Goal: Task Accomplishment & Management: Complete application form

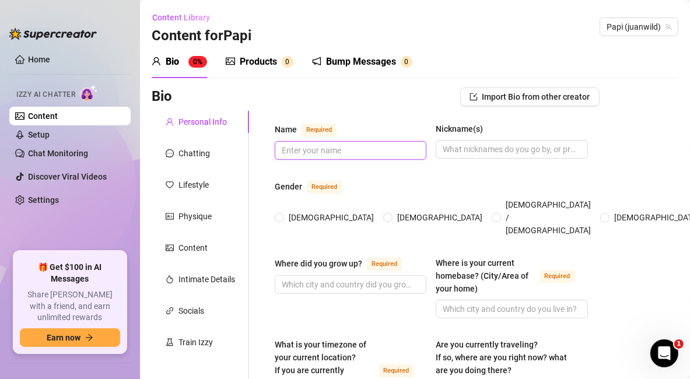
click at [352, 156] on input "Name Required" at bounding box center [349, 150] width 135 height 13
click at [324, 152] on input "Name Required" at bounding box center [349, 150] width 135 height 13
paste input "Juan Wild"
type input "Juan Wild"
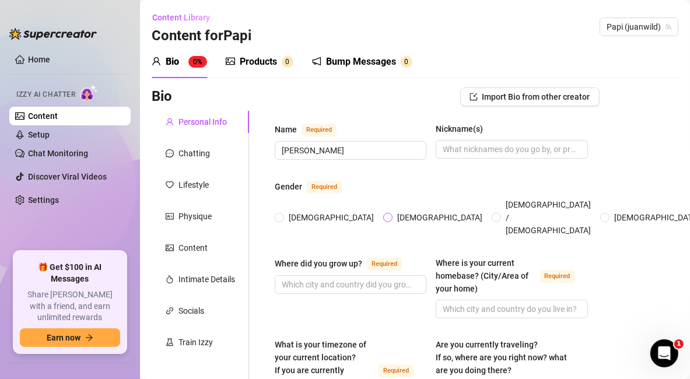
click at [386, 215] on input "Male" at bounding box center [388, 219] width 5 height 8
radio input "true"
click at [350, 168] on div "Name Required Juan Wild Nickname(s)" at bounding box center [431, 146] width 313 height 48
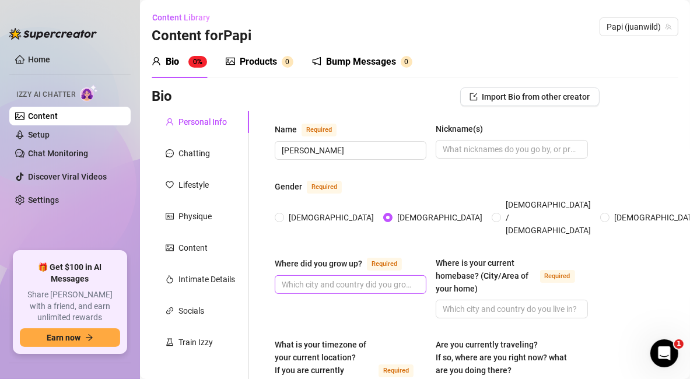
click at [320, 277] on span at bounding box center [351, 284] width 152 height 19
paste input "Miami, Florida"
type input "Miami, Florida"
click at [320, 294] on div "Where did you grow up? Required Miami, Florida" at bounding box center [351, 288] width 152 height 62
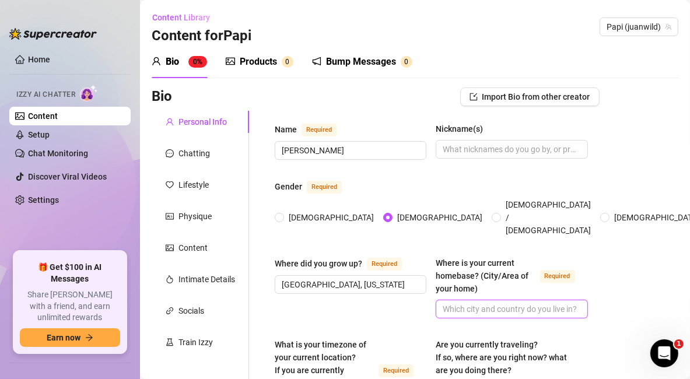
click at [527, 303] on input "Where is your current homebase? (City/Area of your home) Required" at bounding box center [510, 309] width 135 height 13
paste input "Tampa, Florida"
type input "Tampa, Florida"
click at [345, 306] on div "Where did you grow up? Required Miami, Florida Where is your current homebase? …" at bounding box center [431, 293] width 313 height 72
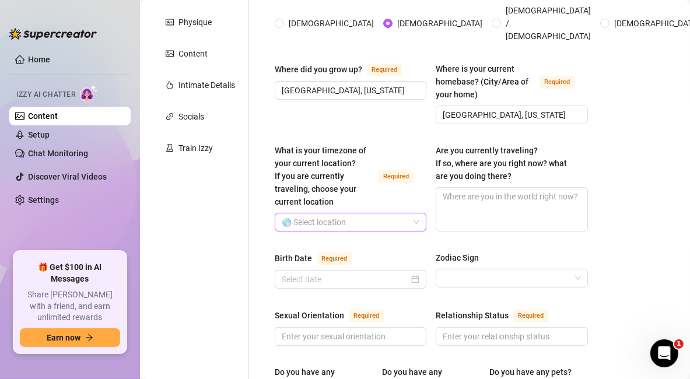
click at [370, 213] on input "What is your timezone of your current location? If you are currently traveling,…" at bounding box center [345, 221] width 127 height 17
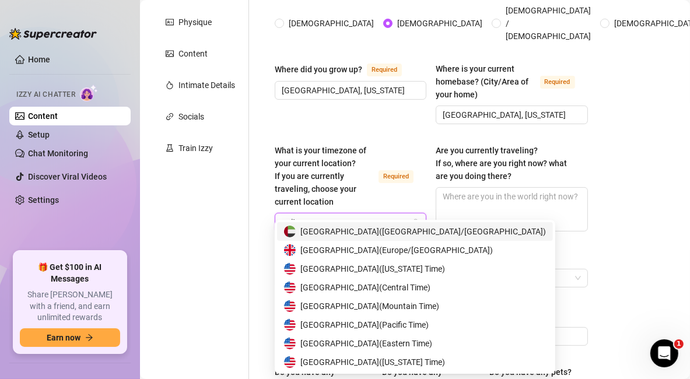
type input "unite"
click at [412, 345] on span "United States of America ( Eastern Time )" at bounding box center [366, 343] width 132 height 13
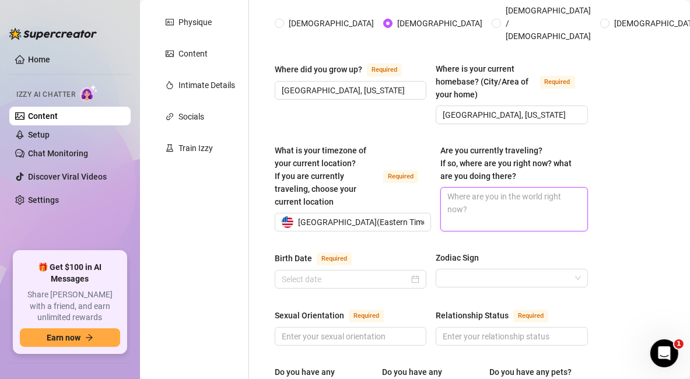
click at [460, 188] on textarea "Are you currently traveling? If so, where are you right now? what are you doing…" at bounding box center [514, 209] width 146 height 43
click at [276, 226] on div "What is your timezone of your current location? If you are currently traveling,…" at bounding box center [431, 193] width 313 height 98
click at [515, 188] on textarea "Are you currently traveling? If so, where are you right now? what are you doing…" at bounding box center [514, 209] width 146 height 43
type textarea "N"
type textarea "No"
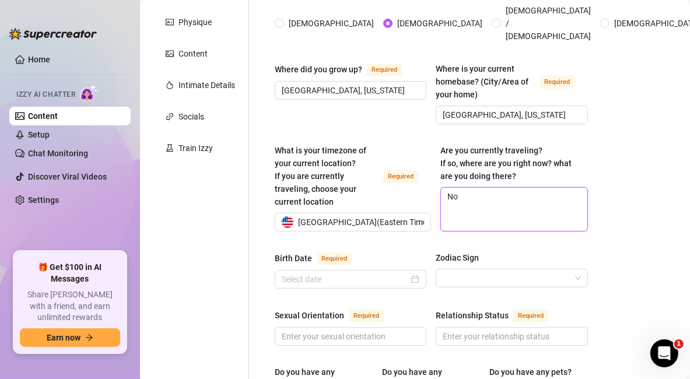
type textarea "No"
click at [412, 273] on div at bounding box center [351, 279] width 138 height 13
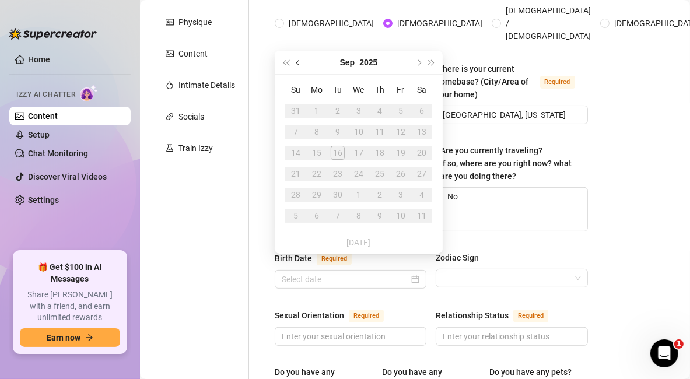
click at [296, 65] on button "Previous month (PageUp)" at bounding box center [298, 62] width 13 height 23
click at [364, 64] on button "2025" at bounding box center [369, 62] width 18 height 23
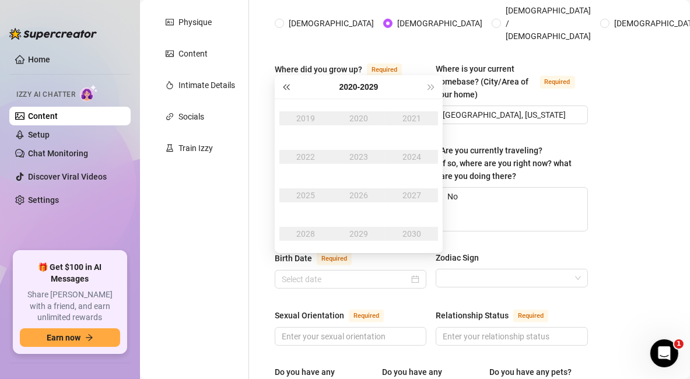
click at [286, 84] on button "Last year (Control + left)" at bounding box center [285, 86] width 13 height 23
type input "May 16th, 1999"
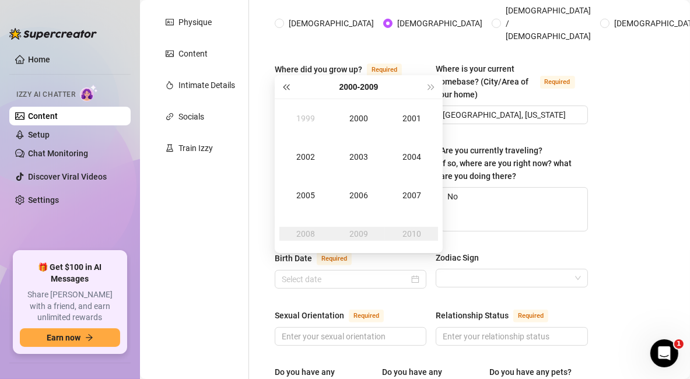
click at [288, 90] on button "Last year (Control + left)" at bounding box center [285, 86] width 13 height 23
click at [305, 243] on td "1998" at bounding box center [305, 234] width 53 height 38
click at [363, 229] on div "Nov" at bounding box center [358, 234] width 35 height 14
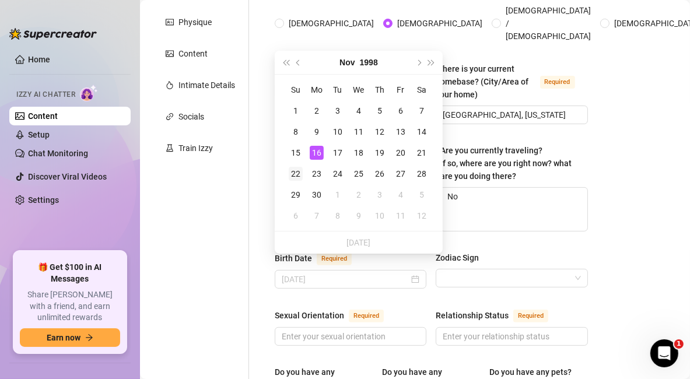
type input "November 22nd, 1998"
click at [295, 170] on div "22" at bounding box center [296, 174] width 14 height 14
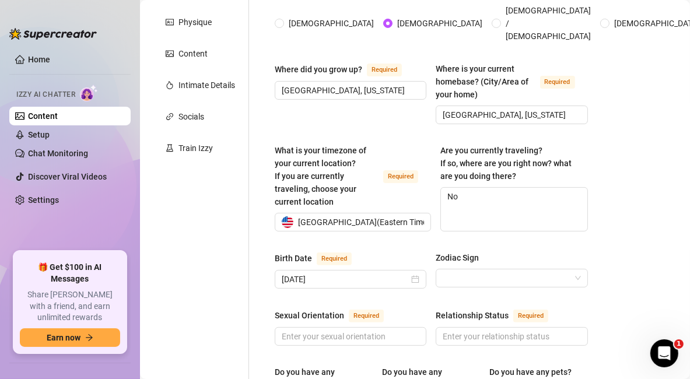
click at [492, 271] on input "Zodiac Sign" at bounding box center [506, 277] width 127 height 17
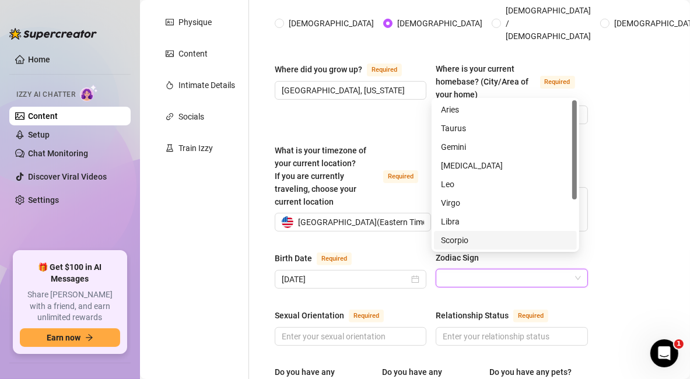
click at [468, 240] on div "Scorpio" at bounding box center [505, 240] width 129 height 13
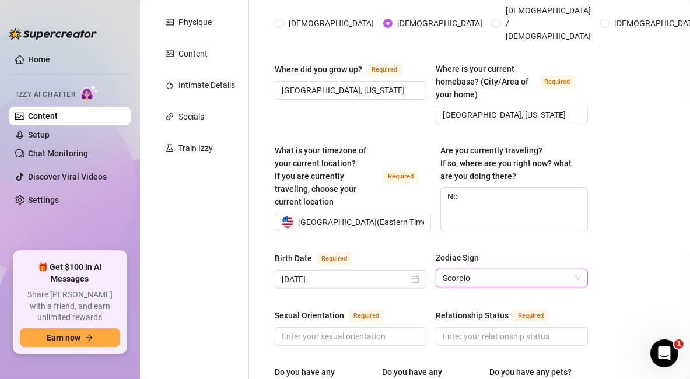
scroll to position [388, 0]
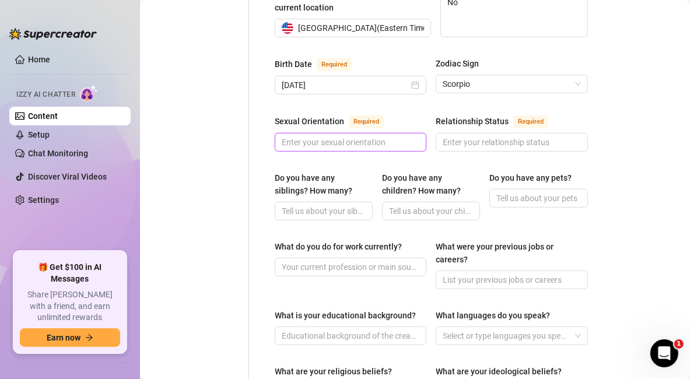
click at [383, 136] on input "Sexual Orientation Required" at bounding box center [349, 142] width 135 height 13
type input "Straight"
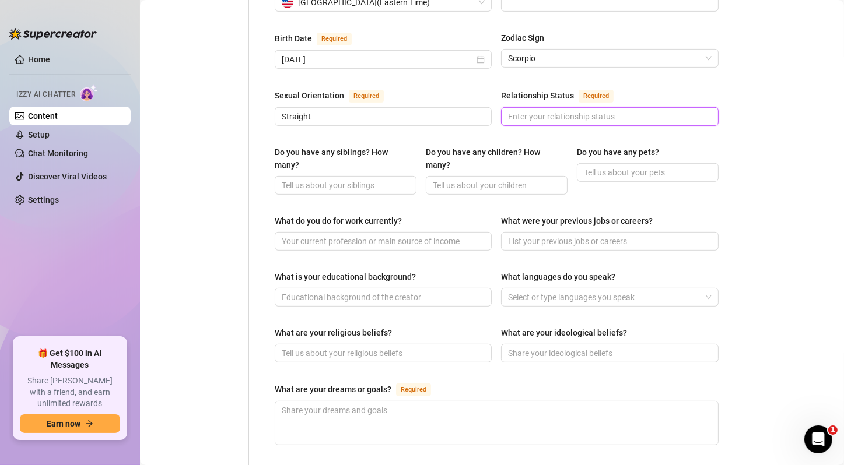
click at [569, 110] on input "Relationship Status Required" at bounding box center [608, 116] width 201 height 13
click at [585, 110] on input "Relationship Status Required" at bounding box center [608, 116] width 201 height 13
paste input "Single"
type input "Single"
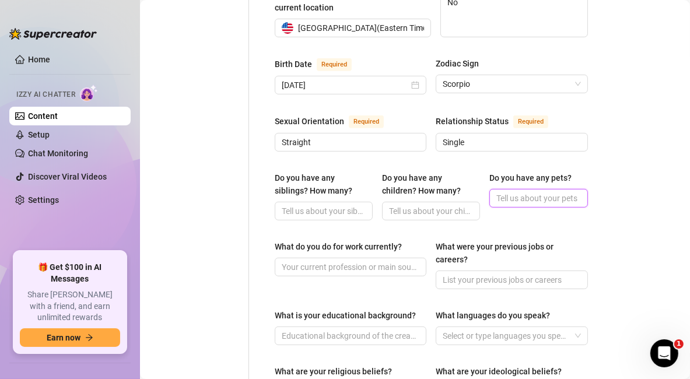
click at [562, 192] on input "Do you have any pets?" at bounding box center [537, 198] width 82 height 13
paste input "Yes — Cane Corso, chickens, ducks, quails, bunny, parrot"
type input "Yes — Cane Corso, chickens, ducks, quails, bunny, parrot"
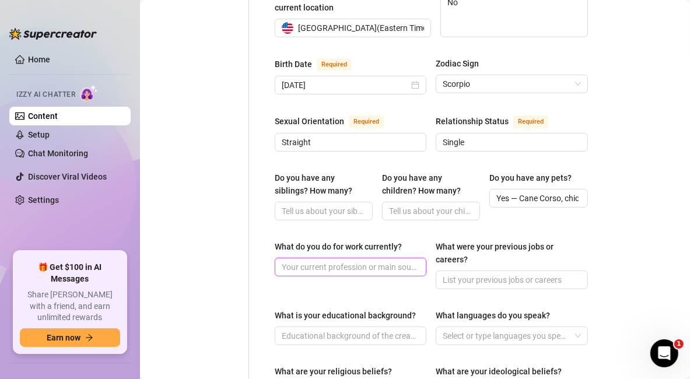
click at [328, 261] on input "What do you do for work currently?" at bounding box center [349, 267] width 135 height 13
paste input "OnlyFans creator, part-time personal trainer"
type input "OnlyFans creator, part-time personal trainer"
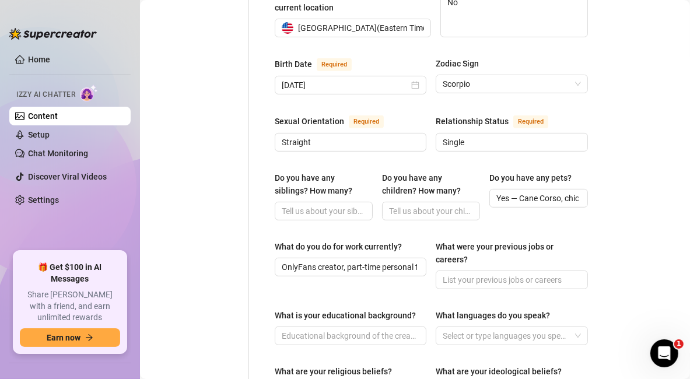
click at [494, 275] on div "What do you do for work currently? OnlyFans creator, part-time personal trainer…" at bounding box center [431, 269] width 313 height 59
click at [492, 274] on input "What were your previous jobs or careers?" at bounding box center [510, 280] width 135 height 13
paste input "Construction, warehouse, landscaping"
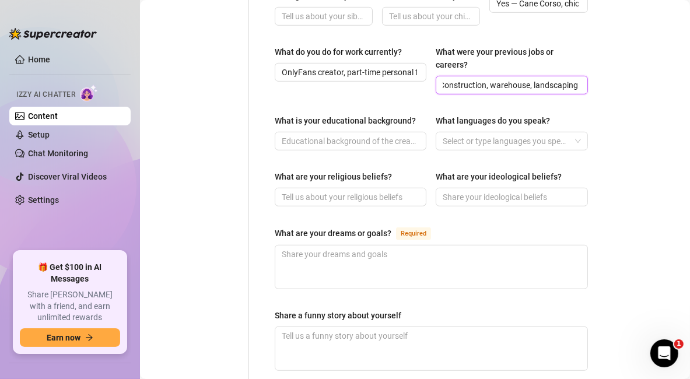
type input "Construction, warehouse, landscaping"
click at [340, 133] on span at bounding box center [351, 141] width 152 height 19
paste input "Some college, didn’t finish — focused on work & fitness"
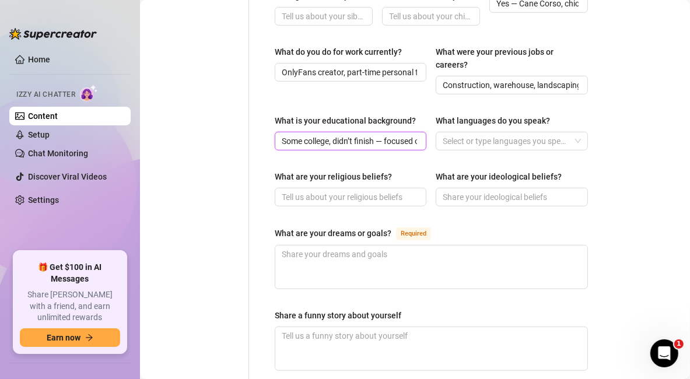
scroll to position [0, 66]
type input "Some college, didn’t finish — focused on work & fitness"
click at [538, 133] on div at bounding box center [505, 141] width 135 height 16
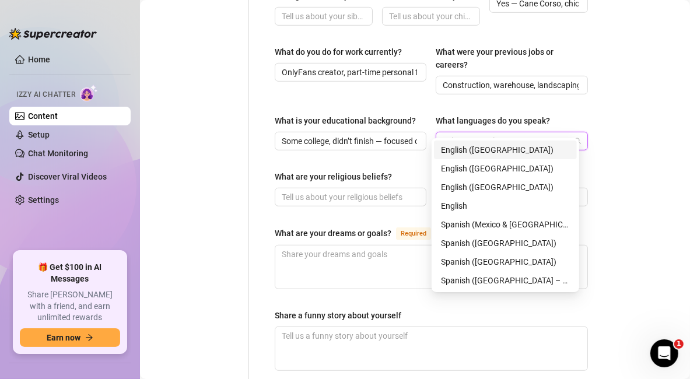
click at [499, 142] on div "English (US)" at bounding box center [505, 150] width 143 height 19
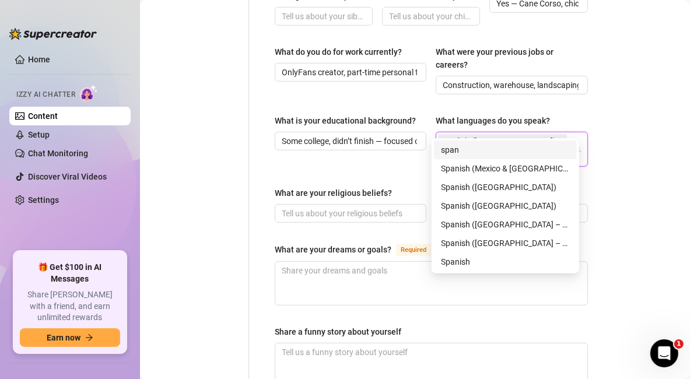
type input "spani"
click at [517, 266] on div "Spanish" at bounding box center [505, 261] width 129 height 13
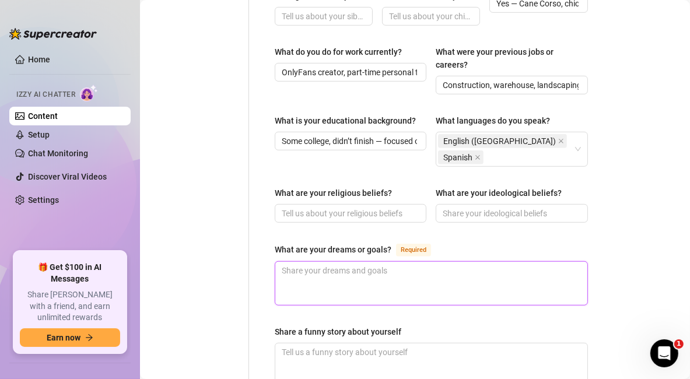
click at [418, 262] on textarea "What are your dreams or goals? Required" at bounding box center [431, 283] width 312 height 43
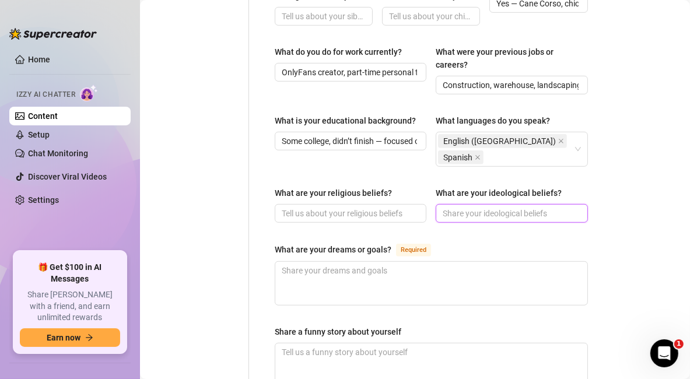
click at [562, 207] on input "What are your ideological beliefs?" at bounding box center [510, 213] width 135 height 13
paste input "Family-first, hard work, respect, and living fit"
type input "Family-first, hard work, respect, and living fit"
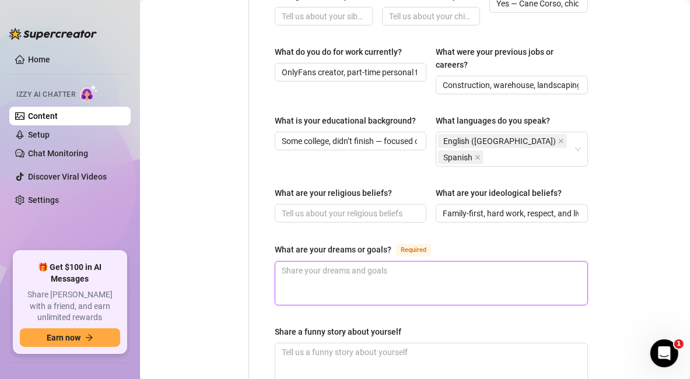
click at [363, 262] on textarea "What are your dreams or goals? Required" at bounding box center [431, 283] width 312 height 43
paste textarea "Build my brand, stay fit, eventually own a ranch with more animals"
type textarea "Build my brand, stay fit, eventually own a ranch with more animals"
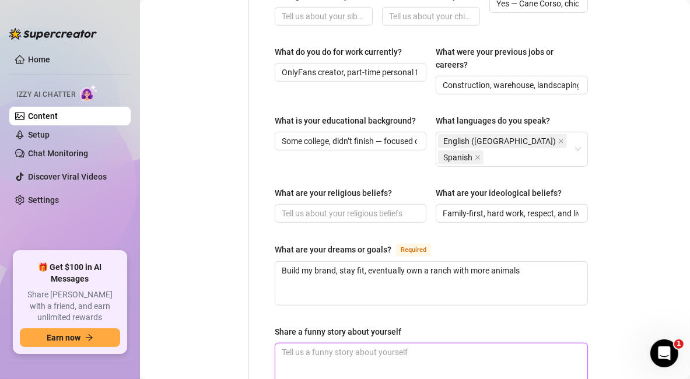
click at [371, 343] on textarea "Share a funny story about yourself" at bounding box center [431, 364] width 312 height 43
paste textarea "Got chased by my own rooster once when I was drunk — I swear he was plotting on…"
type textarea "Got chased by my own rooster once when I was drunk — I swear he was plotting on…"
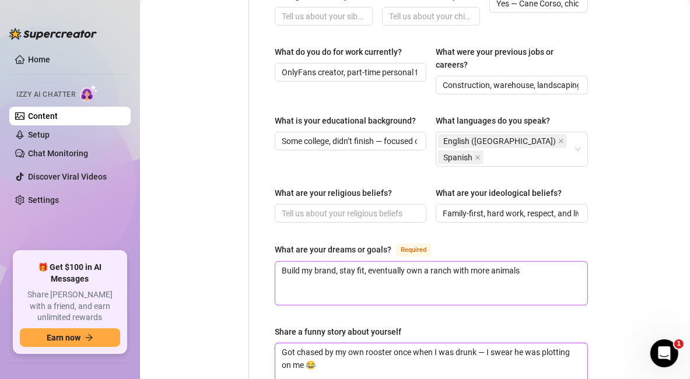
type textarea "Got chased by my own rooster once when I was drunk — I swear he was plotting on…"
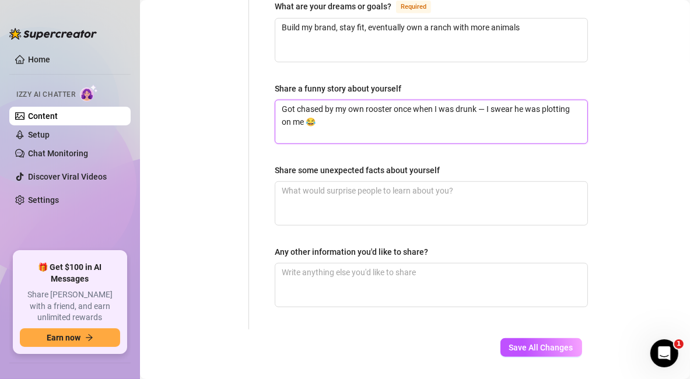
type textarea "Got chased by my own rooster once when I was drunk — I swear he was plotting on…"
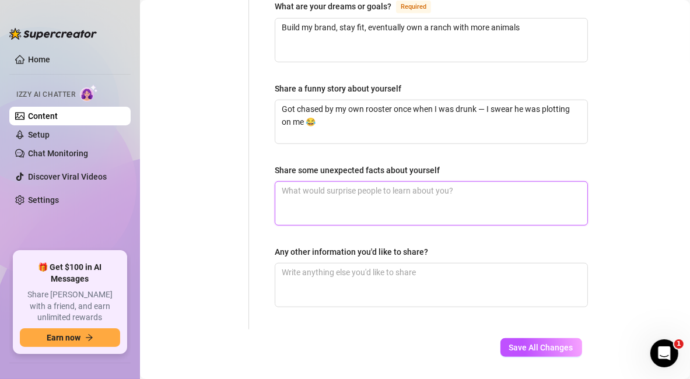
click at [369, 182] on textarea "Share some unexpected facts about yourself" at bounding box center [431, 203] width 312 height 43
paste textarea "I raise quails for fun I can cook better than most restaurants I got my first t…"
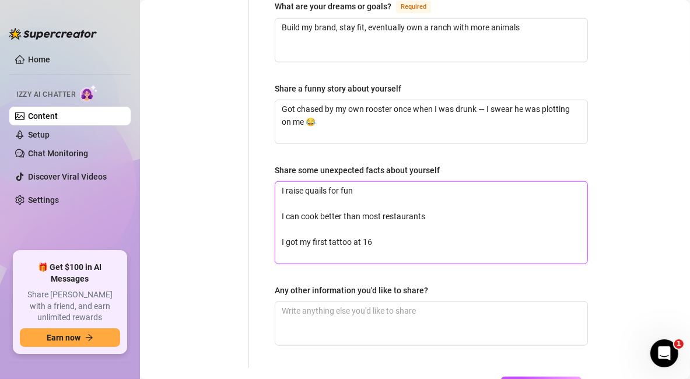
type textarea "I raise quails for fun I can cook better than most restaurants I got my first t…"
click at [304, 182] on textarea "I raise quails for fun I can cook better than most restaurants I got my first t…" at bounding box center [431, 223] width 312 height 82
type textarea "I raise quails for fun I can cook better than most restaurants I got my first t…"
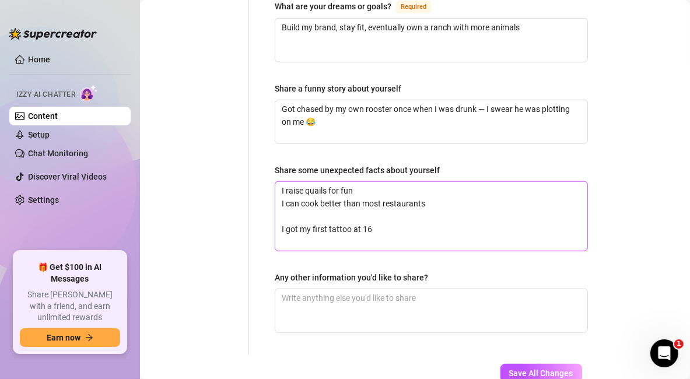
type textarea "I raise quails for fun I can cook better tan most restaurants I got my first ta…"
type textarea "I raise quails for fun I can cook better than most restaurants I got my first t…"
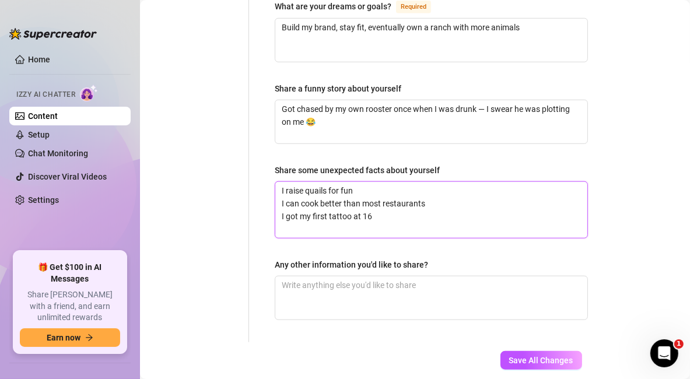
click at [352, 190] on textarea "I raise quails for fun I can cook better than most restaurants I got my first t…" at bounding box center [431, 210] width 312 height 56
type textarea "I raise quails for fun I can cook better than most restaurants I got my first t…"
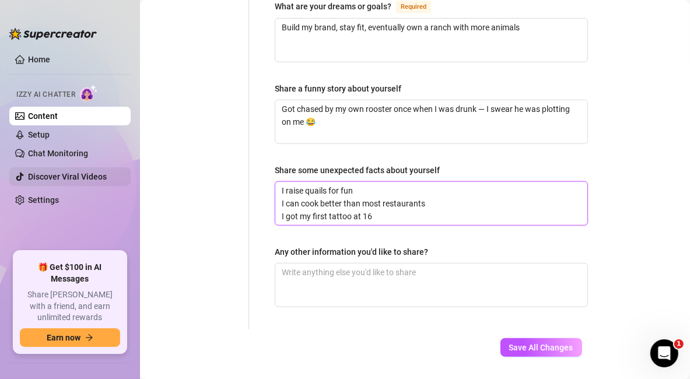
type textarea "I raise quails for fun I can cook better than most restaurants I got my first t…"
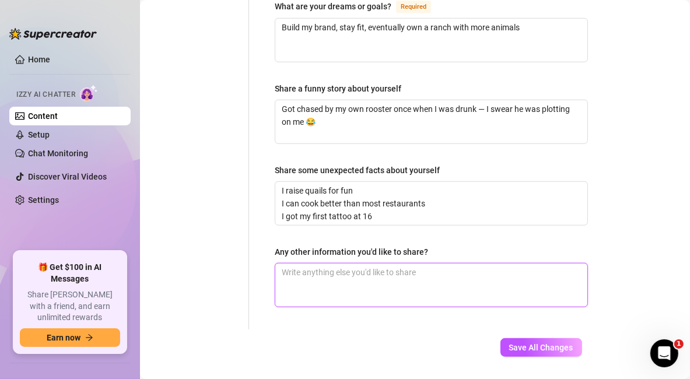
click at [369, 264] on textarea "Any other information you'd like to share?" at bounding box center [431, 285] width 312 height 43
paste textarea "Straightforward guy — I keep it real, no BS"
type textarea "Straightforward guy — I keep it real, no BS"
drag, startPoint x: 283, startPoint y: 237, endPoint x: 254, endPoint y: 235, distance: 29.8
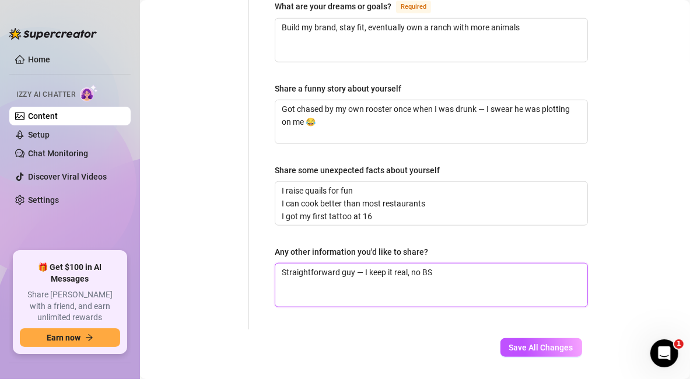
type textarea "Straightforward guy — I keep it real, no BS"
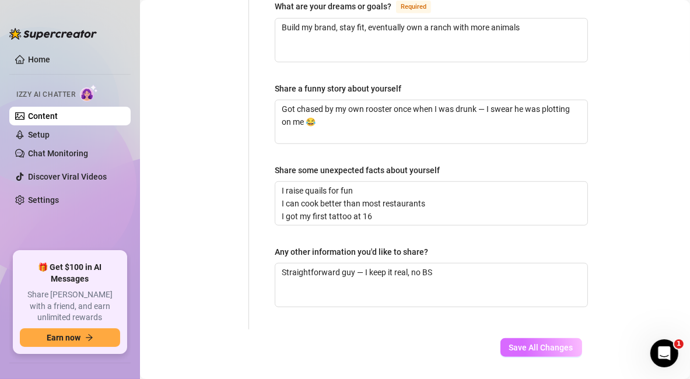
click at [547, 343] on span "Save All Changes" at bounding box center [541, 347] width 64 height 9
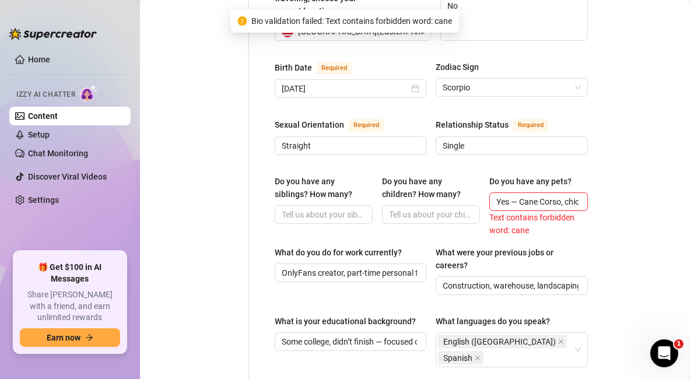
scroll to position [383, 0]
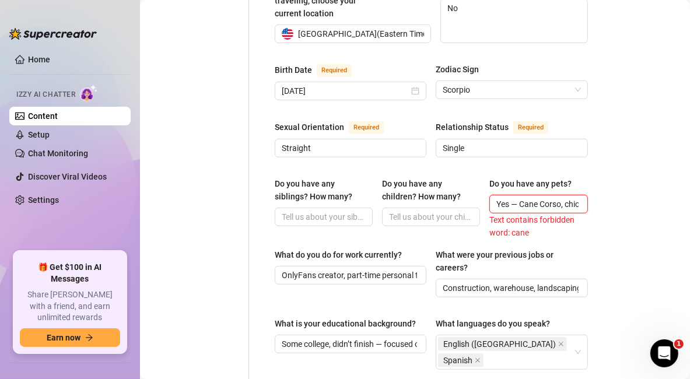
click at [521, 198] on input "Yes — Cane Corso, chickens, ducks, quails, bunny, parrot" at bounding box center [537, 204] width 82 height 13
drag, startPoint x: 540, startPoint y: 187, endPoint x: 515, endPoint y: 179, distance: 26.2
click at [515, 179] on div "Do you have any pets? Yes — Corso, chickens, ducks, quails, bunny, parrot Text …" at bounding box center [538, 208] width 98 height 62
click at [518, 198] on input "Yes — chickens, ducks, quails, bunny, parrot" at bounding box center [537, 204] width 82 height 13
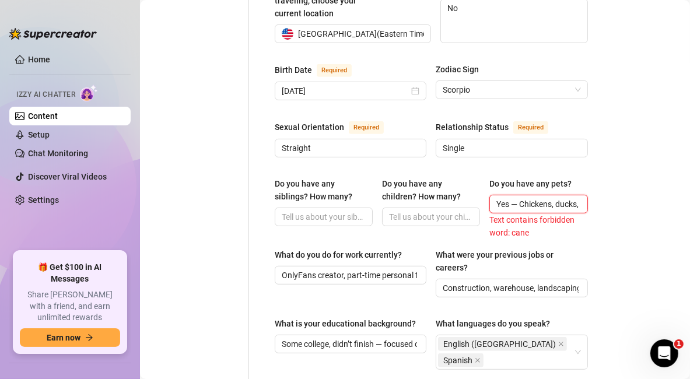
scroll to position [829, 0]
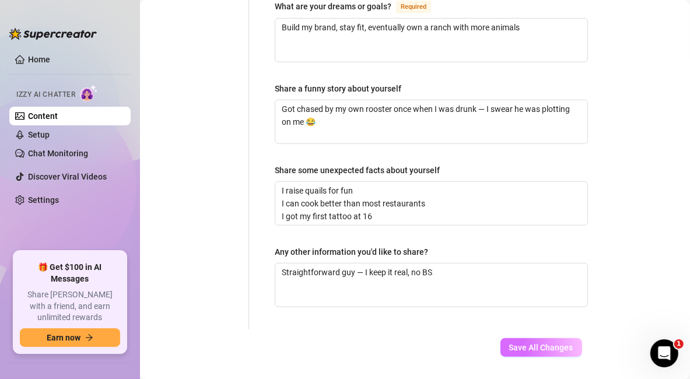
type input "Yes — Chickens, ducks, quails, bunny, parrot"
click at [557, 343] on span "Save All Changes" at bounding box center [541, 347] width 64 height 9
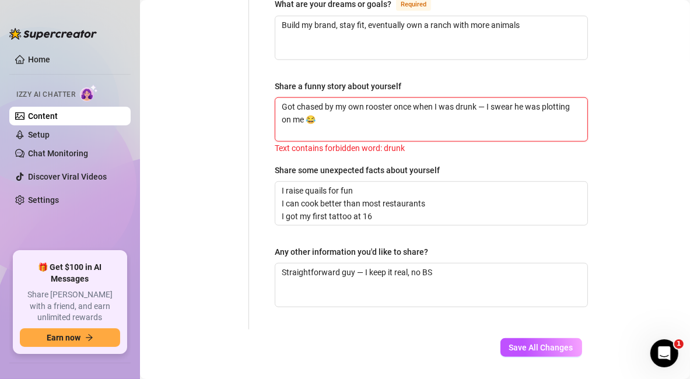
click at [468, 98] on textarea "Got chased by my own rooster once when I was drunk — I swear he was plotting on…" at bounding box center [431, 119] width 312 height 43
type textarea "Got chased by my own rooster once when I was w— I swear he was plotting on me 😂"
type textarea "Got chased by my own rooster once when I was wa— I swear he was plotting on me 😂"
type textarea "Got chased by my own rooster once when I was was— I swear he was plotting on me…"
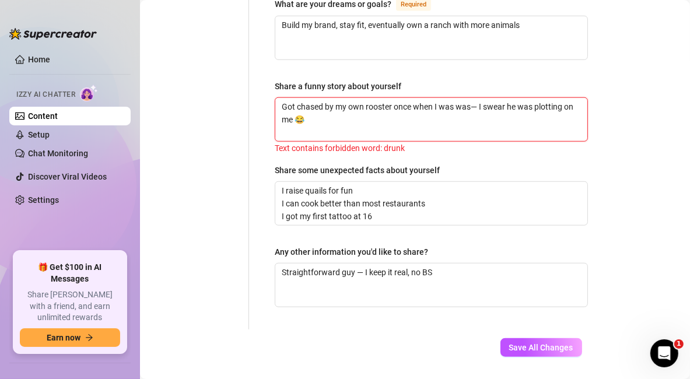
type textarea "Got chased by my own rooster once when I was wast— I swear he was plotting on m…"
type textarea "Got chased by my own rooster once when I was waste— I swear he was plotting on …"
type textarea "Got chased by my own rooster once when I was wasted— I swear he was plotting on…"
type textarea "Got chased by my own rooster once when I was wasted — I swear he was plotting o…"
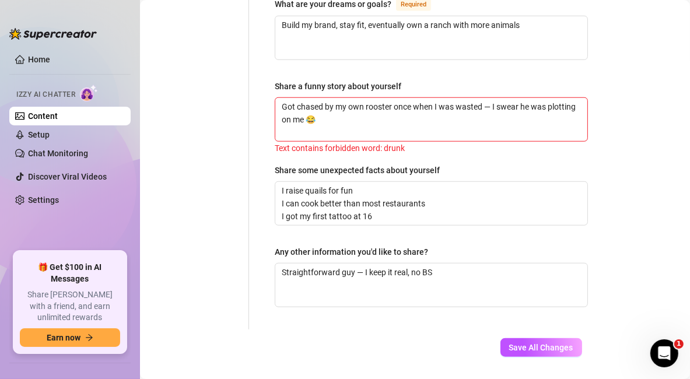
click at [525, 330] on div "Save All Changes" at bounding box center [541, 348] width 117 height 36
click at [528, 343] on span "Save All Changes" at bounding box center [541, 347] width 64 height 9
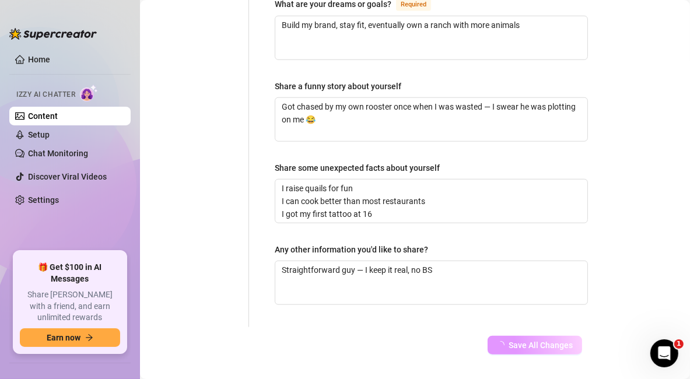
scroll to position [826, 0]
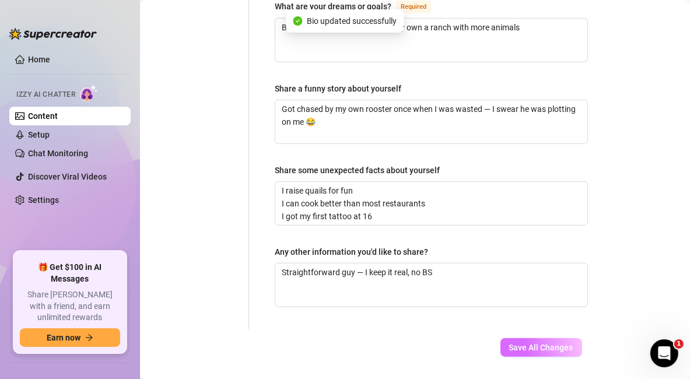
type input "Family-first, hard work, respect, and living fit"
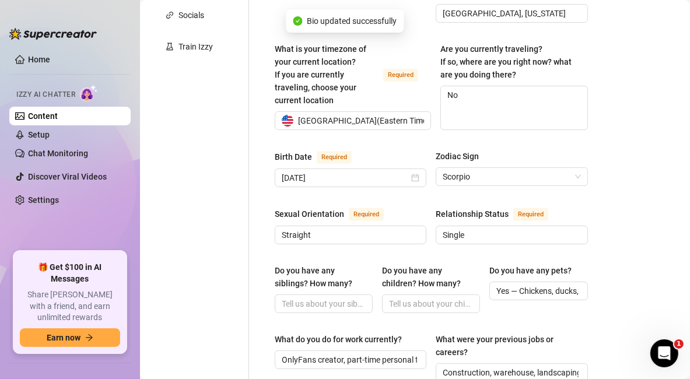
scroll to position [0, 0]
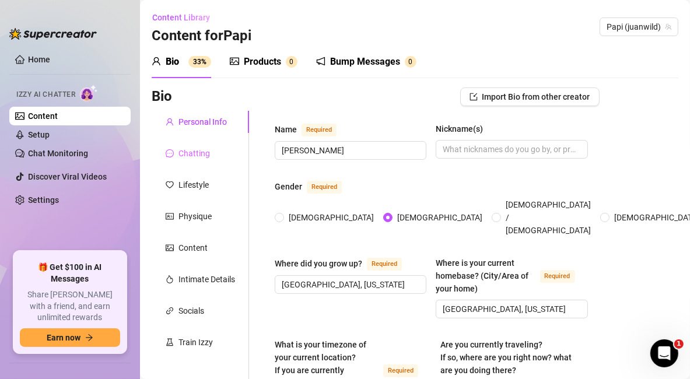
click at [212, 154] on div "Chatting" at bounding box center [200, 153] width 97 height 22
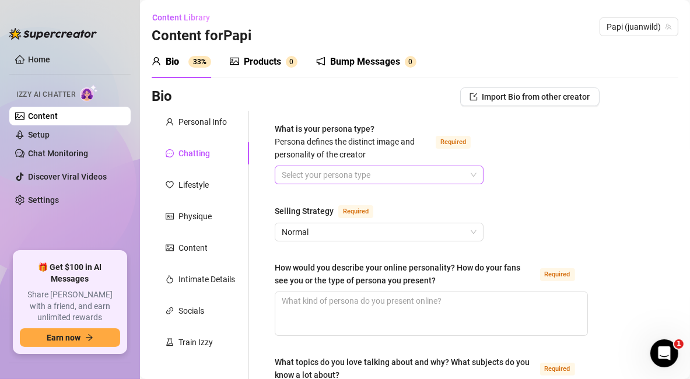
click at [398, 170] on input "What is your persona type? Persona defines the distinct image and personality o…" at bounding box center [374, 174] width 184 height 17
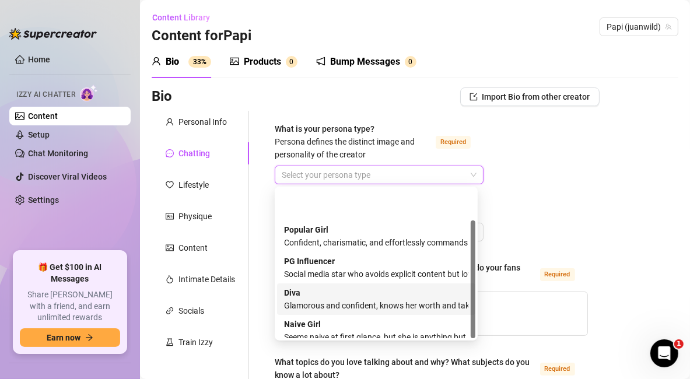
scroll to position [40, 0]
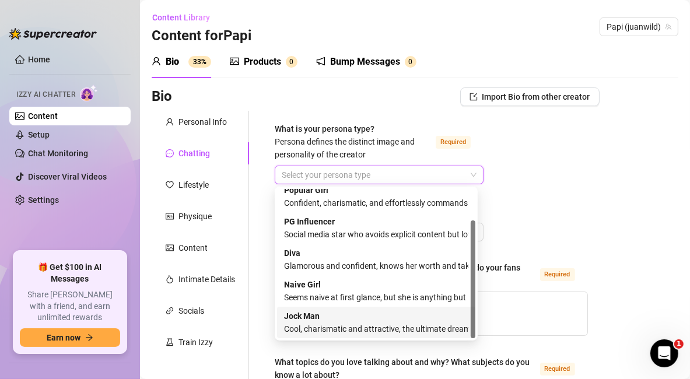
click at [379, 324] on div "Cool, charismatic and attractive, the ultimate dream guy" at bounding box center [376, 329] width 184 height 13
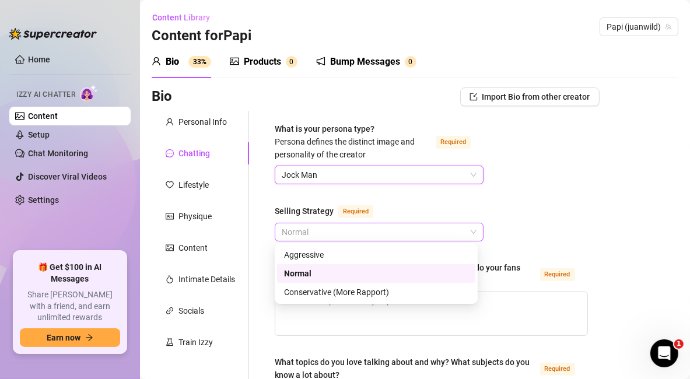
click at [320, 231] on span "Normal" at bounding box center [379, 231] width 195 height 17
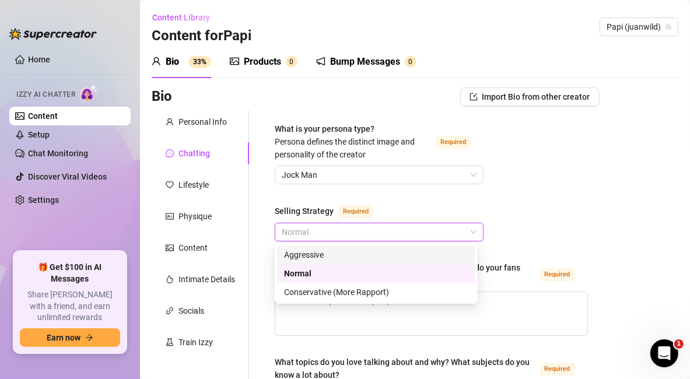
click at [336, 226] on span "Normal" at bounding box center [379, 231] width 195 height 17
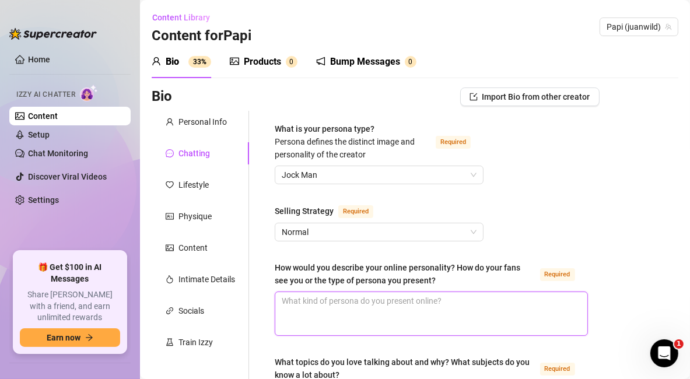
click at [331, 320] on textarea "How would you describe your online personality? How do your fans see you or the…" at bounding box center [431, 313] width 312 height 43
paste textarea "Confident, fit Latino DILF — laid-back, funny, but knows how to tease and make …"
type textarea "Confident, fit Latino DILF — laid-back, funny, but knows how to tease and make …"
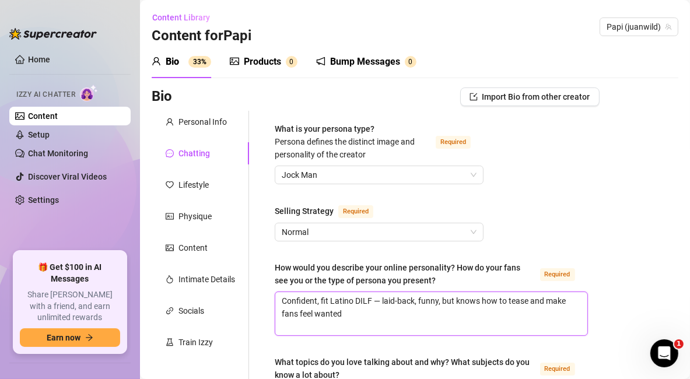
type textarea "Confident, fit Latino DILF — laid-back, funny, but knows how to tease and make …"
click at [331, 320] on textarea "Confident, fit Latino DILF — laid-back, funny, but knows how to tease and make …" at bounding box center [431, 313] width 312 height 43
type textarea "Confident, fit Latino DILF — laid-back, funny, but knows how to tease and make …"
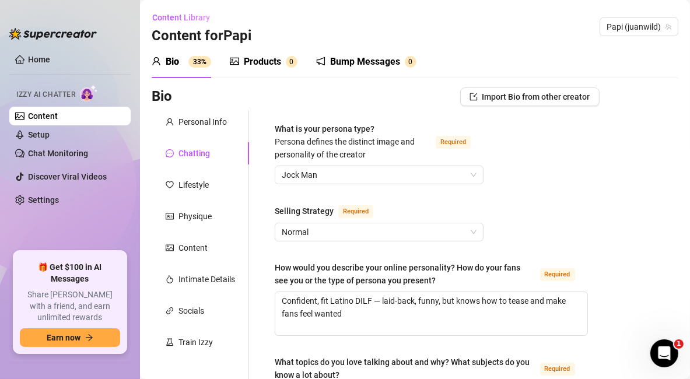
click at [465, 283] on div "How would you describe your online personality? How do your fans see you or the…" at bounding box center [405, 274] width 261 height 26
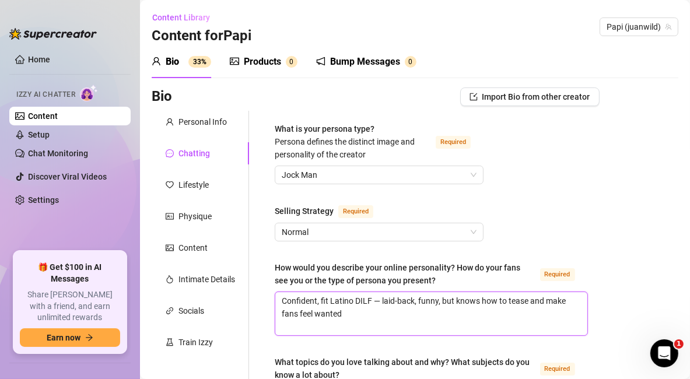
click at [465, 292] on textarea "Confident, fit Latino DILF — laid-back, funny, but knows how to tease and make …" at bounding box center [431, 313] width 312 height 43
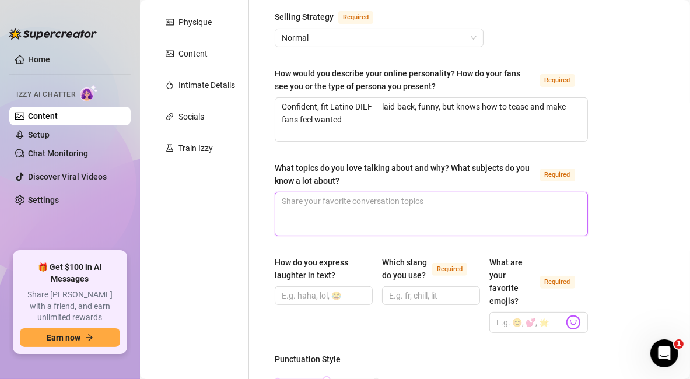
click at [404, 196] on textarea "What topics do you love talking about and why? What subjects do you know a lot …" at bounding box center [431, 213] width 312 height 43
paste textarea "Fitness, food, animals, nature, sex, confidence — because that’s real life for …"
type textarea "Fitness, food, animals, nature, sex, confidence — because that’s real life for …"
click at [391, 195] on textarea "Fitness, food, animals, nature, sex, confidence — because that’s real life for …" at bounding box center [431, 213] width 312 height 43
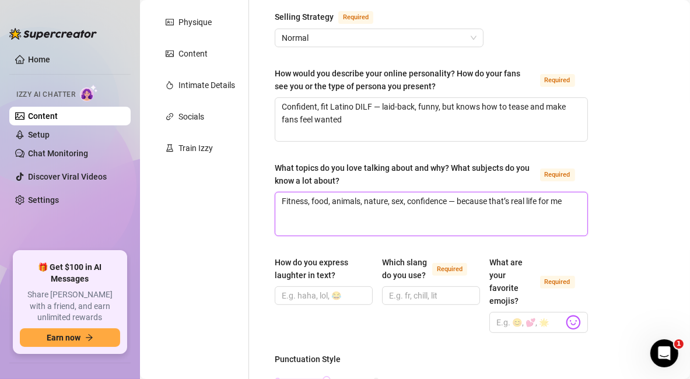
click at [391, 195] on textarea "Fitness, food, animals, nature, sex, confidence — because that’s real life for …" at bounding box center [431, 213] width 312 height 43
click at [379, 223] on textarea "Fitness, food, animals, nature, sex, confidence — because that’s real life for …" at bounding box center [431, 213] width 312 height 43
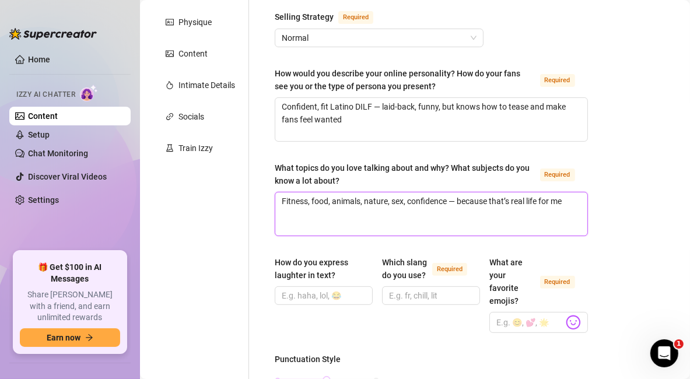
click at [379, 223] on textarea "Fitness, food, animals, nature, sex, confidence — because that’s real life for …" at bounding box center [431, 213] width 312 height 43
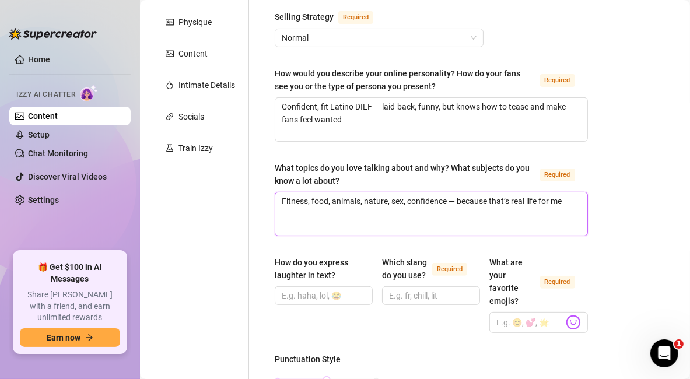
click at [376, 223] on textarea "Fitness, food, animals, nature, sex, confidence — because that’s real life for …" at bounding box center [431, 213] width 312 height 43
type textarea "Fitness, food, animals, nature, sex, confidence — because that’s real life for …"
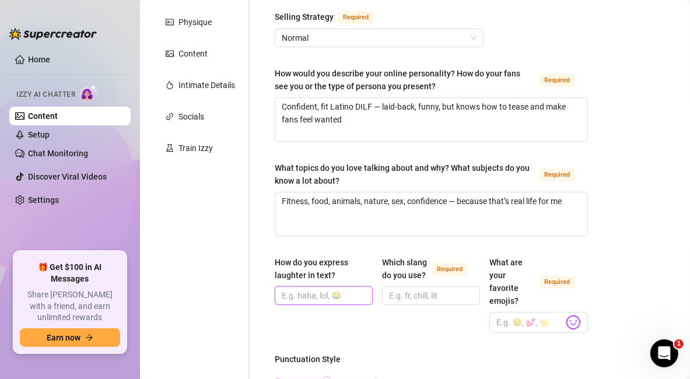
click at [331, 292] on input "How do you express laughter in text?" at bounding box center [323, 295] width 82 height 13
paste input "lol, haha, lmao, 😂"
drag, startPoint x: 282, startPoint y: 295, endPoint x: 243, endPoint y: 289, distance: 39.5
type input "lol, haha, lmao, 😂"
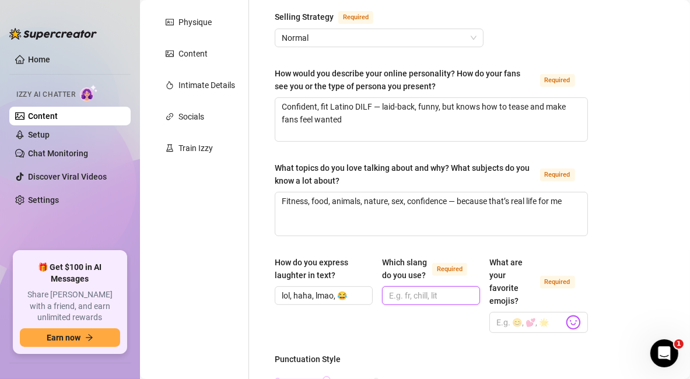
click at [408, 302] on input "Which slang do you use? Required" at bounding box center [430, 295] width 82 height 13
paste input "bro, papi, bruh, fam, chill, damn, wtf"
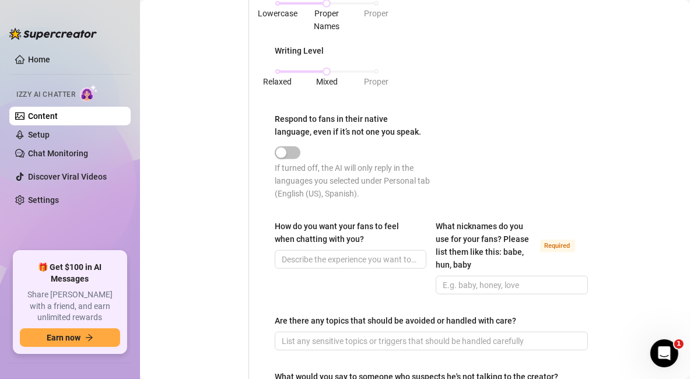
scroll to position [853, 0]
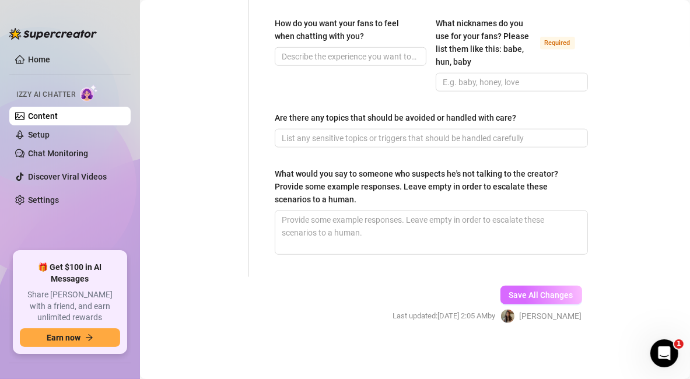
type input "bro, papi, bruh, fam, chill, damn, wtf"
click at [537, 295] on span "Save All Changes" at bounding box center [541, 294] width 64 height 9
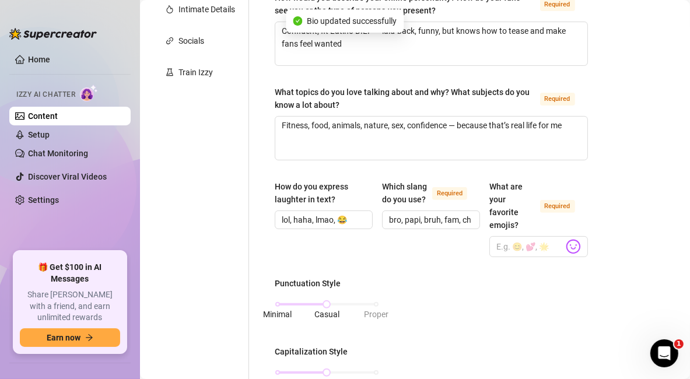
scroll to position [0, 0]
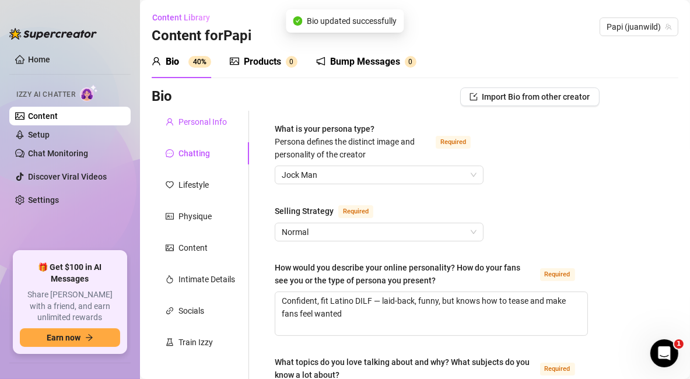
click at [209, 127] on div "Personal Info" at bounding box center [202, 121] width 48 height 13
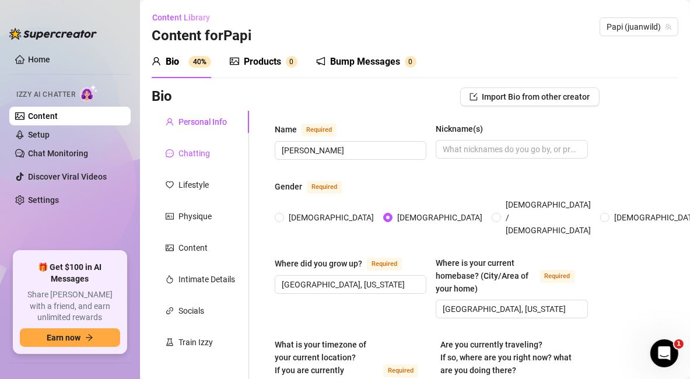
click at [192, 149] on div "Chatting" at bounding box center [193, 153] width 31 height 13
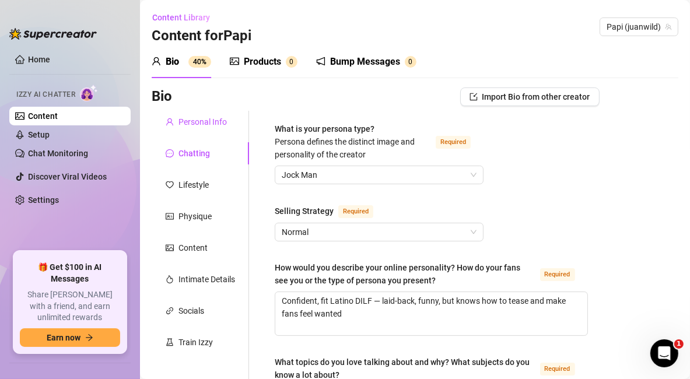
click at [195, 125] on div "Personal Info" at bounding box center [202, 121] width 48 height 13
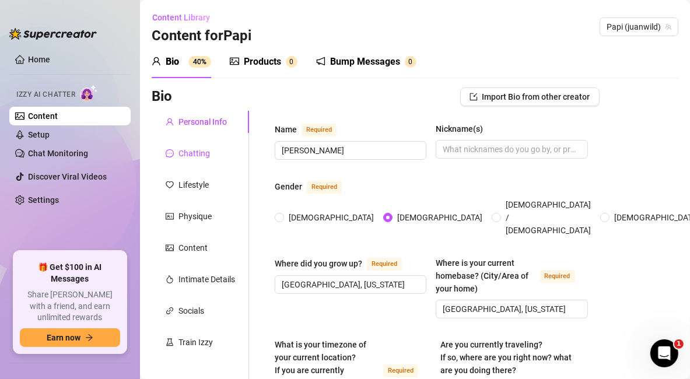
click at [202, 158] on div "Chatting" at bounding box center [193, 153] width 31 height 13
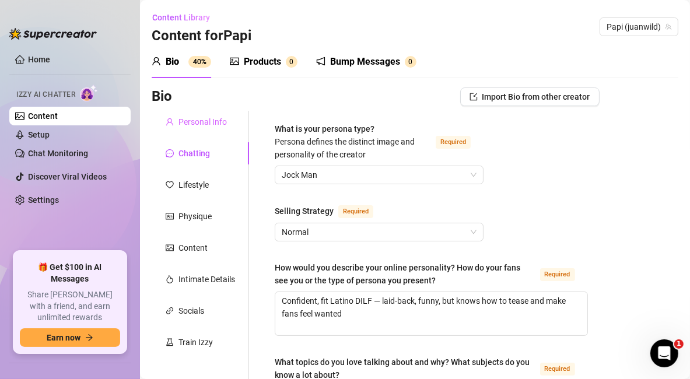
click at [200, 128] on div "Personal Info" at bounding box center [200, 122] width 97 height 22
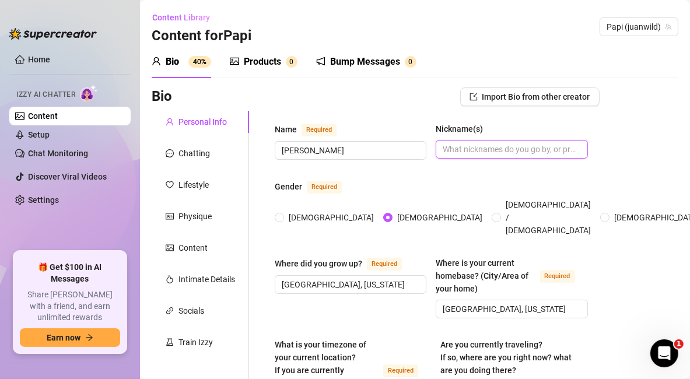
click at [506, 152] on input "Nickname(s)" at bounding box center [510, 149] width 135 height 13
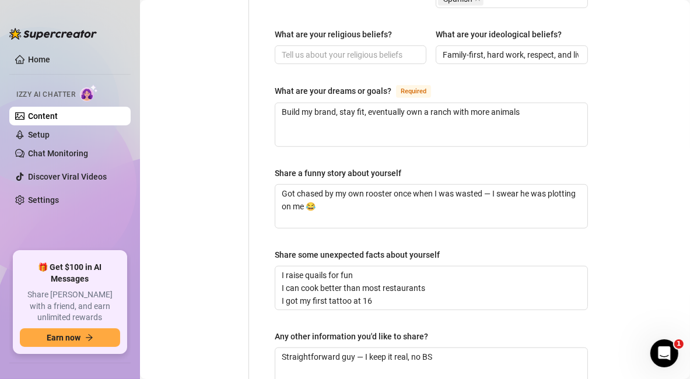
scroll to position [846, 0]
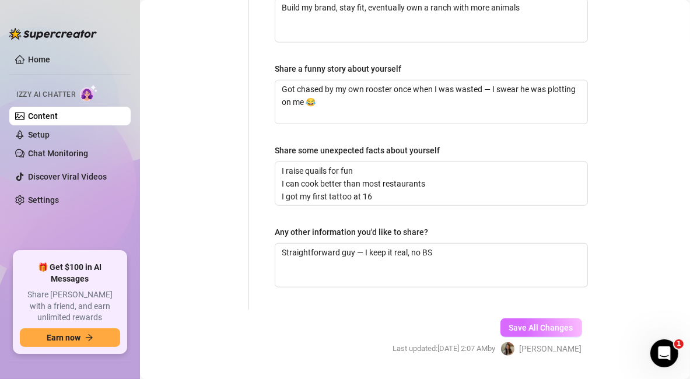
type input "J"
click at [545, 323] on span "Save All Changes" at bounding box center [541, 327] width 64 height 9
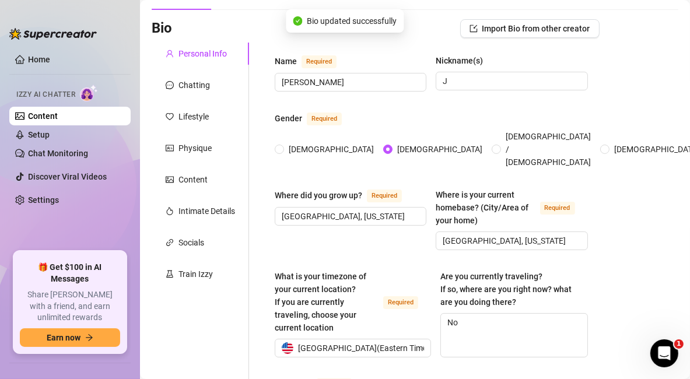
scroll to position [0, 0]
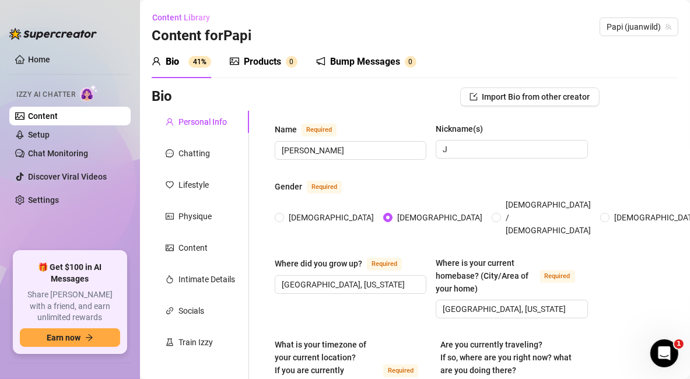
click at [200, 161] on div "Chatting" at bounding box center [200, 153] width 97 height 22
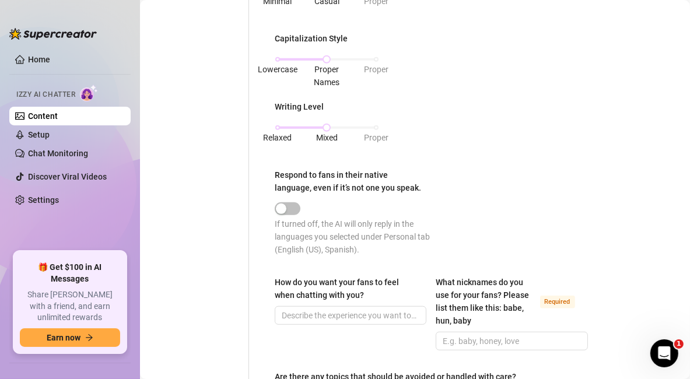
scroll to position [388, 0]
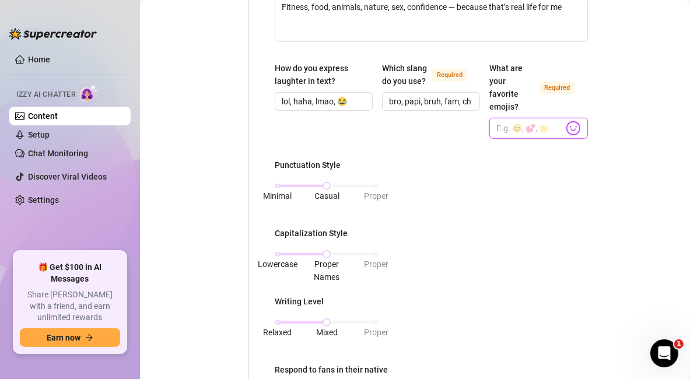
click at [537, 121] on input "What are your favorite emojis? Required" at bounding box center [529, 128] width 66 height 15
paste input "🍆 😈🔥😉😍😜"
type input "🍆 😈🔥😉😍😜"
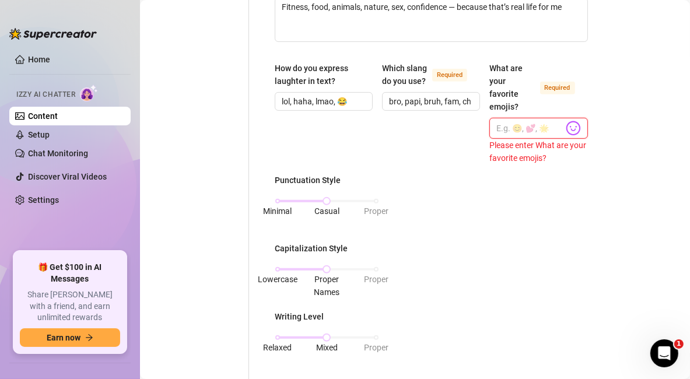
paste input "🍆 😈🔥😉😍😜"
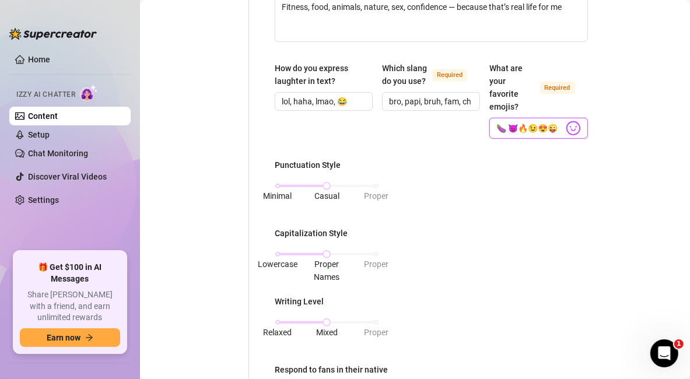
click at [496, 127] on input "🍆 😈🔥😉😍😜" at bounding box center [529, 128] width 66 height 15
click at [502, 128] on input "🍆 😈🔥😉😍😜" at bounding box center [529, 128] width 66 height 15
type input "🍆,😈,🔥,😉,😍,😜"
click at [556, 250] on div "Punctuation Style Minimal Casual Proper Capitalization Style Lowercase Proper N…" at bounding box center [431, 310] width 313 height 303
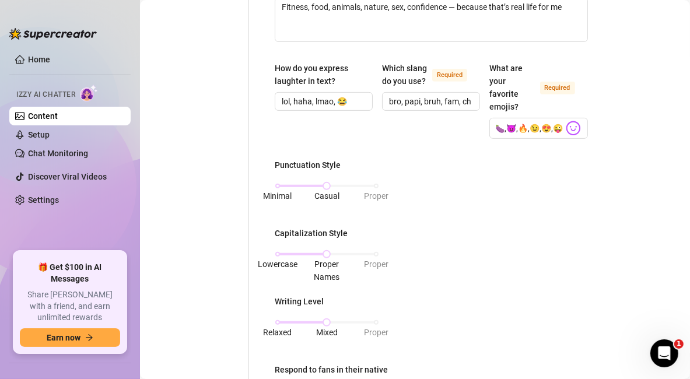
scroll to position [0, 0]
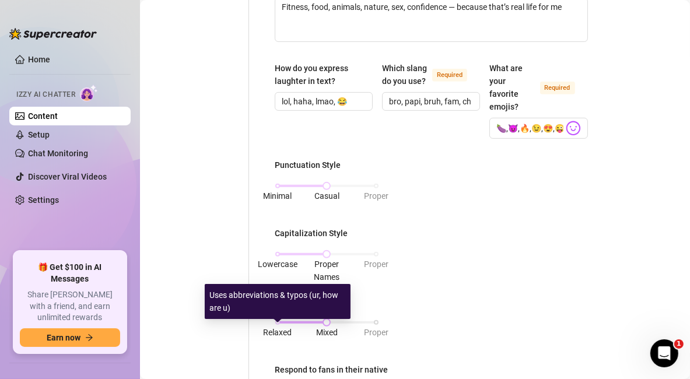
click at [282, 326] on span "Relaxed" at bounding box center [278, 332] width 29 height 13
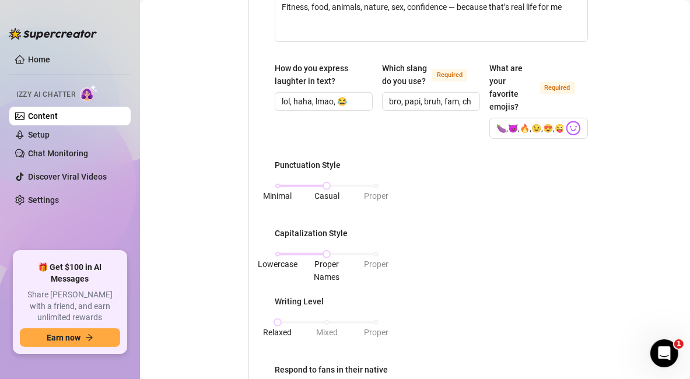
click at [504, 290] on div "Punctuation Style Minimal Casual Proper Capitalization Style Lowercase Proper N…" at bounding box center [431, 310] width 313 height 303
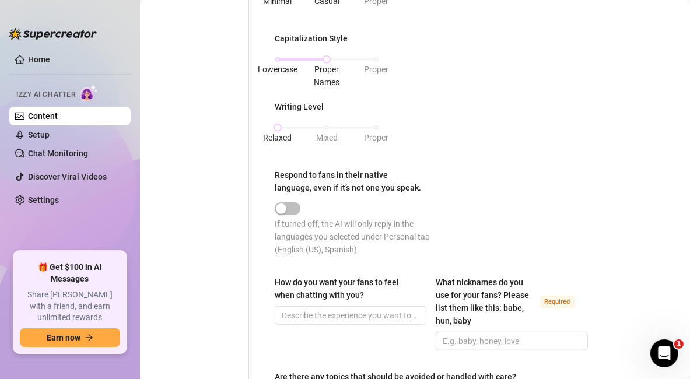
click at [606, 224] on div "Bio Import Bio from other creator Personal Info Chatting Lifestyle Physique Con…" at bounding box center [415, 53] width 527 height 1099
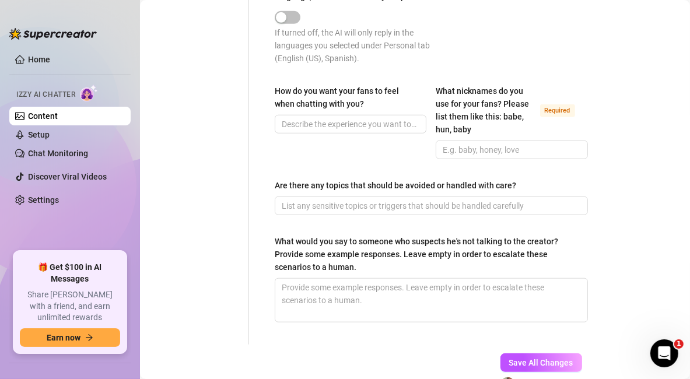
scroll to position [776, 0]
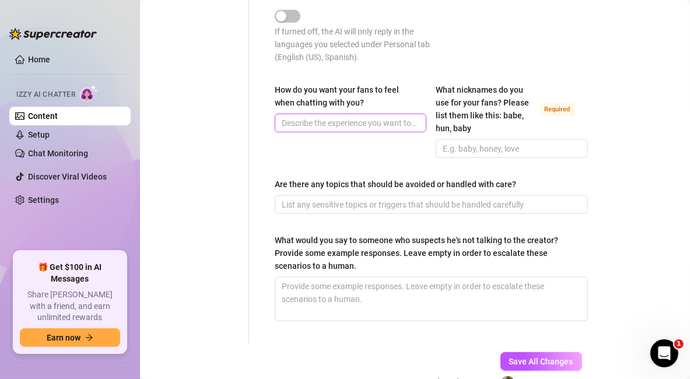
click at [369, 129] on input "How do you want your fans to feel when chatting with you?" at bounding box center [349, 123] width 135 height 13
paste input "Like they’re the only one I’m focused on, like they’re special & desired"
type input "Like they’re the only one I’m focused on, like they’re special & desired"
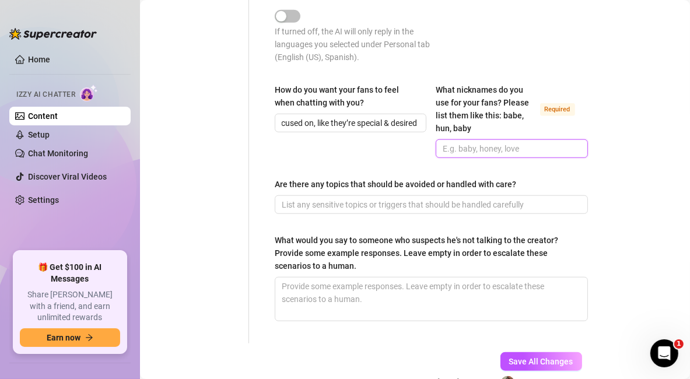
click at [457, 155] on input "What nicknames do you use for your fans? Please list them like this: babe, hun,…" at bounding box center [510, 148] width 135 height 13
click at [546, 158] on span at bounding box center [512, 148] width 152 height 19
paste input "baby, cutie, bro, papi, hun, champ"
type input "baby, cutie, bro, papi, hun, champ"
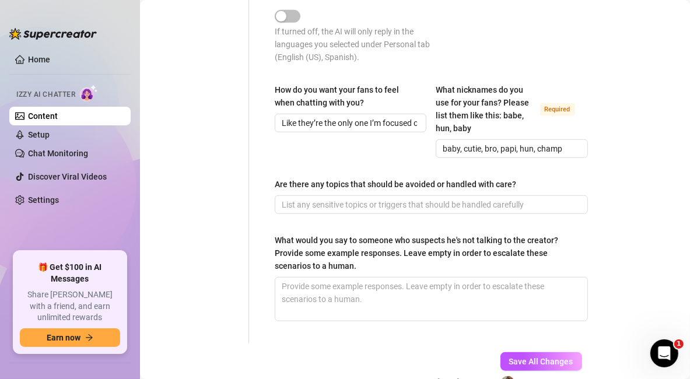
click at [392, 211] on input "Are there any topics that should be avoided or handled with care?" at bounding box center [430, 204] width 297 height 13
click at [429, 214] on span at bounding box center [431, 204] width 313 height 19
paste input "No politics, no real-life meetups, no family drama"
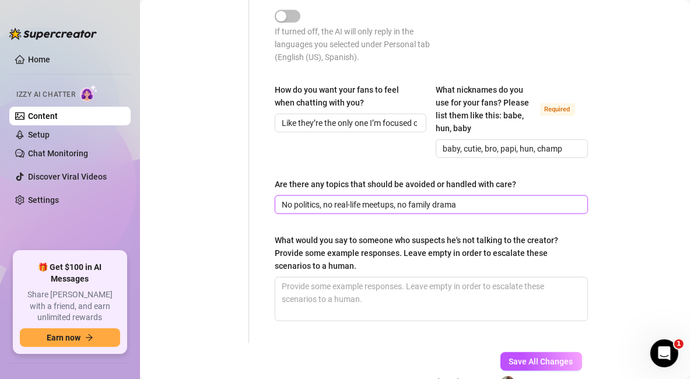
type input "No politics, no real-life meetups, no family drama"
click at [357, 272] on div "What would you say to someone who suspects he's not talking to the creator? Pro…" at bounding box center [427, 253] width 305 height 38
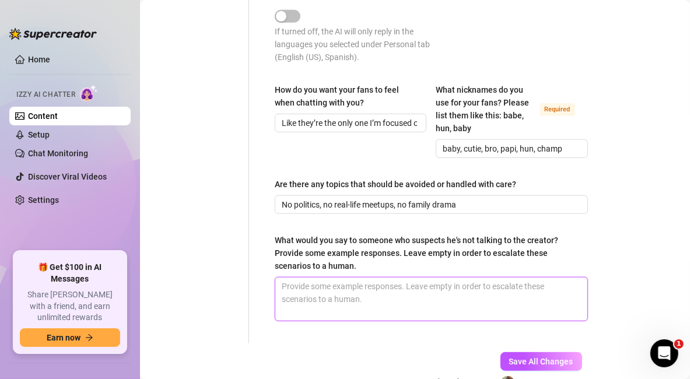
click at [357, 278] on textarea "What would you say to someone who suspects he's not talking to the creator? Pro…" at bounding box center [431, 299] width 312 height 43
click at [341, 306] on textarea "What would you say to someone who suspects he's not talking to the creator? Pro…" at bounding box center [431, 299] width 312 height 43
paste textarea "“Haha nah papi, it’s me — I keep it personal on here 😈.” “Bro, I’m right here, …"
type textarea "“Haha nah papi, it’s me — I keep it personal on here 😈.” “Bro, I’m right here, …"
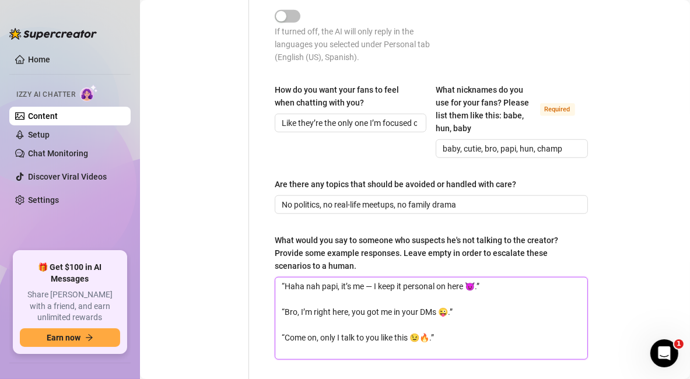
click at [339, 306] on textarea "“Haha nah papi, it’s me — I keep it personal on here 😈.” “Bro, I’m right here, …" at bounding box center [431, 319] width 312 height 82
type textarea "“Haha nah papi, it’s me — I keep it personal on here 😈.” “Bro, I’m right here, …"
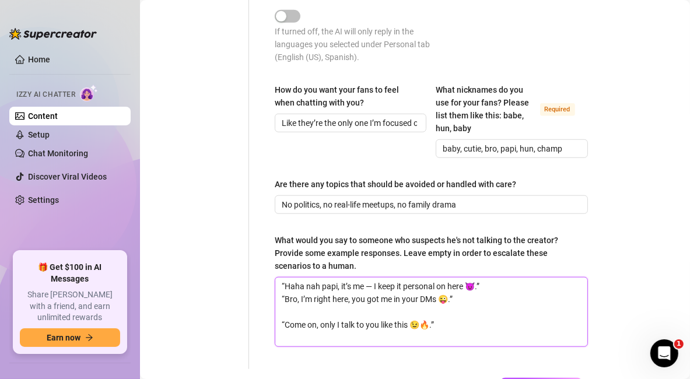
type textarea "“Haha nah papi, it’s me — I keep it personal on here 😈.” “Bro, I’m right here, …"
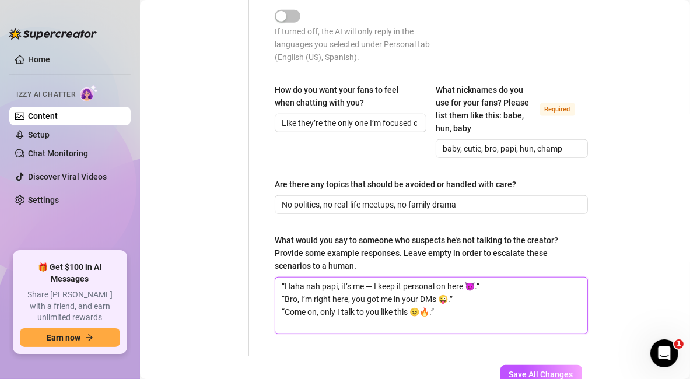
type textarea "“Haha nah papi, it’s me — I keep it personal on here 😈.” “Bro, I’m right here, …"
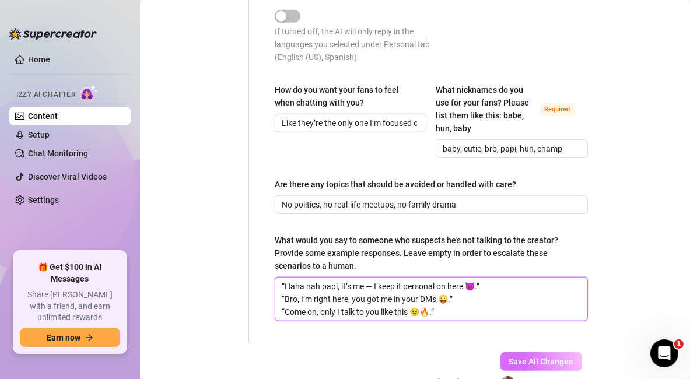
type textarea "“Haha nah papi, it’s me — I keep it personal on here 😈.” “Bro, I’m right here, …"
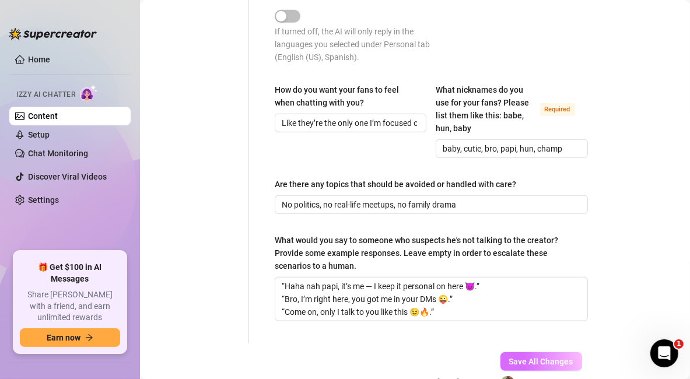
click at [533, 366] on span "Save All Changes" at bounding box center [541, 361] width 64 height 9
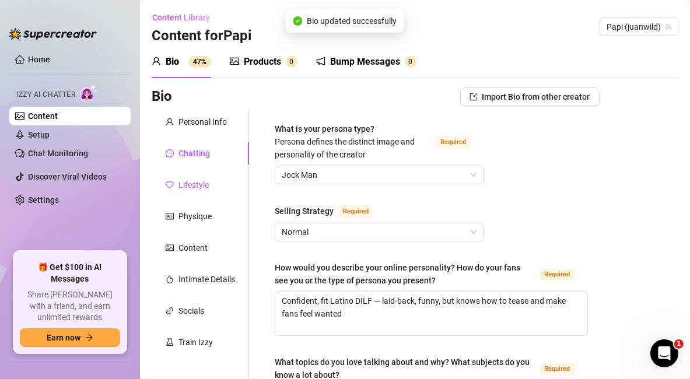
click at [201, 182] on div "Lifestyle" at bounding box center [193, 184] width 30 height 13
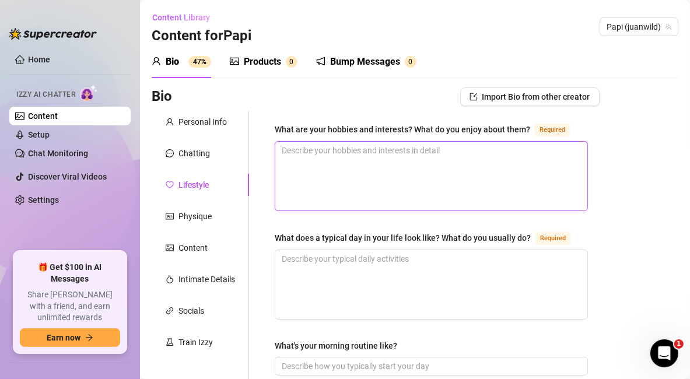
click at [356, 159] on textarea "What are your hobbies and interests? What do you enjoy about them? Required" at bounding box center [431, 176] width 312 height 69
paste textarea "Fitness, working out, hiking, training my dog, cooking, raising animals, camping"
type textarea "Fitness, working out, hiking, training my dog, cooking, raising animals, camping"
click at [286, 154] on textarea "Fitness, working out, hiking, training my dog, cooking, raising animals, camping" at bounding box center [431, 176] width 312 height 69
type textarea "Fitness, working out, hiking, training my dog, cooking, raising animals, camping"
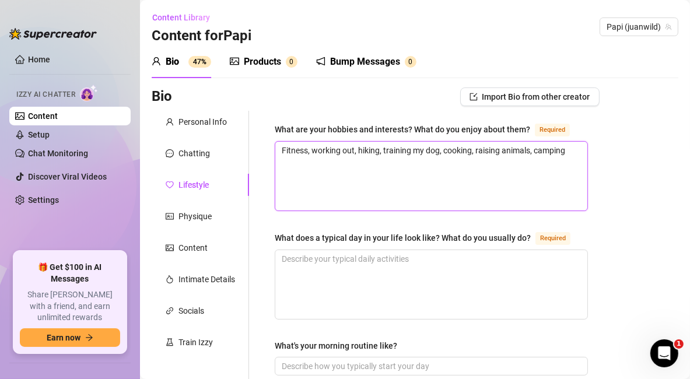
type textarea "Fitness, working out, hiking, training my dog, cooking, raising animals, camping"
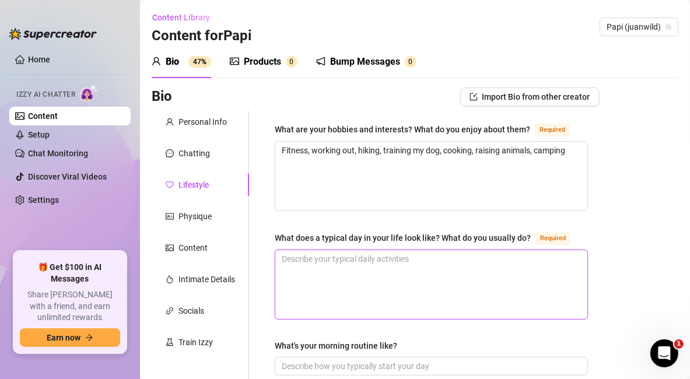
click at [350, 293] on textarea "What does a typical day in your life look like? What do you usually do? Required" at bounding box center [431, 284] width 312 height 69
paste textarea "Wake up early, hit the gym, eat big, check on animals, create content, hang out…"
type textarea "Wake up early, hit the gym, eat big, check on animals, create content, hang out…"
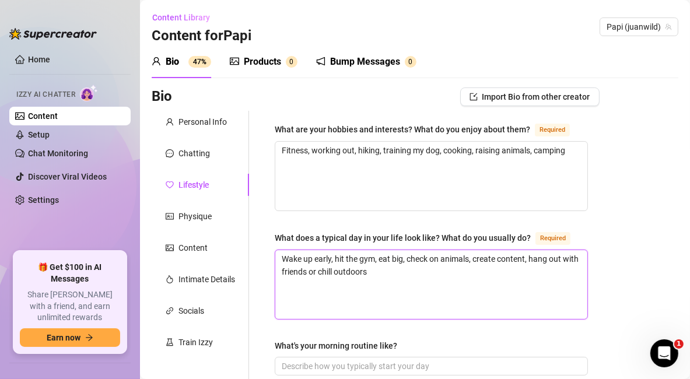
type textarea "Wake up early, hit the gym, eat big, check on animals, create content, hang out…"
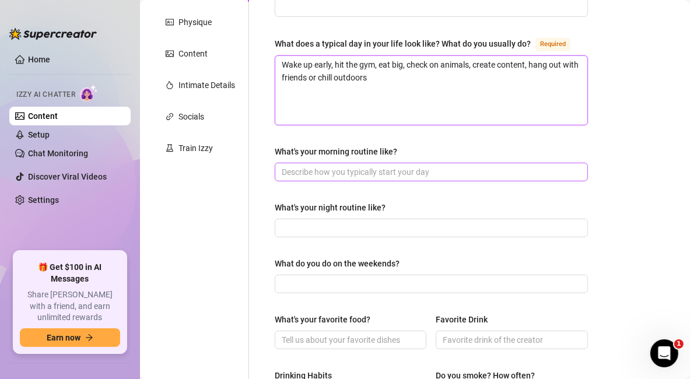
type textarea "Wake up early, hit the gym, eat big, check on animals, create content, hang out…"
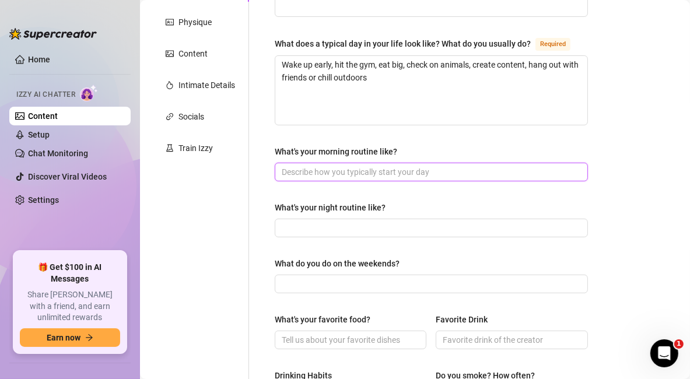
click at [357, 178] on input "What's your morning routine like?" at bounding box center [430, 172] width 297 height 13
click at [354, 178] on input "What's your morning routine like?" at bounding box center [430, 172] width 297 height 13
paste input "Gym, protein shake, take dog out"
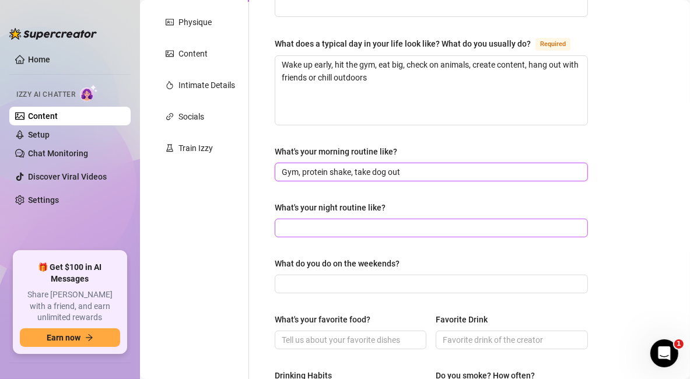
type input "Gym, protein shake, take dog out"
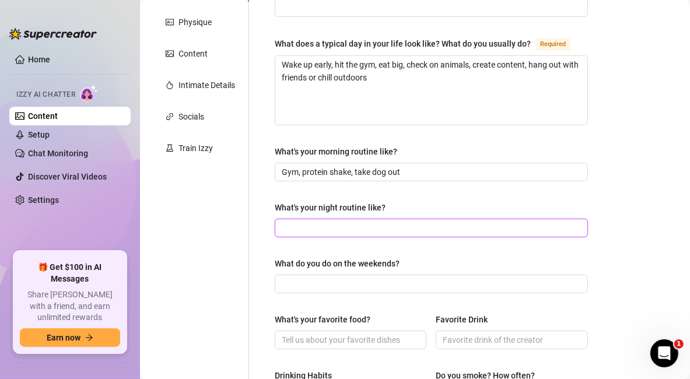
click at [317, 234] on input "What's your night routine like?" at bounding box center [430, 228] width 297 height 13
click at [315, 232] on input "What's your night routine like?" at bounding box center [430, 228] width 297 height 13
paste input "Shower, eat, scroll or watch movies, then sleep late"
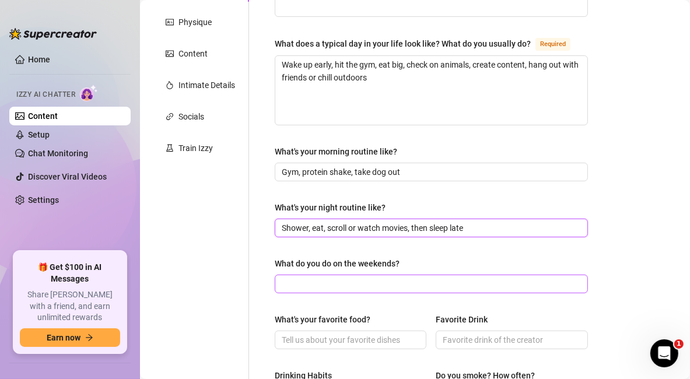
type input "Shower, eat, scroll or watch movies, then sleep late"
click at [303, 290] on input "What do you do on the weekends?" at bounding box center [430, 284] width 297 height 13
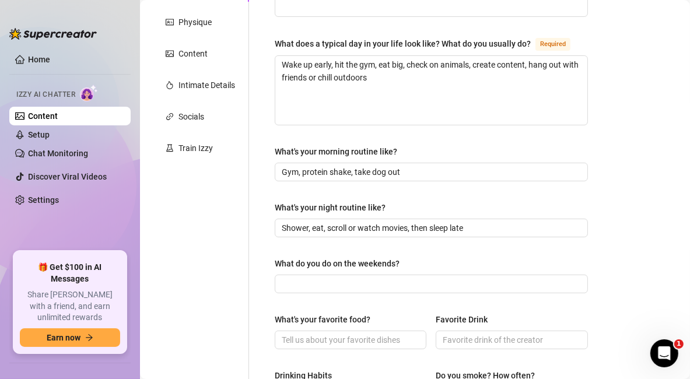
click at [328, 275] on div "What do you do on the weekends?" at bounding box center [431, 265] width 313 height 17
click at [324, 286] on span at bounding box center [431, 284] width 313 height 19
paste input "Grill outside, gym, sometimes hit the beach or chill with fam"
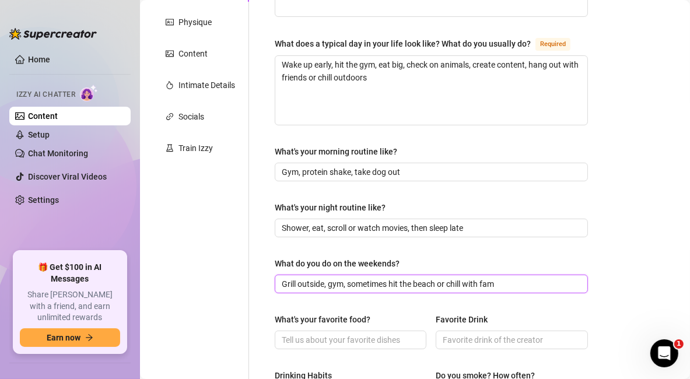
scroll to position [388, 0]
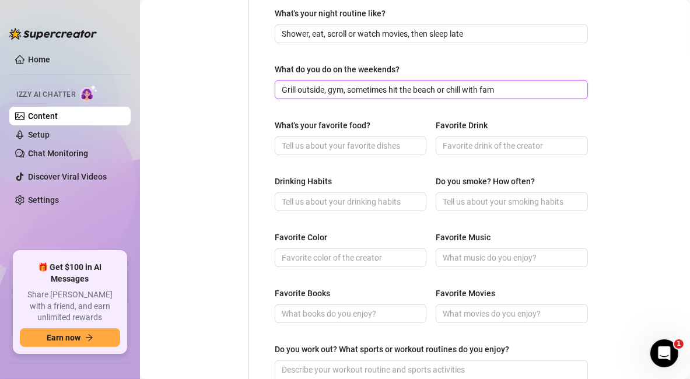
type input "Grill outside, gym, sometimes hit the beach or chill with fam"
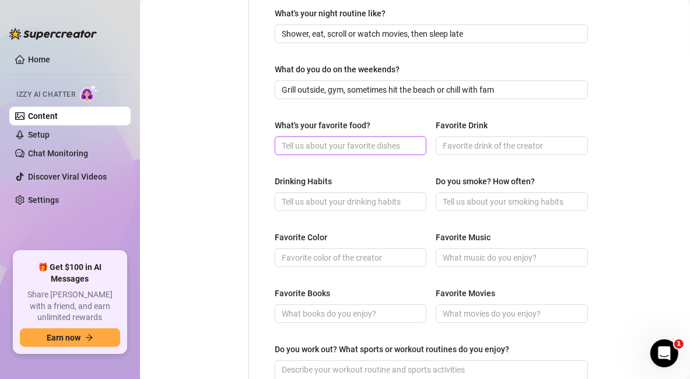
click at [338, 152] on input "What's your favorite food?" at bounding box center [349, 145] width 135 height 13
paste input "Steak & rice (but I’ll kill a pizza too 😂)"
type input "Steak & rice (but I’ll kill a pizza too 😂)"
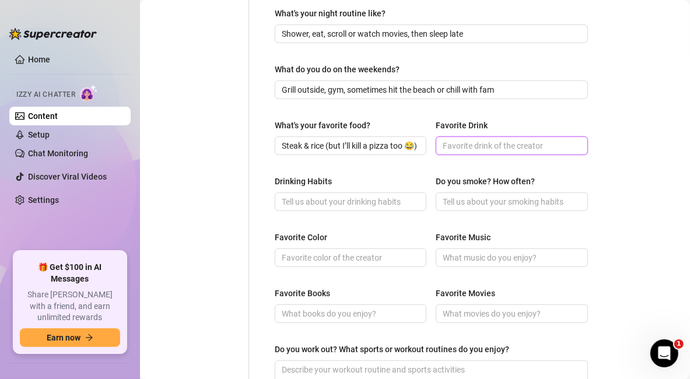
click at [484, 152] on input "Favorite Drink" at bounding box center [510, 145] width 135 height 13
paste input "Iced coffee & whiskey"
type input "Iced coffee & whiskey"
click at [375, 208] on input "Drinking Habits" at bounding box center [349, 201] width 135 height 13
paste input "Social drinker"
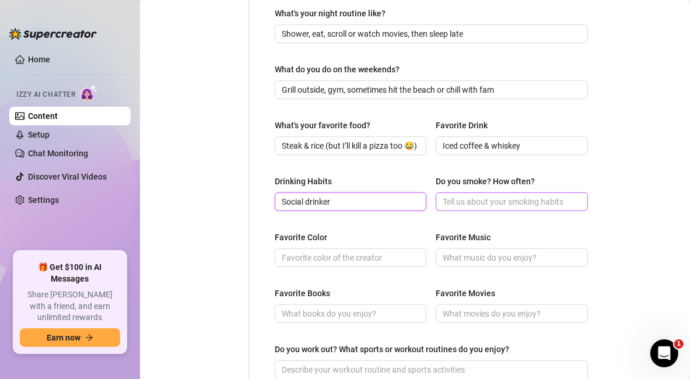
type input "Social drinker"
click at [462, 208] on input "Do you smoke? How often?" at bounding box center [510, 201] width 135 height 13
type input "Nah"
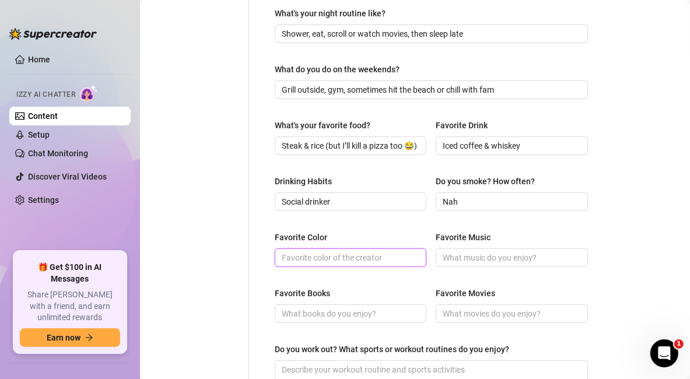
click at [312, 264] on input "Favorite Color" at bounding box center [349, 257] width 135 height 13
click at [314, 264] on input "Favorite Color" at bounding box center [349, 257] width 135 height 13
paste input "Black"
type input "Black"
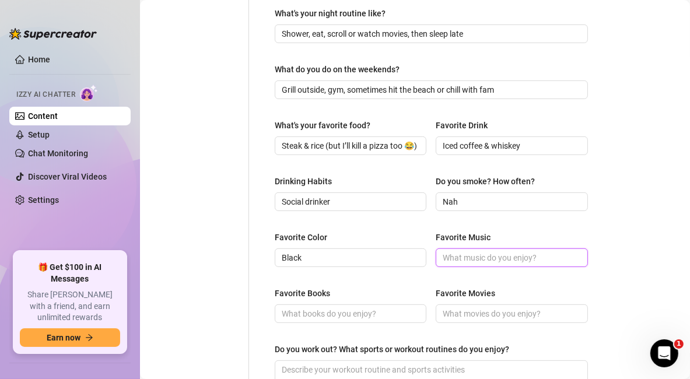
click at [482, 264] on input "Favorite Music" at bounding box center [510, 257] width 135 height 13
paste input "Reggaeton, hip-hop, old school R&B"
type input "Reggaeton, hip-hop, old school R&B"
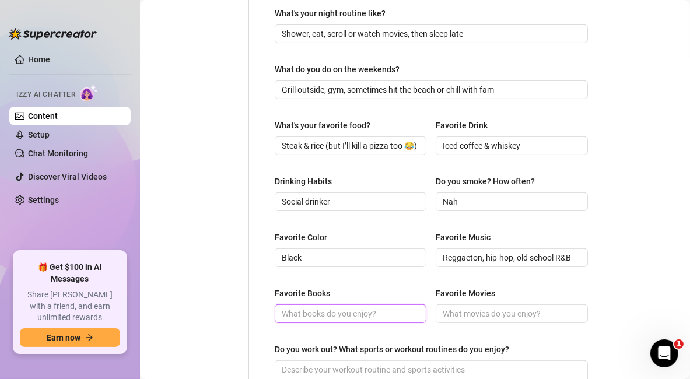
click at [357, 319] on input "Favorite Books" at bounding box center [349, 313] width 135 height 13
click at [349, 334] on div "Favorite Books Favorite Movies" at bounding box center [431, 310] width 313 height 47
click at [357, 320] on input "Favorite Books" at bounding box center [349, 313] width 135 height 13
paste input "Fitness & self-improvement stuff"
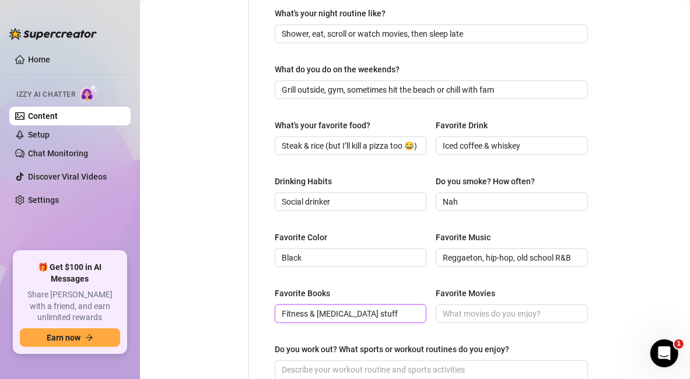
type input "Fitness & self-improvement stuff"
click at [374, 292] on div "What are your hobbies and interests? What do you enjoy about them? Required Fit…" at bounding box center [431, 115] width 313 height 763
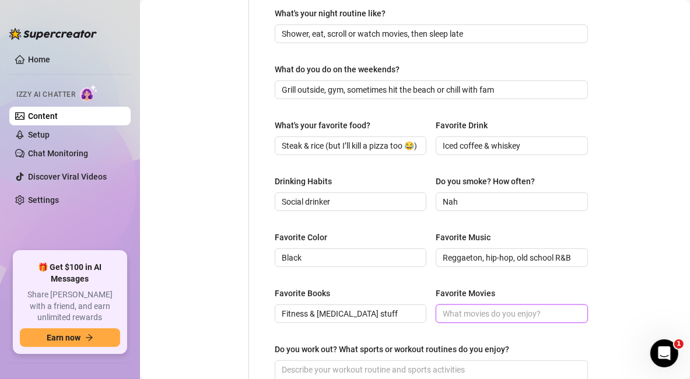
click at [494, 320] on input "Favorite Movies" at bounding box center [510, 313] width 135 height 13
paste input "Action & thrillers — Fast & Furious, Scarface, Training Day"
drag, startPoint x: 349, startPoint y: 323, endPoint x: 449, endPoint y: 327, distance: 100.4
click at [321, 322] on div "Favorite Books Fitness & self-improvement stuff Favorite Movies Action & thrill…" at bounding box center [431, 310] width 313 height 47
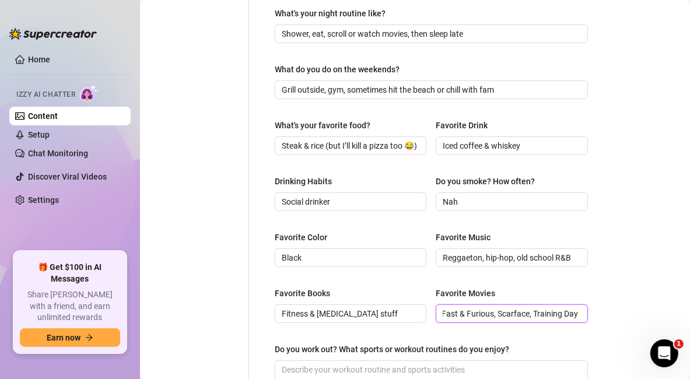
click at [449, 320] on input "Action & thrillers — Fast & Furious, Scarface, Training Day" at bounding box center [510, 313] width 135 height 13
click at [443, 320] on input "Action & thrillers — Fast & Furious, Scarface, Training Day" at bounding box center [510, 313] width 135 height 13
drag, startPoint x: 440, startPoint y: 322, endPoint x: 338, endPoint y: 323, distance: 102.6
click at [324, 320] on div "Favorite Books Fitness & self-improvement stuff Favorite Movies Action & thrill…" at bounding box center [431, 310] width 313 height 47
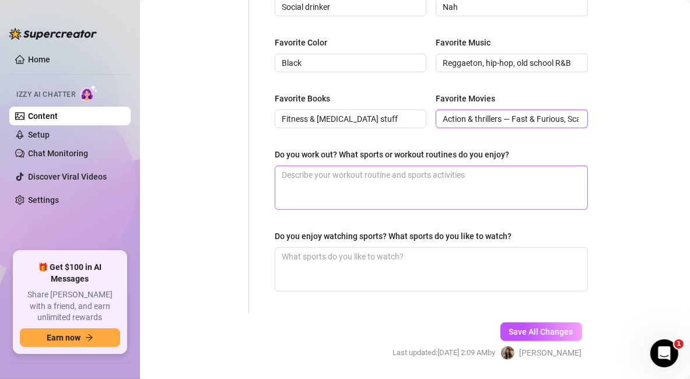
type input "Action & thrillers — Fast & Furious, Scarface, Training Day"
click at [388, 202] on textarea "Do you work out? What sports or workout routines do you enjoy?" at bounding box center [431, 187] width 312 height 43
click at [366, 192] on textarea "Do you work out? What sports or workout routines do you enjoy?" at bounding box center [431, 187] width 312 height 43
paste textarea "Yes — weightlifting, HIIT, boxing"
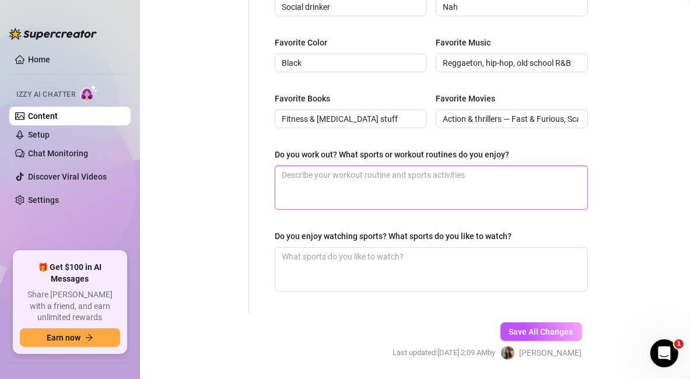
type textarea "Yes — weightlifting, HIIT, boxing"
click at [307, 206] on textarea "Yes — weightlifting, HIIT, boxing" at bounding box center [431, 187] width 312 height 43
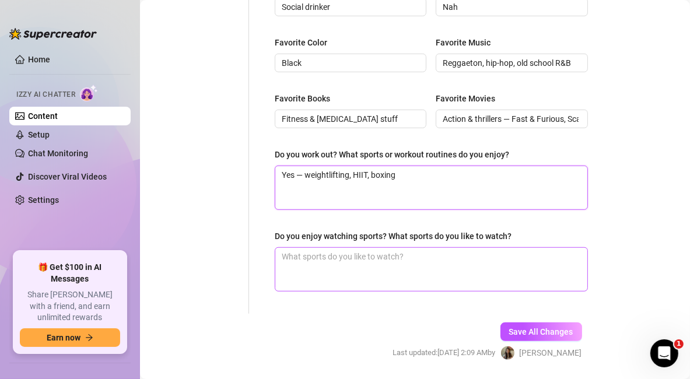
type textarea "Yes — weightlifting, HIIT, boxing"
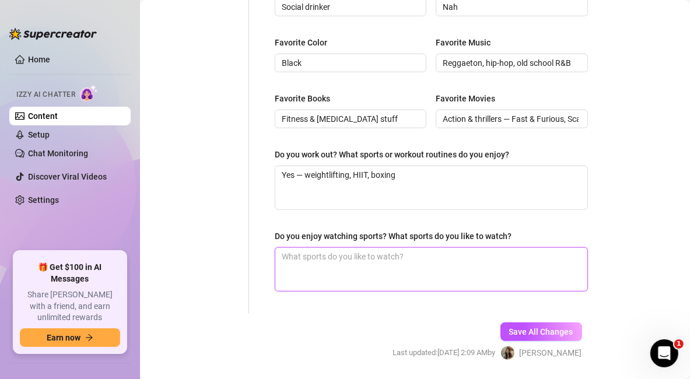
click at [331, 274] on textarea "Do you enjoy watching sports? What sports do you like to watch?" at bounding box center [431, 269] width 312 height 43
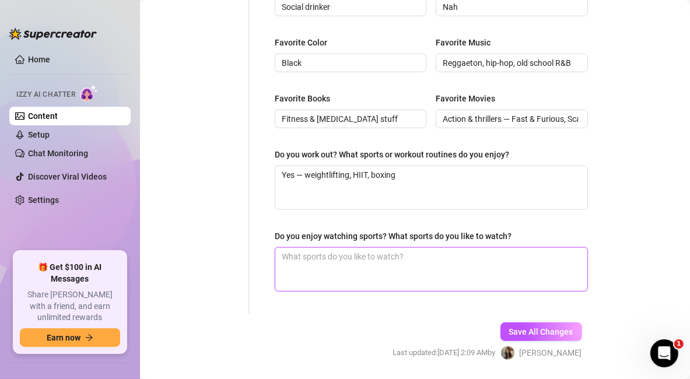
click at [510, 291] on textarea "Do you enjoy watching sports? What sports do you like to watch?" at bounding box center [431, 269] width 312 height 43
paste textarea "Yeah — boxing, UFC, basketball"
type textarea "Yeah — boxing, UFC, basketball"
click at [510, 291] on textarea "Yeah — boxing, UFC, basketball" at bounding box center [431, 269] width 312 height 43
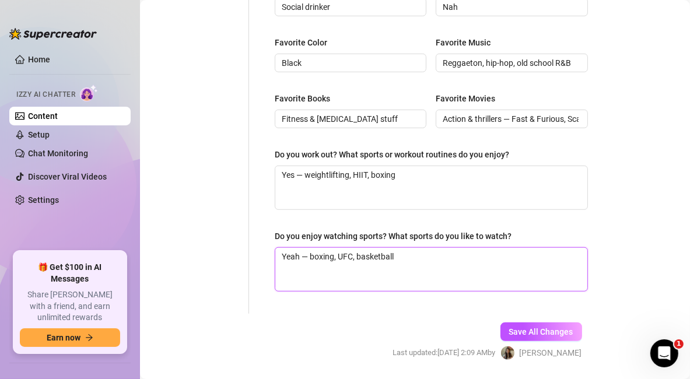
click at [510, 291] on textarea "Yeah — boxing, UFC, basketball" at bounding box center [431, 269] width 312 height 43
type textarea "Yeah — boxing, UFC, basketball"
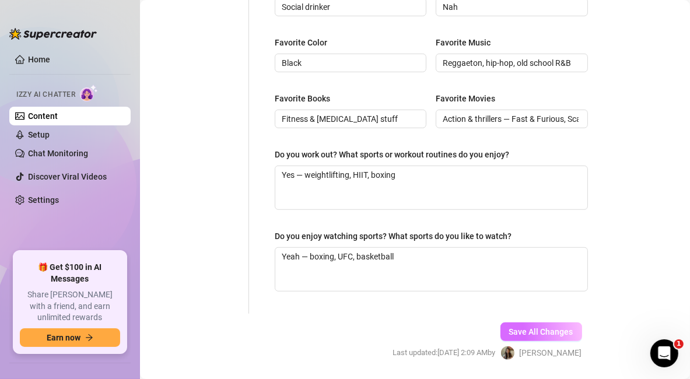
click at [517, 336] on span "Save All Changes" at bounding box center [541, 331] width 64 height 9
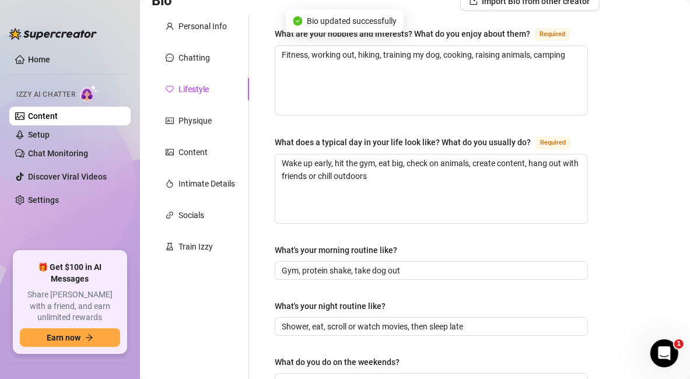
scroll to position [0, 0]
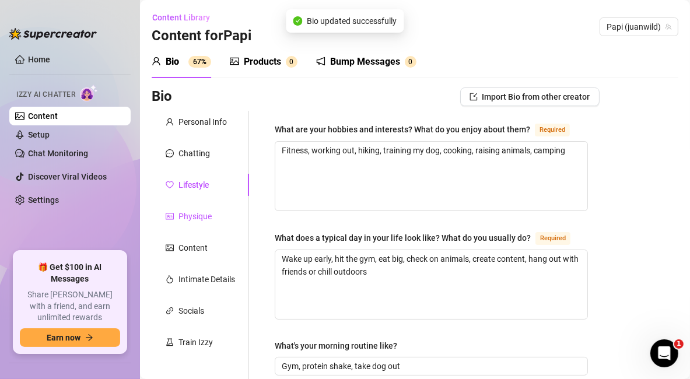
click at [181, 215] on div "Physique" at bounding box center [194, 216] width 33 height 13
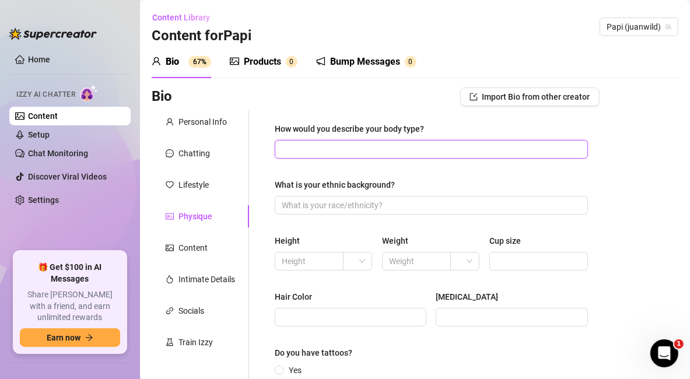
click at [373, 147] on input "How would you describe your body type?" at bounding box center [430, 149] width 297 height 13
paste input "Muscular, athletic, fit"
type input "Muscular, athletic, fit"
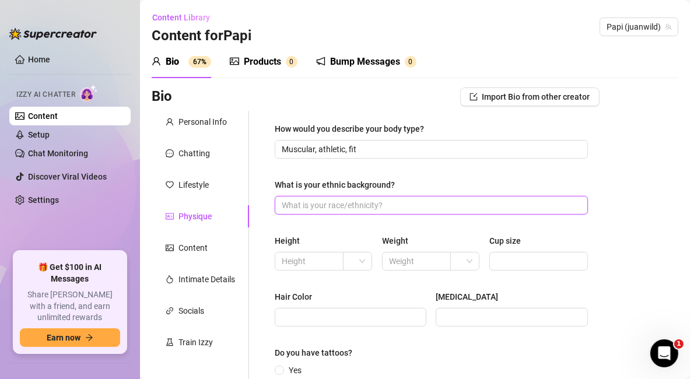
click at [412, 201] on input "What is your ethnic background?" at bounding box center [430, 205] width 297 height 13
paste input "Hispanic/Latino (Puerto Rican-Cuban mix)"
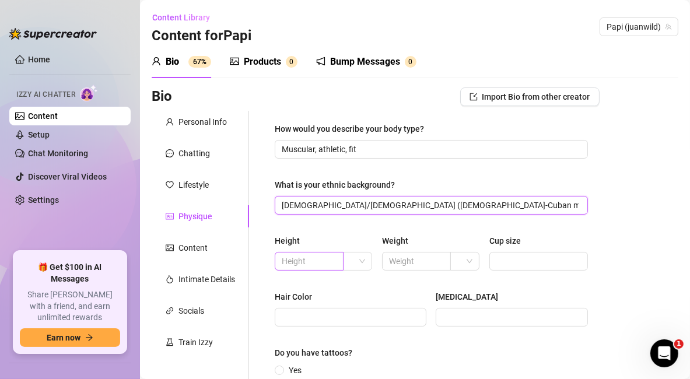
type input "Hispanic/Latino (Puerto Rican-Cuban mix)"
click at [297, 265] on input "text" at bounding box center [308, 261] width 52 height 13
click at [353, 261] on span at bounding box center [357, 261] width 15 height 17
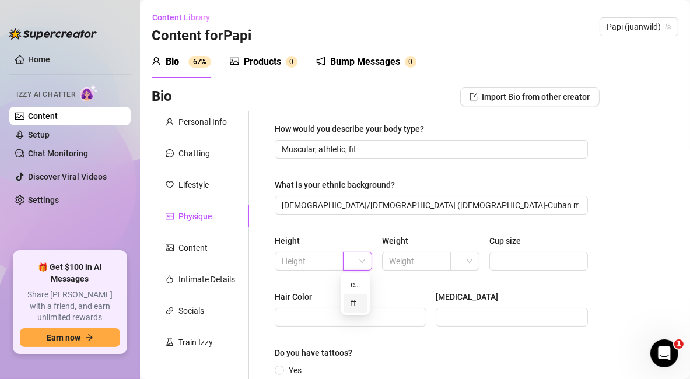
click at [353, 301] on div "ft" at bounding box center [355, 303] width 10 height 13
click at [304, 260] on input "text" at bounding box center [308, 261] width 52 height 13
click at [467, 264] on div at bounding box center [464, 261] width 29 height 19
type input "5'11"
click at [461, 303] on div "lbs" at bounding box center [460, 303] width 10 height 13
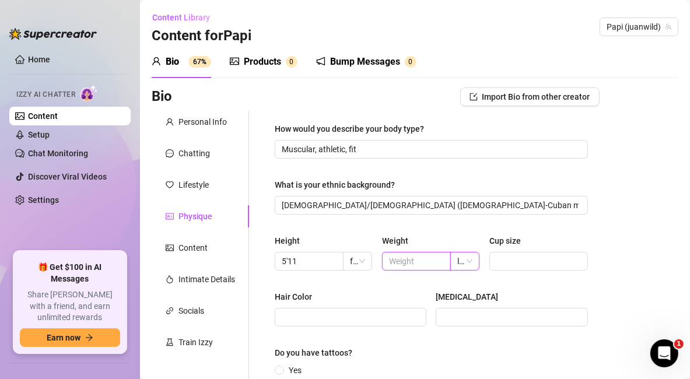
click at [419, 261] on input "text" at bounding box center [415, 261] width 52 height 13
type input "190"
click at [457, 261] on span "lbs" at bounding box center [464, 261] width 15 height 17
click at [355, 321] on input "Hair Color" at bounding box center [349, 317] width 135 height 13
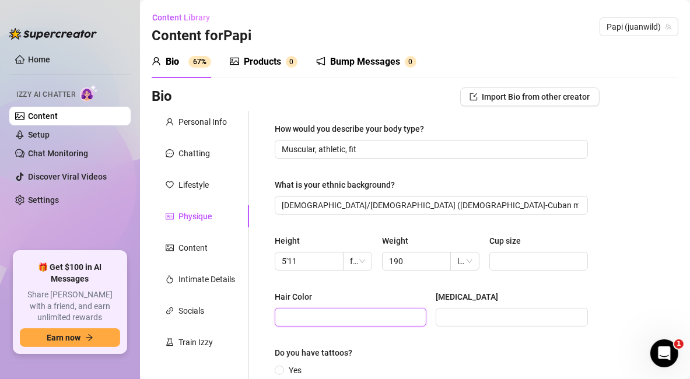
click at [356, 321] on input "Hair Color" at bounding box center [349, 317] width 135 height 13
type input "Black"
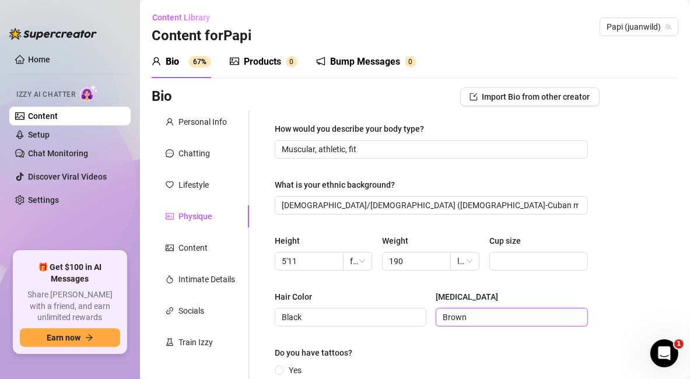
scroll to position [194, 0]
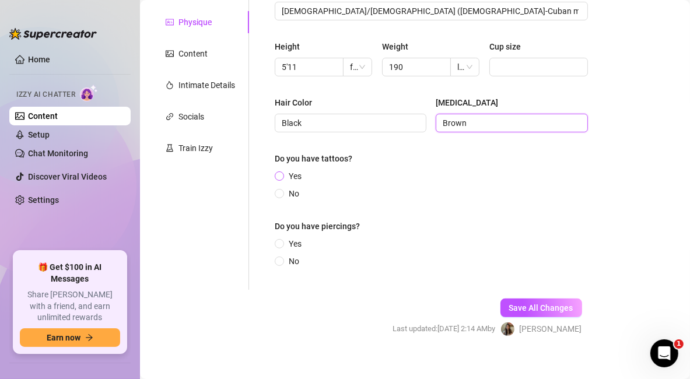
type input "Brown"
click at [289, 174] on span "Yes" at bounding box center [295, 176] width 22 height 13
click at [282, 174] on input "Yes" at bounding box center [280, 177] width 5 height 8
radio input "true"
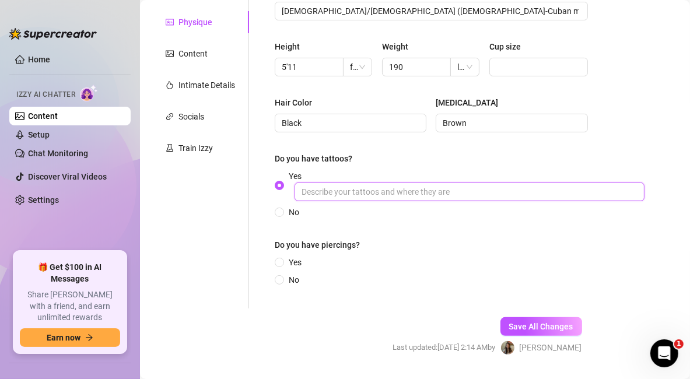
click at [369, 188] on input "Yes" at bounding box center [470, 192] width 350 height 19
paste input "sleeve & chest piece"
click at [299, 190] on input "sleeve & chest piece" at bounding box center [470, 192] width 350 height 19
type input "A sleeve & chest piece"
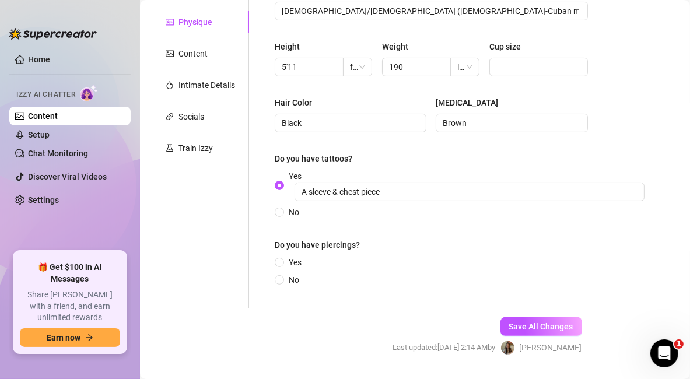
click at [404, 227] on div "How would you describe your body type? Muscular, athletic, fit What is your eth…" at bounding box center [431, 112] width 313 height 369
click at [287, 282] on span "No" at bounding box center [294, 280] width 20 height 13
click at [282, 282] on input "No" at bounding box center [280, 281] width 5 height 8
radio input "true"
click at [521, 324] on span "Save All Changes" at bounding box center [541, 326] width 64 height 9
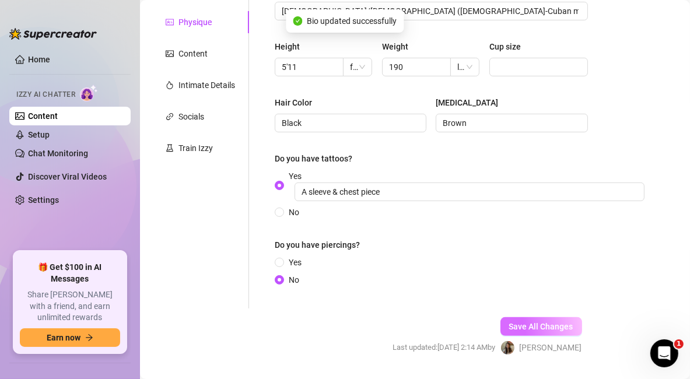
type input "Muscular, athletic, fit"
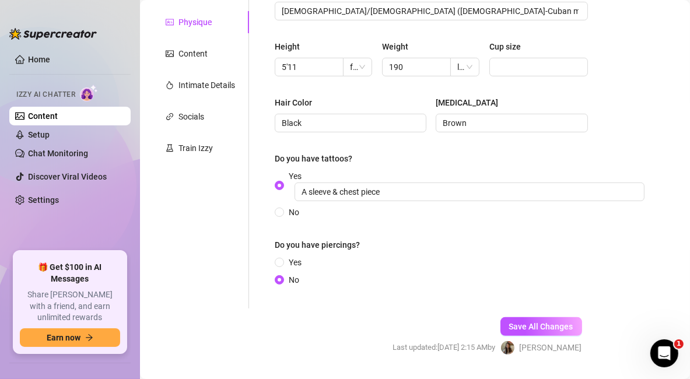
click at [222, 255] on div "Personal Info Chatting Lifestyle Physique Content Intimate Details Socials Trai…" at bounding box center [200, 113] width 97 height 392
click at [526, 324] on span "Save All Changes" at bounding box center [541, 326] width 64 height 9
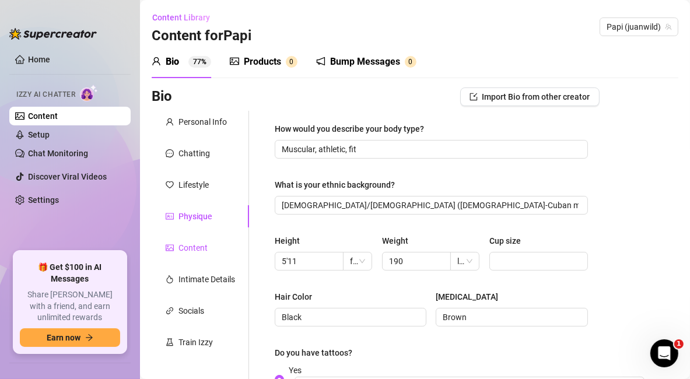
click at [188, 245] on div "Content" at bounding box center [192, 247] width 29 height 13
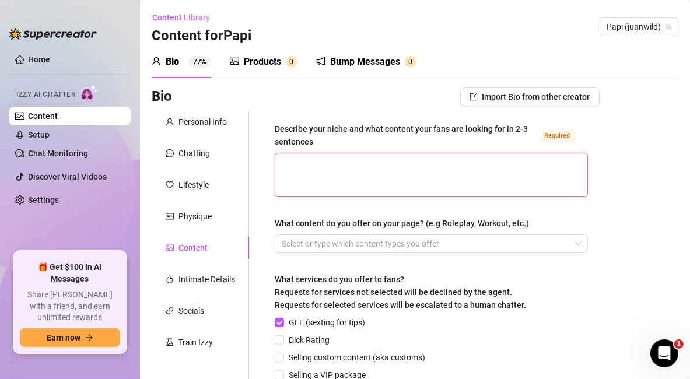
click at [410, 185] on textarea "Describe your niche and what content your fans are looking for in 2-3 sentences…" at bounding box center [431, 174] width 312 height 43
paste textarea "I’m your fit Latino DILF — strong, uncut, and packing big 🍆. Fans come here for…"
type textarea "I’m your fit Latino DILF — strong, uncut, and packing big 🍆. Fans come here for…"
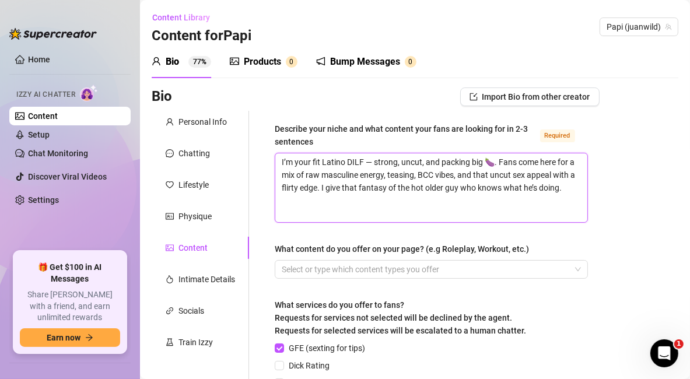
type textarea "I’m your fit Latino DILF — strong, uncut, and packing big 🍆. Fans come here for…"
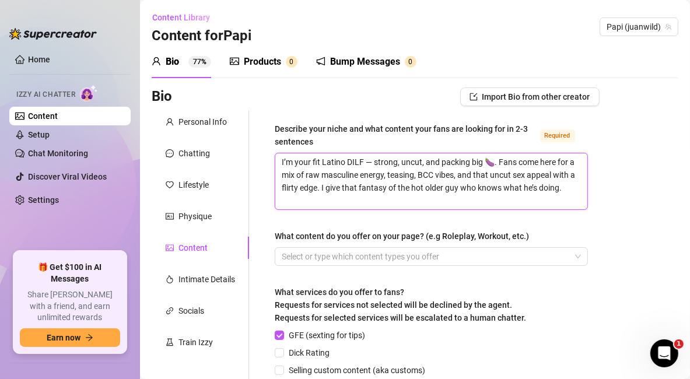
type textarea "I’m your fit Latino DILF — strong, uncut, and packing big 🍆. Fans come here for…"
click at [339, 255] on div at bounding box center [425, 256] width 296 height 16
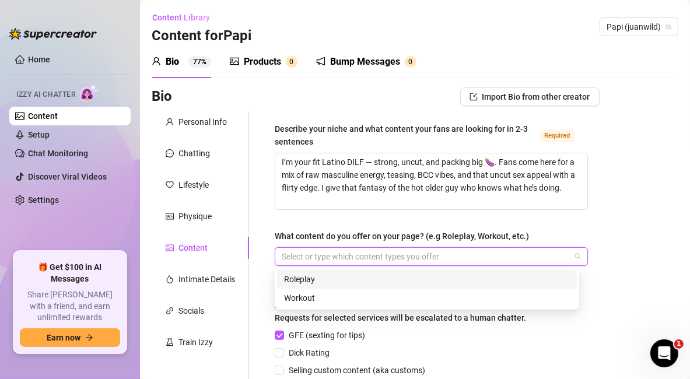
paste input "search"
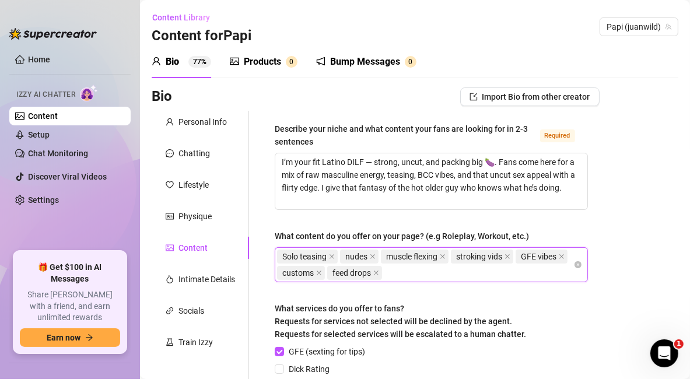
click at [400, 294] on div "Describe your niche and what content your fans are looking for in 2-3 sentences…" at bounding box center [431, 328] width 313 height 413
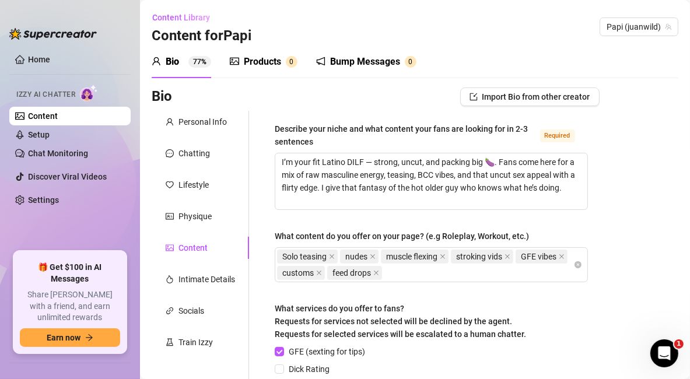
scroll to position [194, 0]
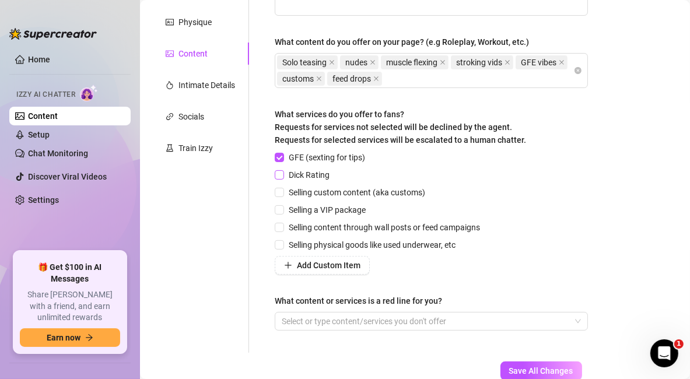
click at [282, 174] on input "Dick Rating" at bounding box center [279, 174] width 8 height 8
checkbox input "true"
click at [278, 192] on input "Selling custom content (aka customs)" at bounding box center [279, 192] width 8 height 8
checkbox input "true"
click at [279, 217] on div "GFE (sexting for tips) Dick Rating Selling custom content (aka customs) Selling…" at bounding box center [380, 213] width 210 height 124
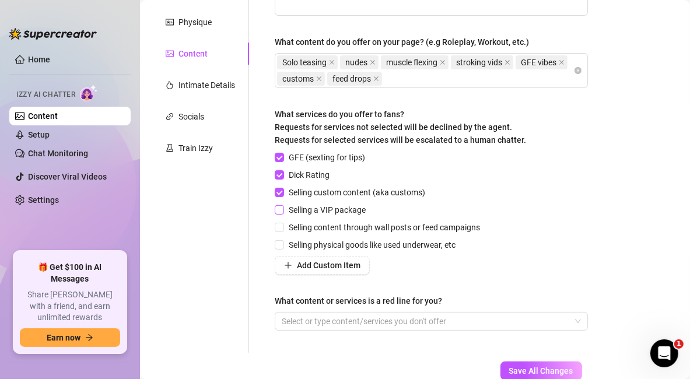
click at [279, 212] on input "Selling a VIP package" at bounding box center [279, 209] width 8 height 8
checkbox input "true"
click at [281, 226] on input "Selling content through wall posts or feed campaigns" at bounding box center [279, 227] width 8 height 8
checkbox input "true"
click at [328, 317] on div at bounding box center [425, 321] width 296 height 16
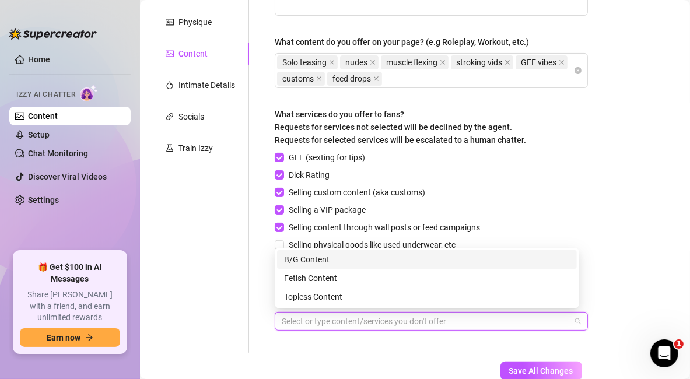
paste input "search"
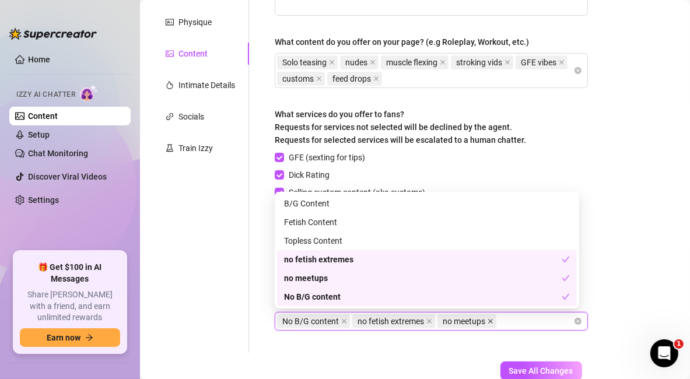
click at [493, 320] on icon "close" at bounding box center [490, 321] width 5 height 5
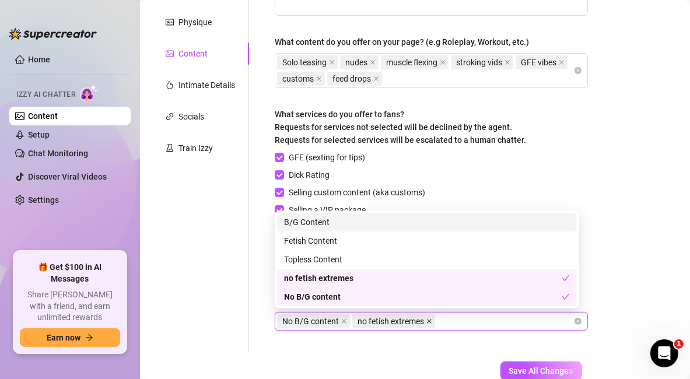
click at [431, 320] on icon "close" at bounding box center [429, 321] width 6 height 6
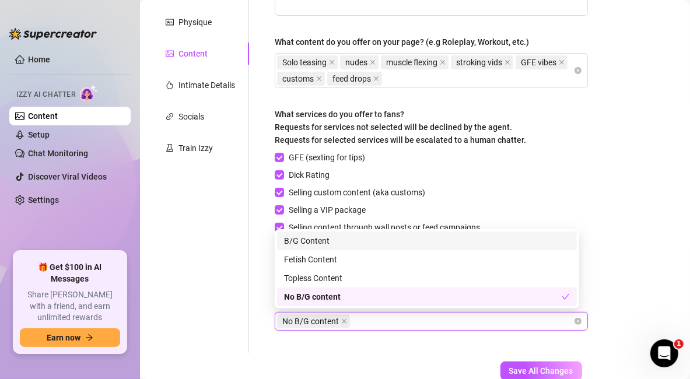
click at [343, 319] on icon "close" at bounding box center [344, 321] width 6 height 6
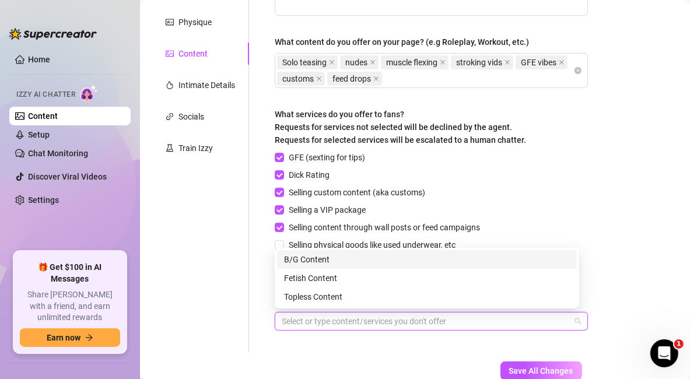
click at [347, 322] on div at bounding box center [425, 321] width 296 height 16
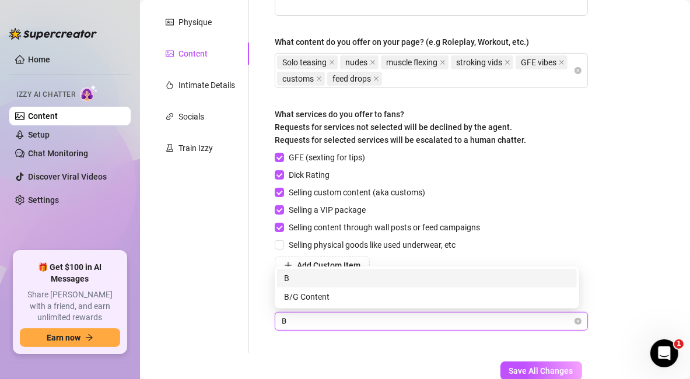
type input "B/"
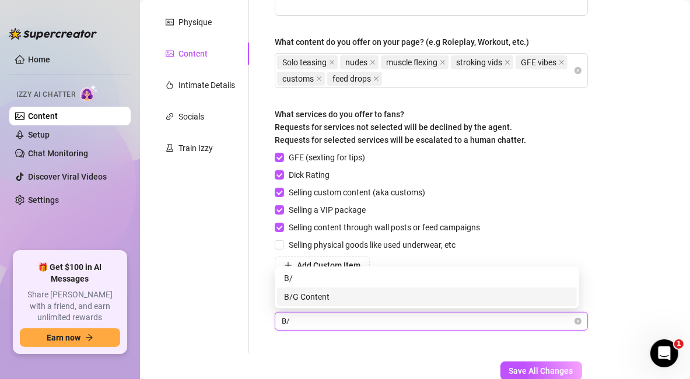
click at [368, 301] on div "B/G Content" at bounding box center [427, 296] width 286 height 13
type input "E"
type input "Fetish Extremes"
type input "Meetups"
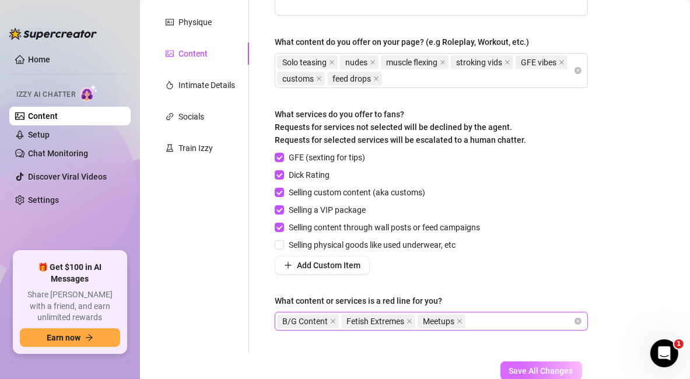
click at [521, 372] on span "Save All Changes" at bounding box center [541, 370] width 64 height 9
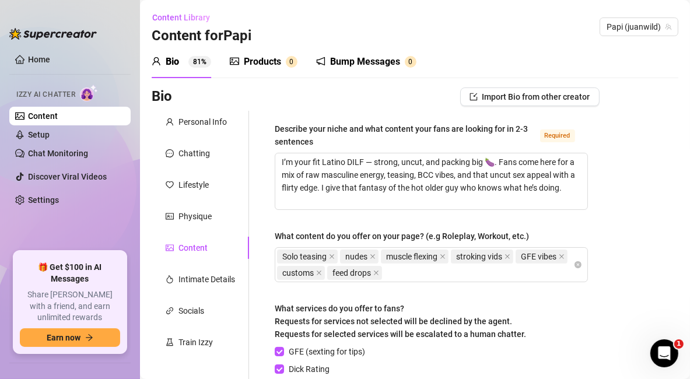
scroll to position [269, 0]
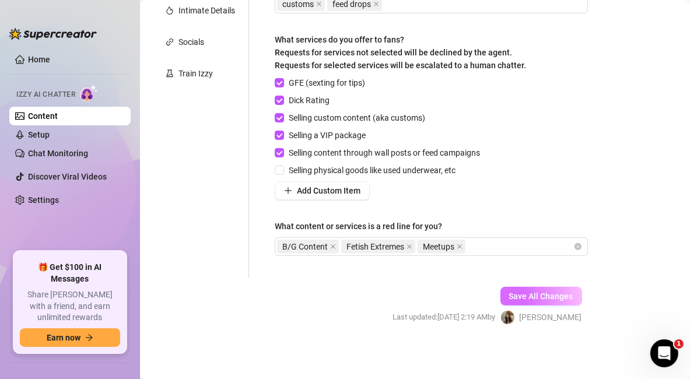
click at [559, 300] on button "Save All Changes" at bounding box center [541, 296] width 82 height 19
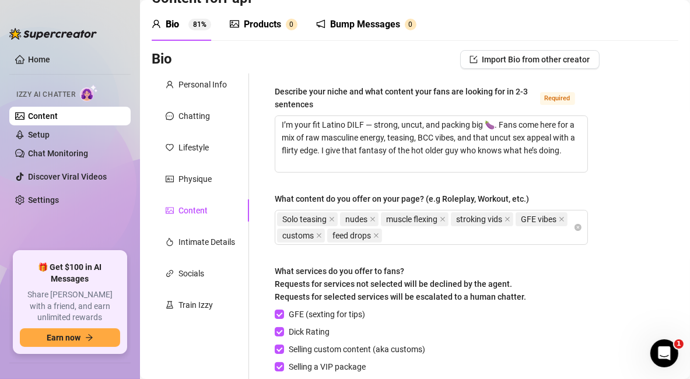
scroll to position [0, 0]
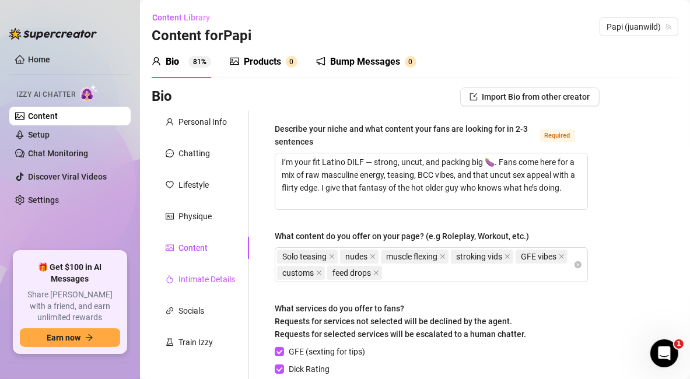
click at [209, 278] on div "Intimate Details" at bounding box center [206, 279] width 57 height 13
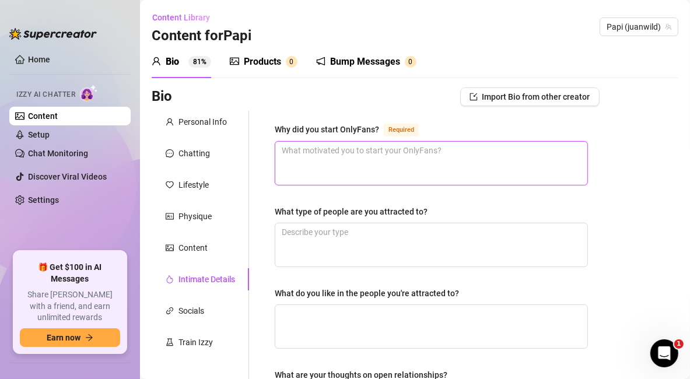
click at [343, 156] on textarea "Why did you start OnlyFans? Required" at bounding box center [431, 163] width 312 height 43
paste textarea "To monetize my fitness/sexual appeal, connect directly with fans, and build a b…"
type textarea "To monetize my fitness/sexual appeal, connect directly with fans, and build a b…"
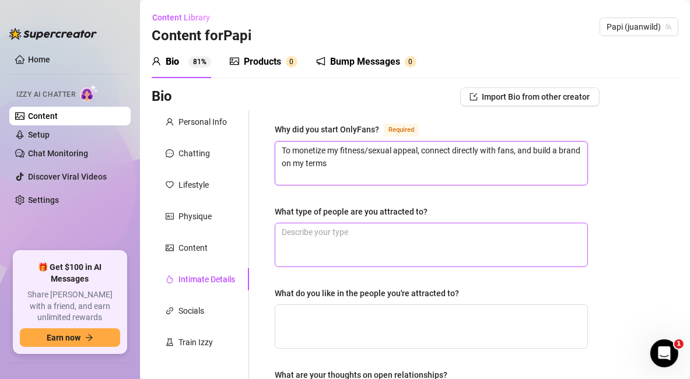
type textarea "To monetize my fitness/sexual appeal, connect directly with fans, and build a b…"
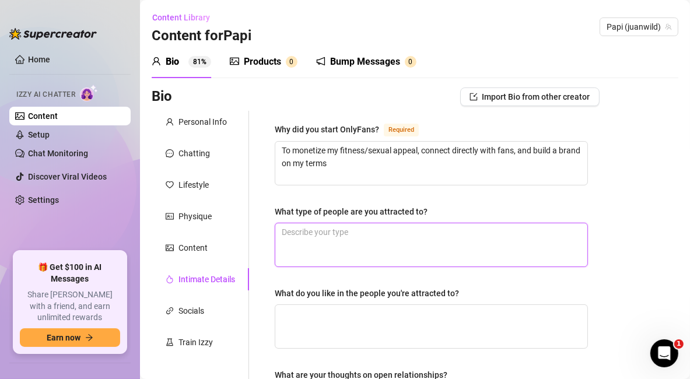
click at [344, 248] on textarea "What type of people are you attracted to?" at bounding box center [431, 244] width 312 height 43
paste textarea "To monetize my fitness/sexual appeal, connect directly with fans, and build a b…"
type textarea "To monetize my fitness/sexual appeal, connect directly with fans, and build a b…"
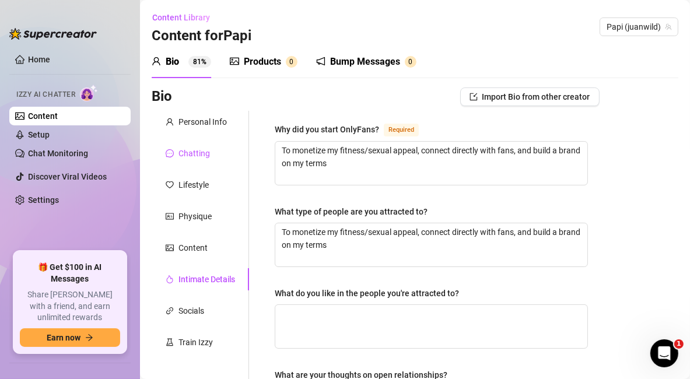
click at [187, 156] on div "Chatting" at bounding box center [193, 153] width 31 height 13
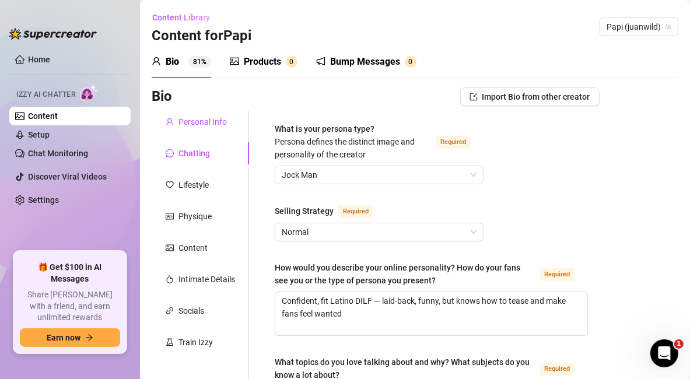
drag, startPoint x: 188, startPoint y: 125, endPoint x: 227, endPoint y: 128, distance: 39.2
click at [188, 125] on div "Personal Info" at bounding box center [202, 121] width 48 height 13
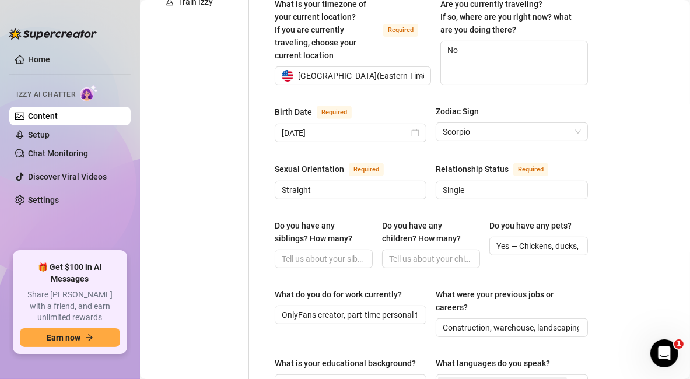
scroll to position [388, 0]
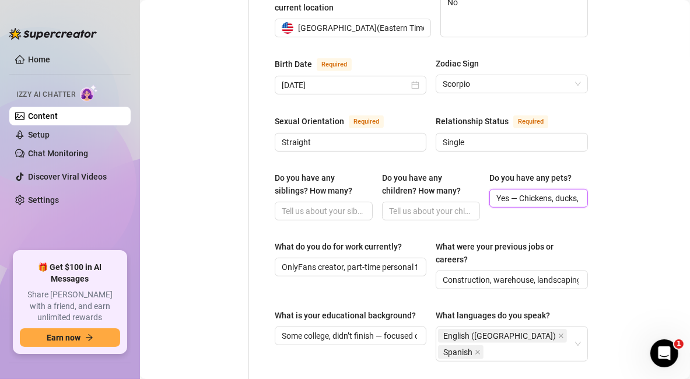
click at [514, 192] on input "Yes — Chickens, ducks, quails, bunny, parrot" at bounding box center [537, 198] width 82 height 13
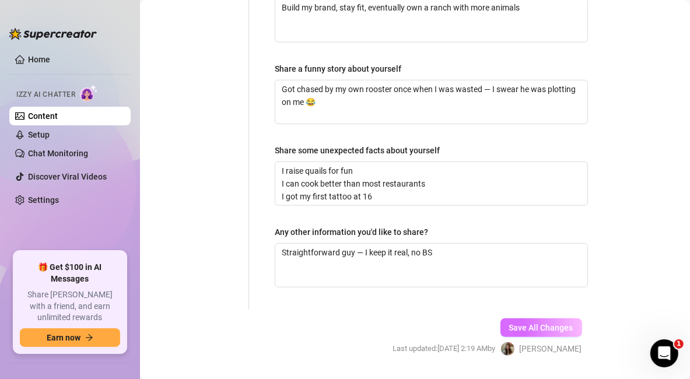
type input "Yes — Dog, Chickens, ducks, quails, bunny, parrot"
click at [527, 323] on span "Save All Changes" at bounding box center [541, 327] width 64 height 9
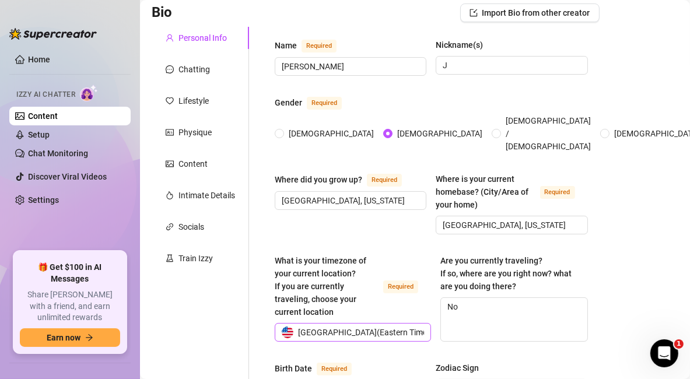
scroll to position [68, 0]
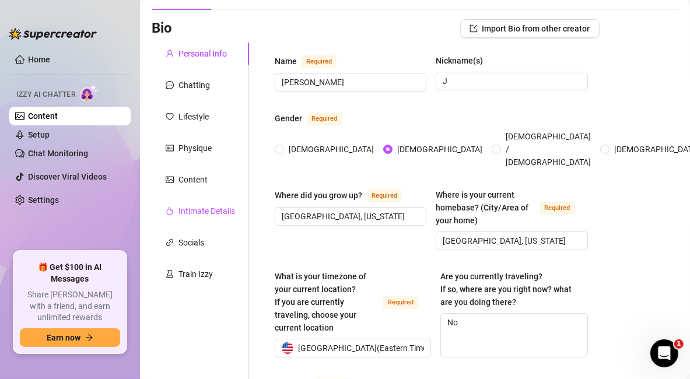
click at [205, 211] on div "Intimate Details" at bounding box center [206, 211] width 57 height 13
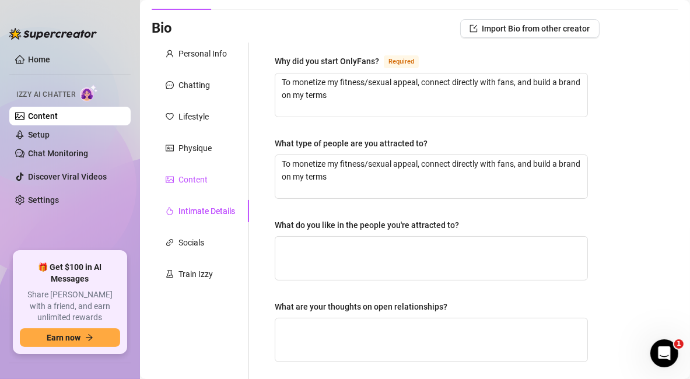
click at [176, 177] on div "Content" at bounding box center [187, 179] width 42 height 13
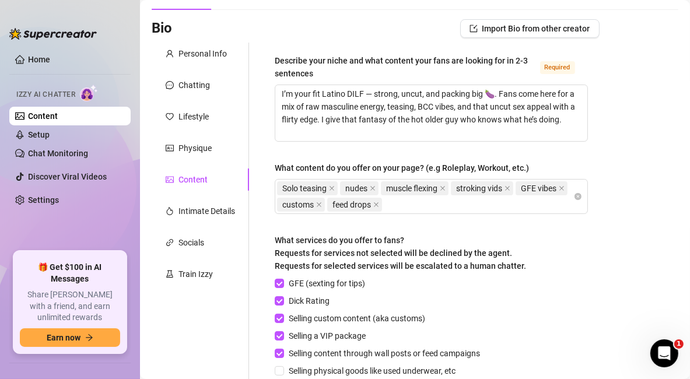
scroll to position [269, 0]
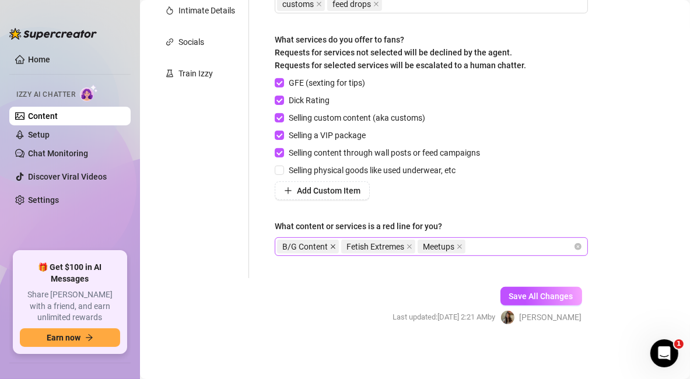
click at [332, 244] on icon "close" at bounding box center [333, 247] width 6 height 6
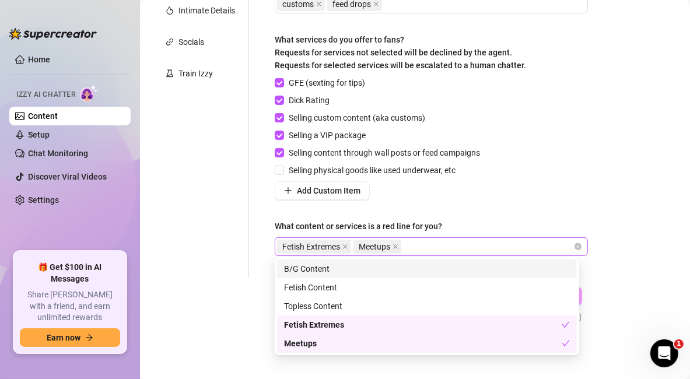
click at [476, 247] on div "Fetish Extremes Meetups" at bounding box center [425, 247] width 296 height 16
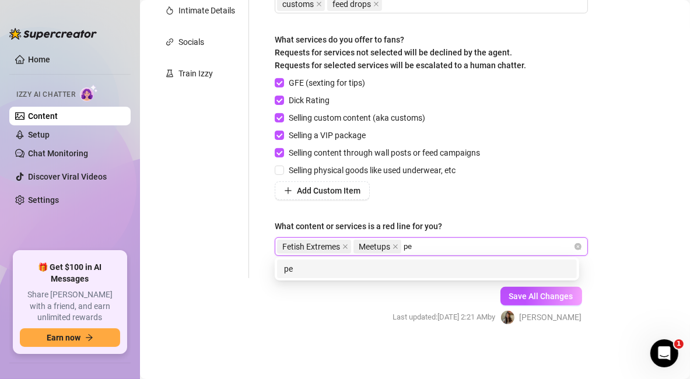
type input "p"
type input "Penetration"
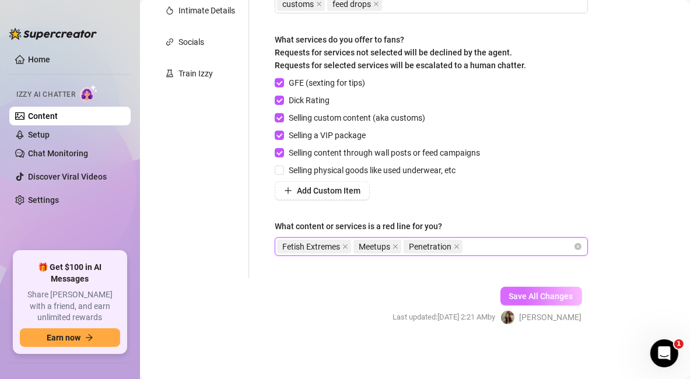
click at [523, 292] on span "Save All Changes" at bounding box center [541, 296] width 64 height 9
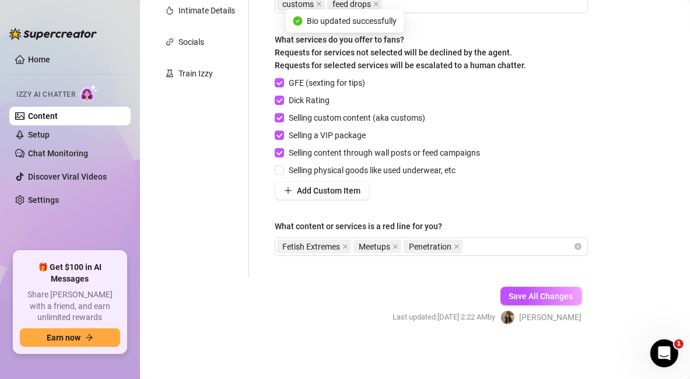
scroll to position [0, 0]
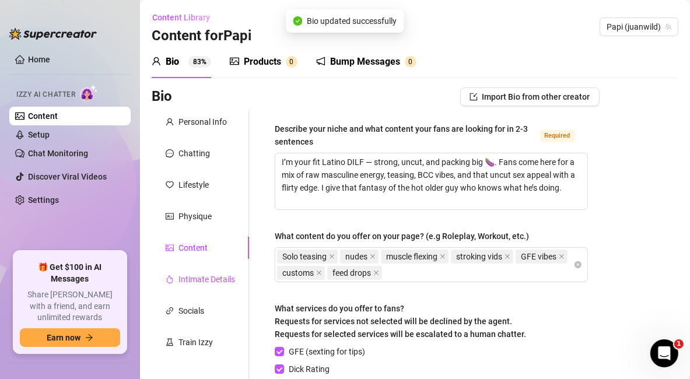
click at [217, 275] on div "Intimate Details" at bounding box center [206, 279] width 57 height 13
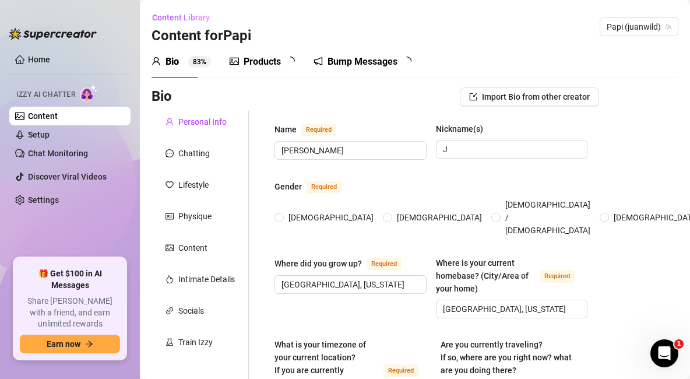
radio input "true"
type input "November 22nd, 1998"
click at [203, 285] on div "Intimate Details" at bounding box center [206, 279] width 57 height 13
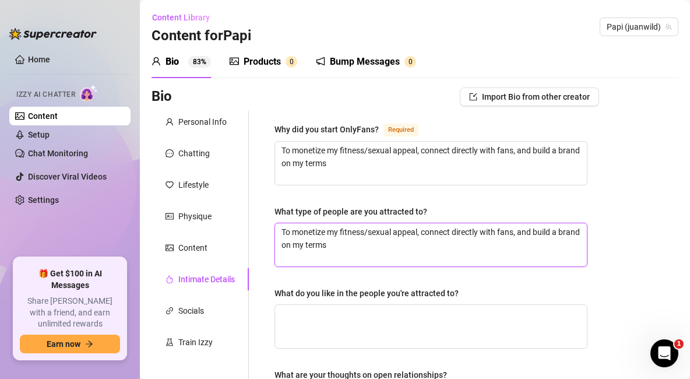
click at [440, 233] on textarea "To monetize my fitness/sexual appeal, connect directly with fans, and build a b…" at bounding box center [431, 244] width 312 height 43
paste textarea "Women, curvy or fit, confident, feminine"
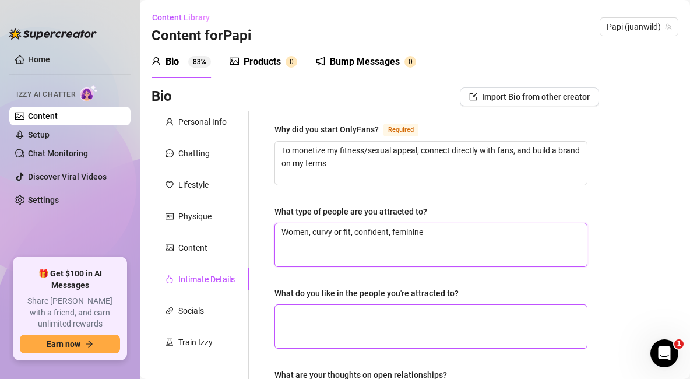
type textarea "Women, curvy or fit, confident, feminine"
click at [373, 320] on textarea "What do you like in the people you're attracted to?" at bounding box center [431, 326] width 312 height 43
click at [354, 331] on textarea "What do you like in the people you're attracted to?" at bounding box center [431, 326] width 312 height 43
paste textarea "Fun energy, honesty, loyalty, confidence"
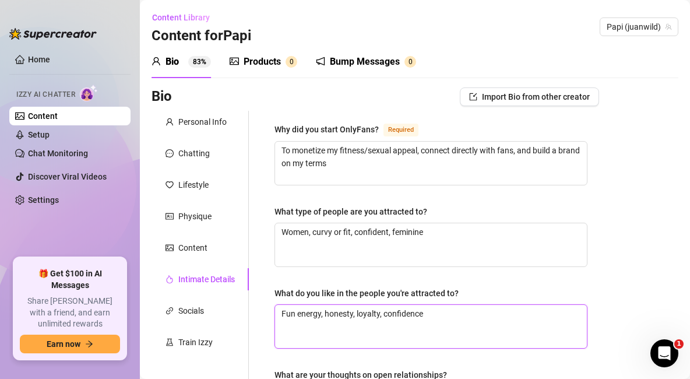
type textarea "Fun energy, honesty, loyalty, confidence"
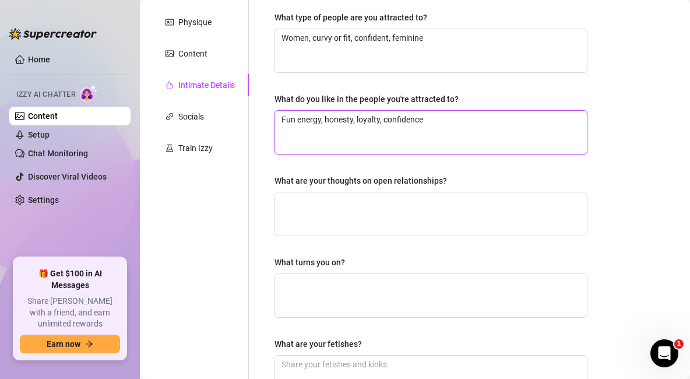
type textarea "Fun energy, honesty, loyalty, confidence"
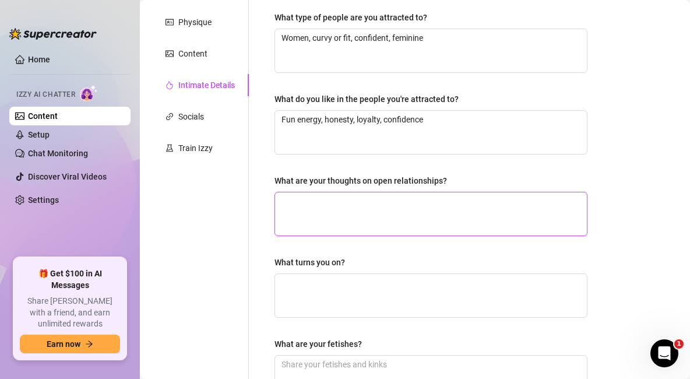
click at [346, 208] on textarea "What are your thoughts on open relationships?" at bounding box center [431, 213] width 312 height 43
paste textarea "Not my thing, I’m too territorial"
type textarea "Not my thing, I’m too territorial"
drag, startPoint x: 284, startPoint y: 199, endPoint x: 275, endPoint y: 195, distance: 9.4
click at [275, 195] on textarea "Not my thing, I’m too territorial" at bounding box center [431, 213] width 312 height 43
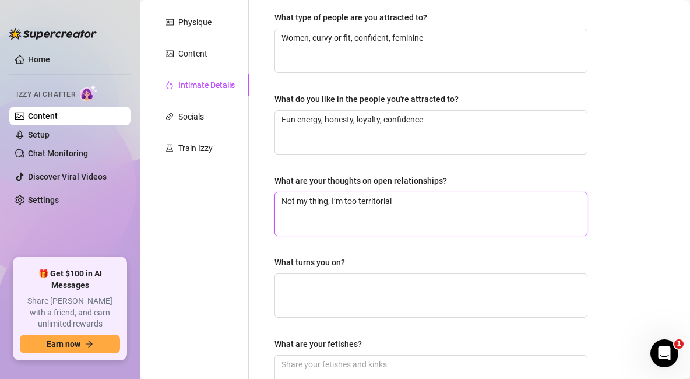
type textarea "Not my thing, I’m too territorial"
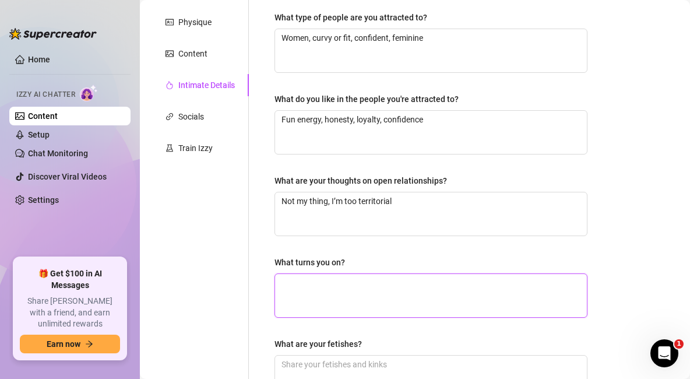
click at [348, 292] on textarea "What turns you on?" at bounding box center [431, 295] width 312 height 43
paste textarea "Confidence, teasing, lingerie, booty, dirty talk"
type textarea "Confidence, teasing, lingerie, booty, dirty talk"
click at [348, 292] on textarea "Confidence, teasing, lingerie, booty, dirty talk" at bounding box center [431, 295] width 312 height 43
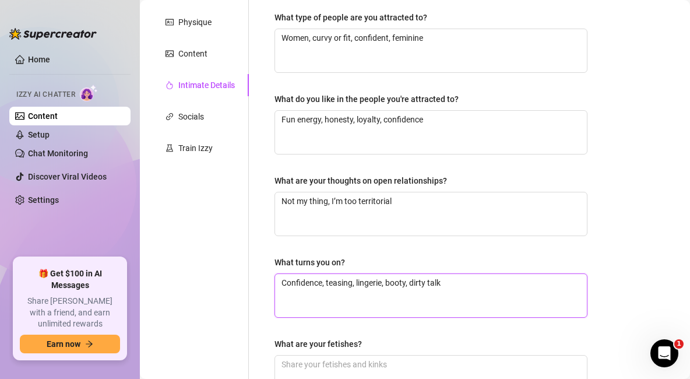
click at [348, 292] on textarea "Confidence, teasing, lingerie, booty, dirty talk" at bounding box center [431, 295] width 312 height 43
click at [300, 298] on textarea "Confidence, teasing, lingerie, booty, dirty talk" at bounding box center [431, 295] width 312 height 43
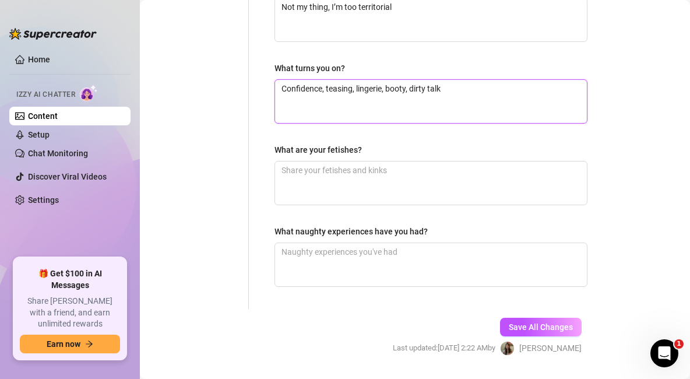
type textarea "Confidence, teasing, lingerie, booty, dirty talk"
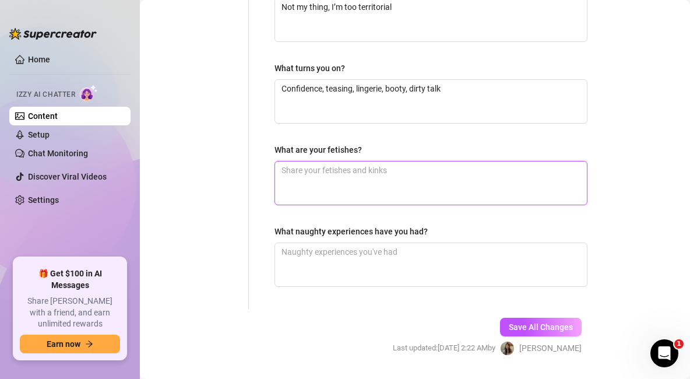
click at [332, 192] on textarea "What are your fetishes?" at bounding box center [431, 183] width 312 height 43
paste textarea "Voyeur, JOI, roleplay, edging"
type textarea "Voyeur, JOI, roleplay, edging"
drag, startPoint x: 283, startPoint y: 173, endPoint x: 272, endPoint y: 170, distance: 12.0
click at [272, 170] on div "Why did you start OnlyFans? Required To monetize my fitness/sexual appeal, conn…" at bounding box center [431, 15] width 336 height 587
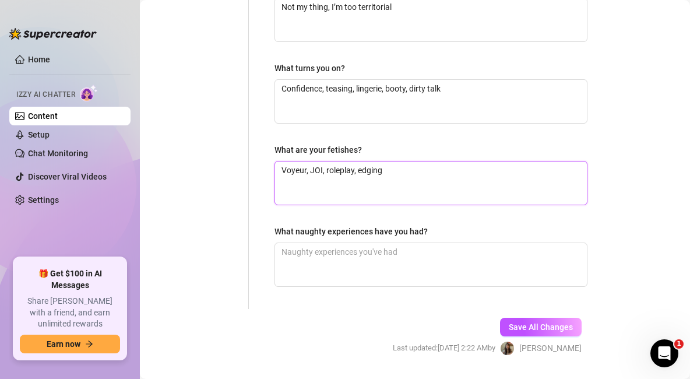
type textarea "Voyeur, JOI, roleplay, edging"
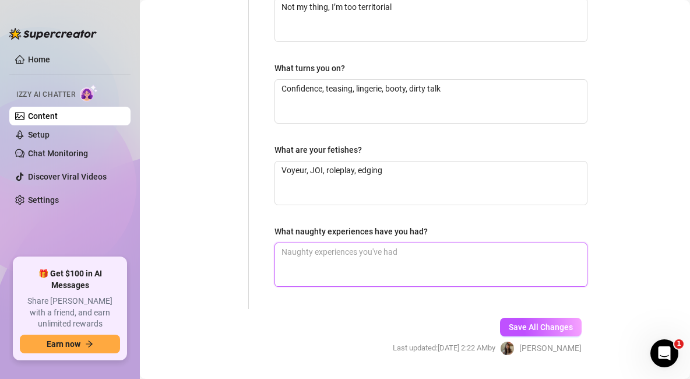
click at [349, 243] on textarea "What naughty experiences have you had?" at bounding box center [431, 264] width 312 height 43
paste textarea "Got head in the gym locker room, hooked up outdoors a few times 😈"
type textarea "Got head in the gym locker room, hooked up outdoors a few times 😈"
click at [388, 297] on div "Why did you start OnlyFans? Required To monetize my fitness/sexual appeal, conn…" at bounding box center [431, 15] width 336 height 587
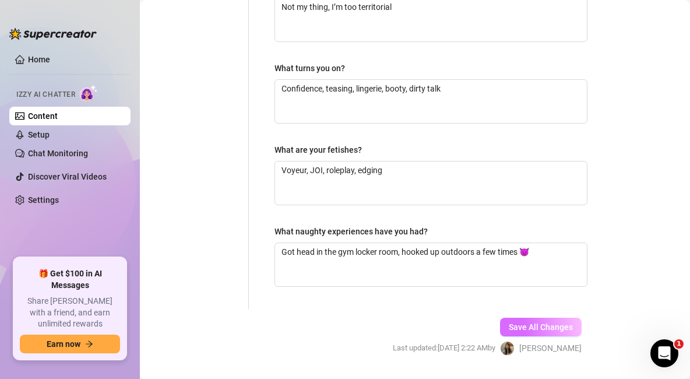
click at [537, 319] on button "Save All Changes" at bounding box center [541, 327] width 82 height 19
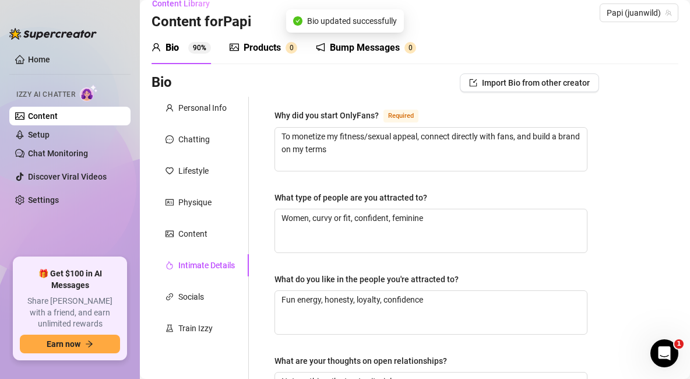
scroll to position [0, 0]
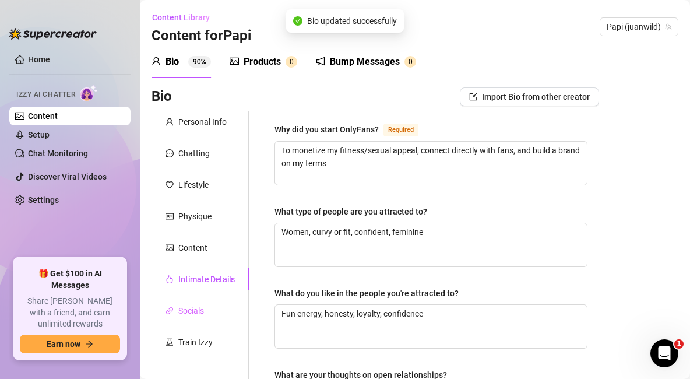
click at [197, 317] on div "Socials" at bounding box center [200, 311] width 97 height 22
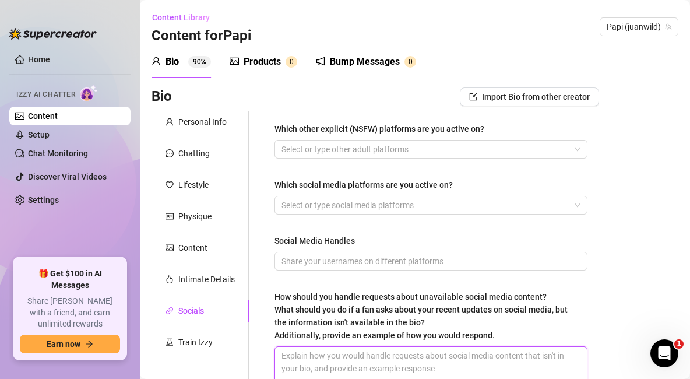
click at [373, 360] on textarea "How should you handle requests about unavailable social media content? What sho…" at bounding box center [431, 368] width 312 height 43
paste textarea "“Haha you nosy huh? I’ll drop it here soon 😉.” “Not posted yet papi, gotta wait…"
type textarea "“Haha you nosy huh? I’ll drop it here soon 😉.” “Not posted yet papi, gotta wait…"
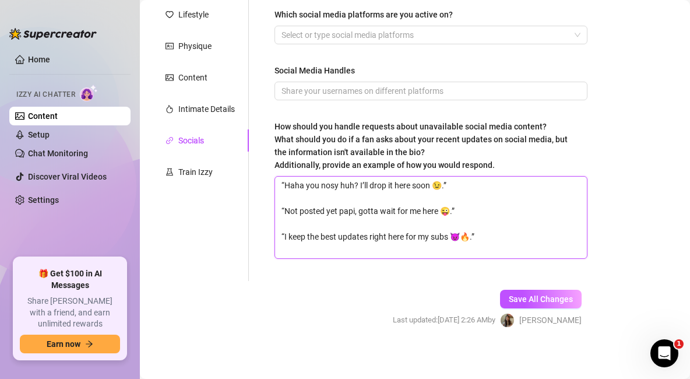
scroll to position [174, 0]
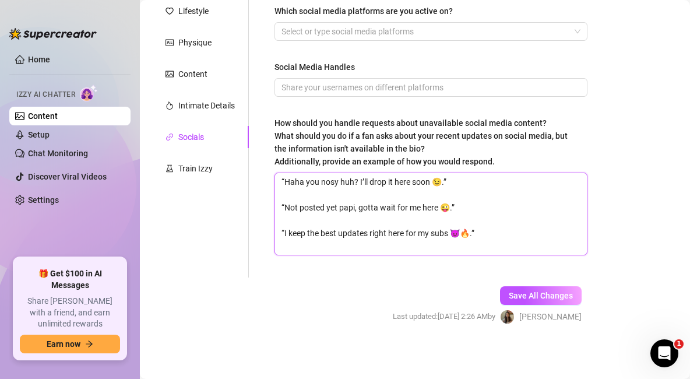
click at [365, 189] on textarea "“Haha you nosy huh? I’ll drop it here soon 😉.” “Not posted yet papi, gotta wait…" at bounding box center [431, 214] width 312 height 82
type textarea "“Haha you nosy huh? I’ll drop it here soon 😉.” “Not posted yet papi, gotta wait…"
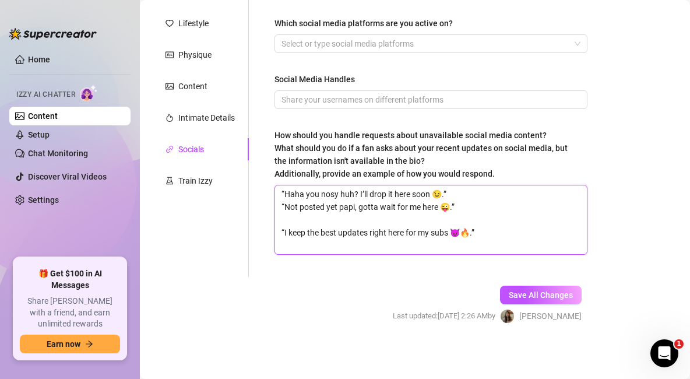
scroll to position [161, 0]
type textarea "“Haha you nosy huh? I’ll drop it here soon 😉.” “Not posted yet papi, gotta wait…"
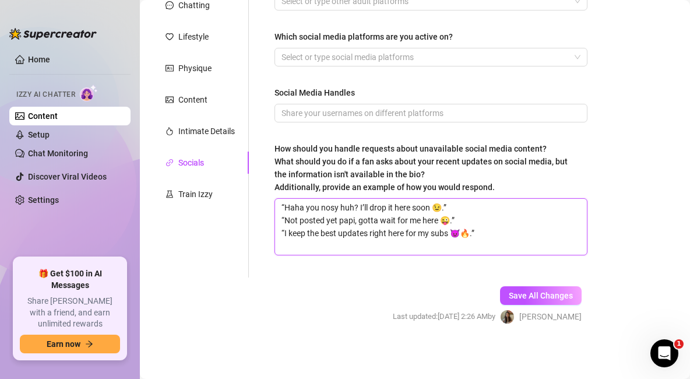
type textarea "“Haha you nosy huh? I’ll drop it here soon 😉.” “Not posted yet papi, gotta wait…"
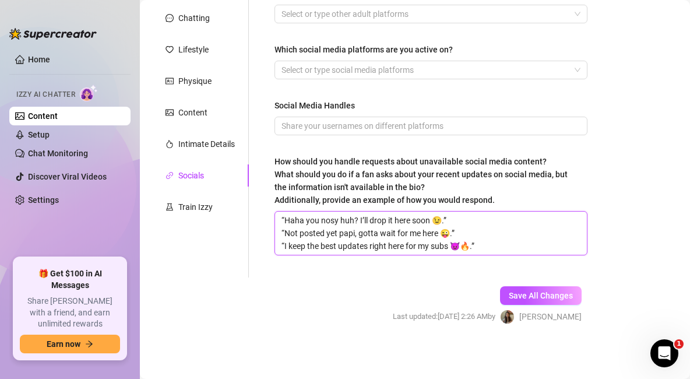
scroll to position [135, 0]
type textarea "“Haha you nosy huh? I’ll drop it here soon 😉.” “Not posted yet papi, gotta wait…"
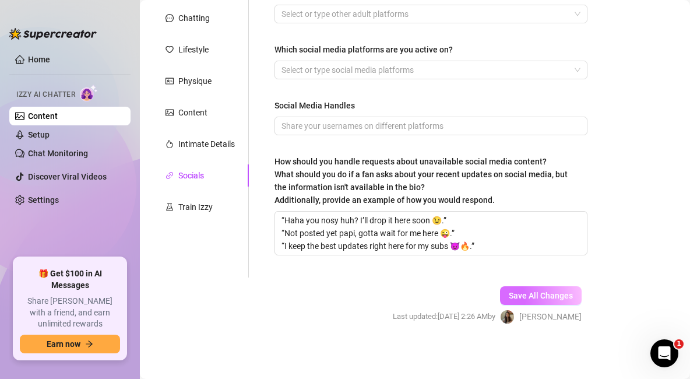
click at [541, 299] on span "Save All Changes" at bounding box center [541, 295] width 64 height 9
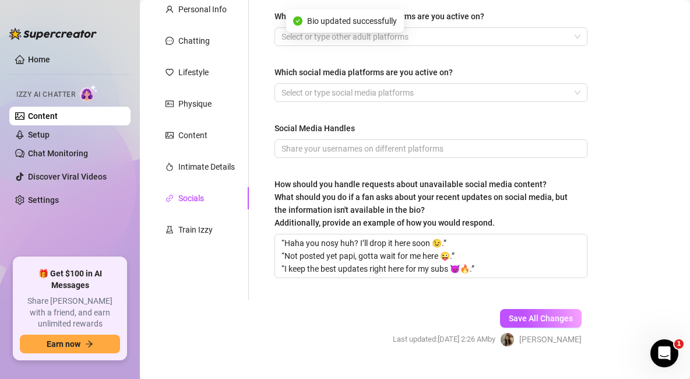
scroll to position [0, 0]
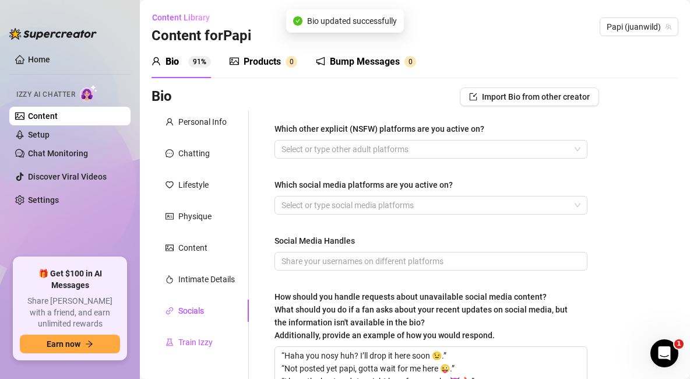
click at [196, 339] on div "Train Izzy" at bounding box center [195, 342] width 34 height 13
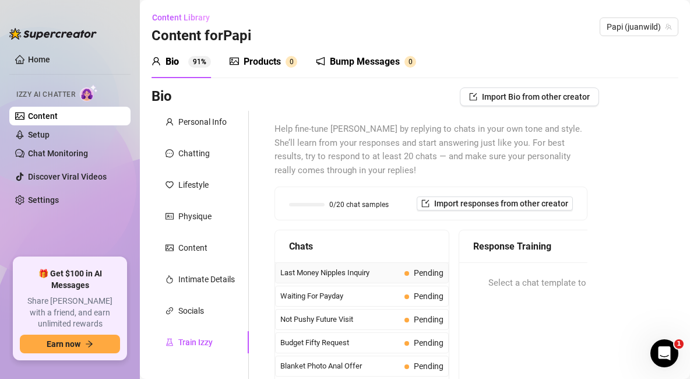
click at [391, 276] on div "Last Money Nipples Inquiry Pending" at bounding box center [362, 272] width 174 height 21
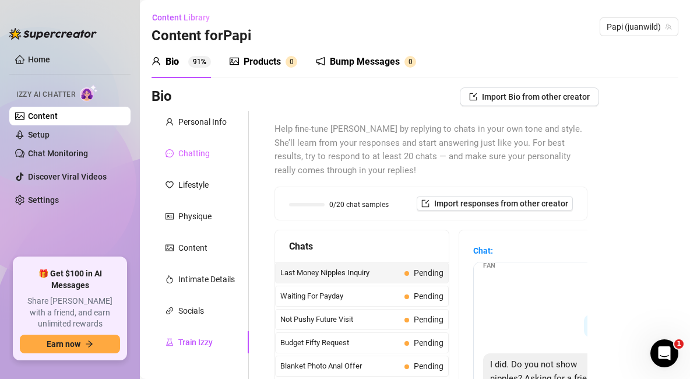
click at [177, 160] on div "Chatting" at bounding box center [200, 153] width 97 height 22
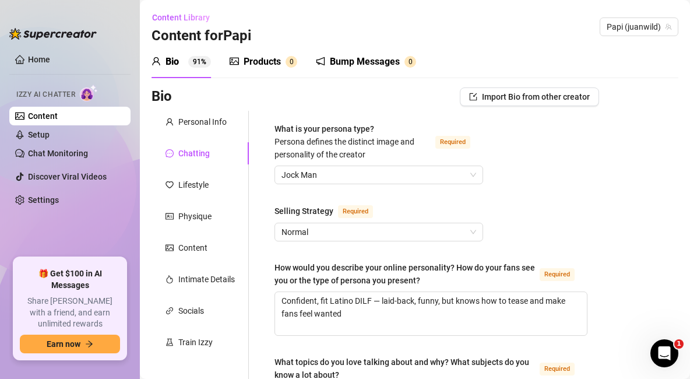
click at [50, 60] on link "Home" at bounding box center [39, 59] width 22 height 9
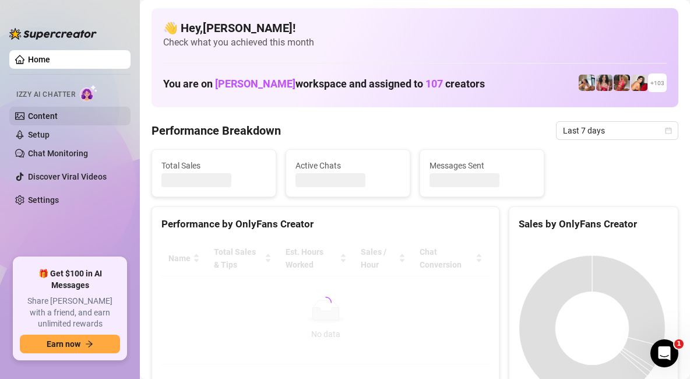
click at [58, 118] on link "Content" at bounding box center [43, 115] width 30 height 9
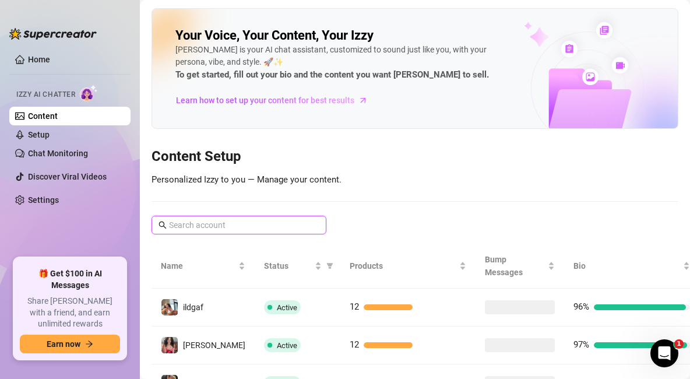
click at [256, 228] on input "text" at bounding box center [239, 225] width 141 height 13
paste input "ness823"
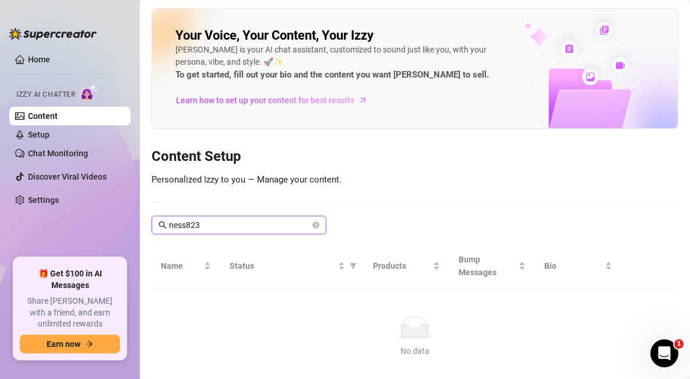
click at [249, 224] on input "ness823" at bounding box center [239, 225] width 141 height 13
type input "ness823"
click at [279, 229] on input "ness823" at bounding box center [239, 225] width 141 height 13
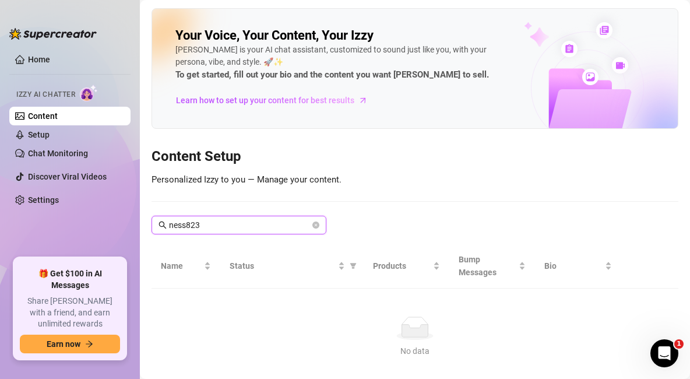
click at [279, 229] on input "ness823" at bounding box center [239, 225] width 141 height 13
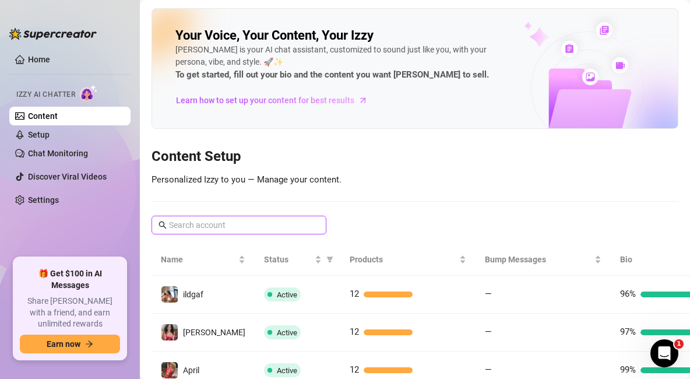
click at [270, 229] on input "text" at bounding box center [239, 225] width 141 height 13
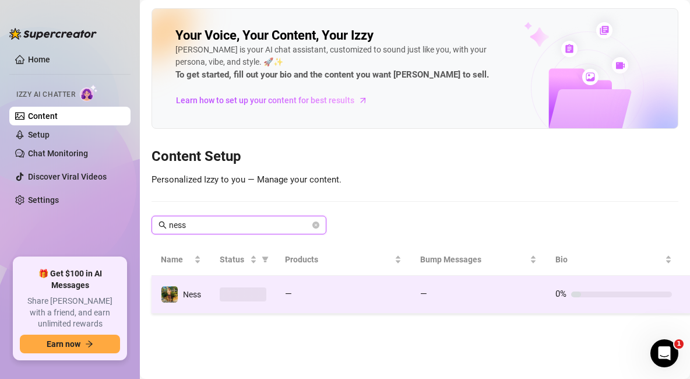
type input "ness"
click at [198, 296] on span "Ness" at bounding box center [192, 294] width 18 height 9
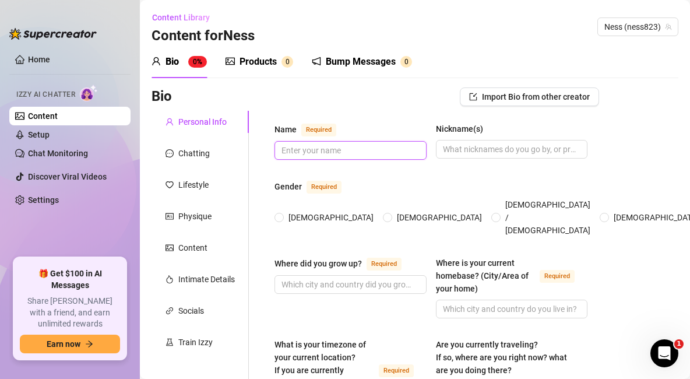
click at [364, 148] on input "Name Required" at bounding box center [350, 150] width 136 height 13
paste input "Ness"
type input "Ness"
click at [514, 163] on div "Name Required Ness Nickname(s)" at bounding box center [431, 146] width 313 height 48
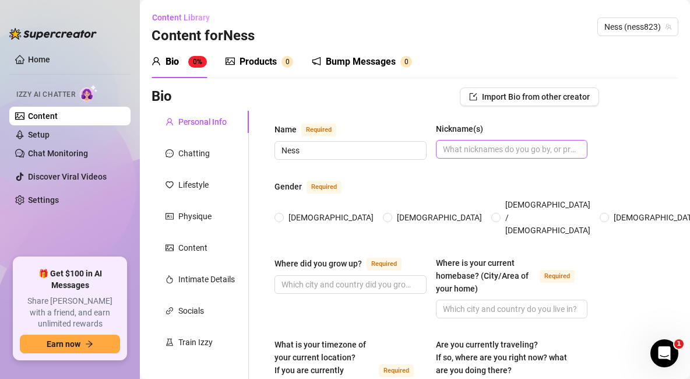
click at [518, 156] on span at bounding box center [512, 149] width 152 height 19
paste input "The Kid"
type input "The Kid"
click at [450, 182] on div "Gender Required" at bounding box center [431, 189] width 313 height 19
click at [383, 213] on span at bounding box center [387, 217] width 9 height 9
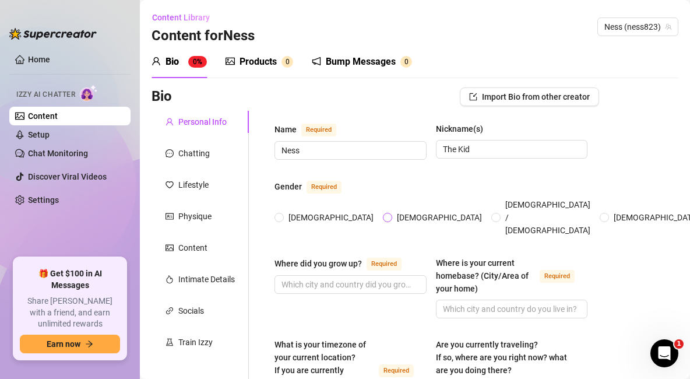
click at [386, 215] on input "Male" at bounding box center [388, 219] width 5 height 8
radio input "true"
click at [319, 278] on span at bounding box center [351, 284] width 152 height 19
click at [397, 278] on input "Where did you grow up? Required" at bounding box center [350, 284] width 136 height 13
paste input "Florida"
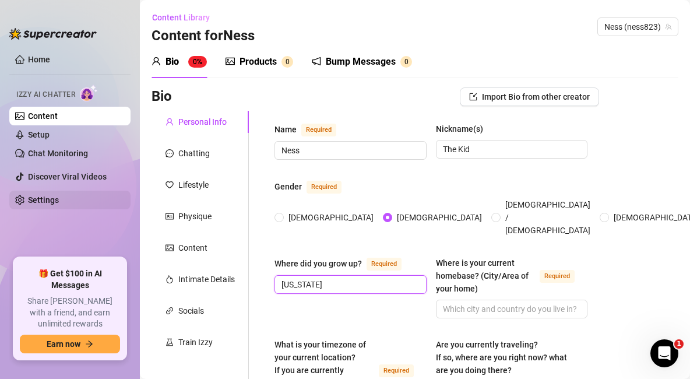
type input "Florida"
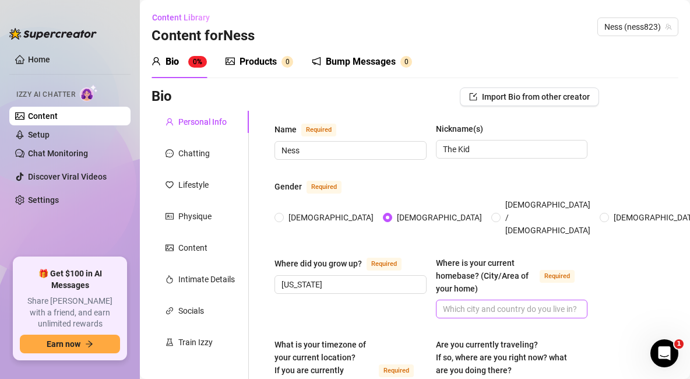
click at [470, 302] on span at bounding box center [512, 309] width 152 height 19
paste input "Miami, FL"
type input "Miami, FL"
click at [344, 311] on div "Where did you grow up? Required Florida Where is your current homebase? (City/A…" at bounding box center [431, 293] width 313 height 72
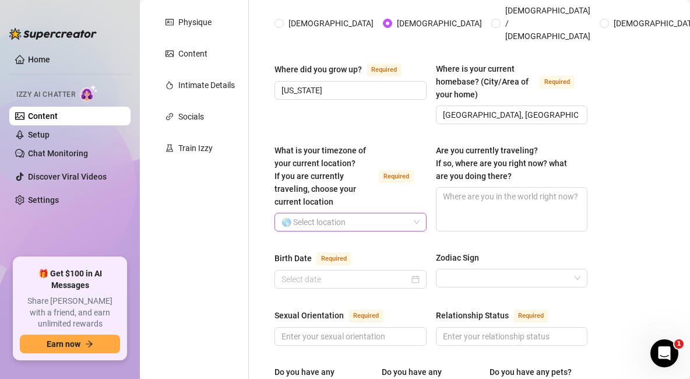
click at [366, 213] on input "What is your timezone of your current location? If you are currently traveling,…" at bounding box center [346, 221] width 128 height 17
click at [390, 213] on input "est" at bounding box center [346, 221] width 128 height 17
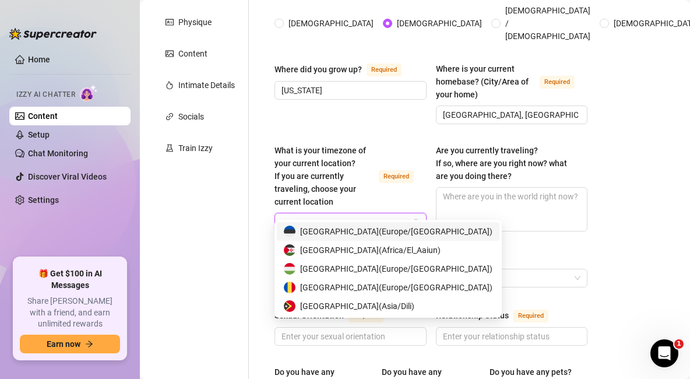
type input "uni"
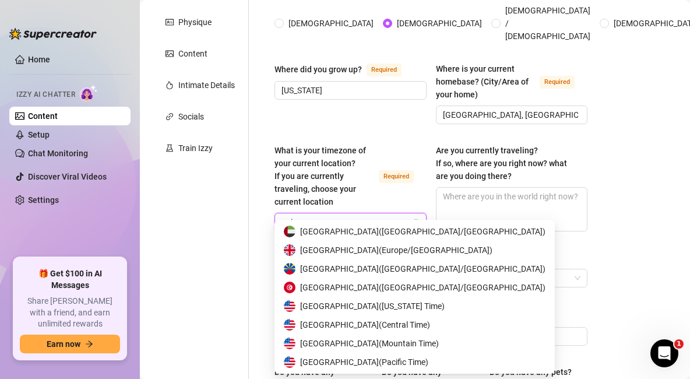
scroll to position [56, 0]
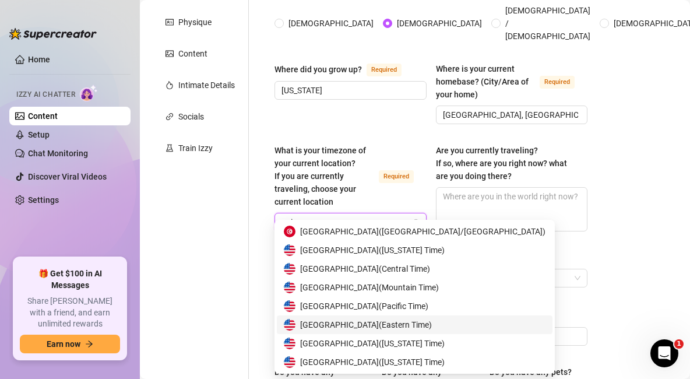
click at [428, 325] on span "United States of America ( Eastern Time )" at bounding box center [366, 324] width 132 height 13
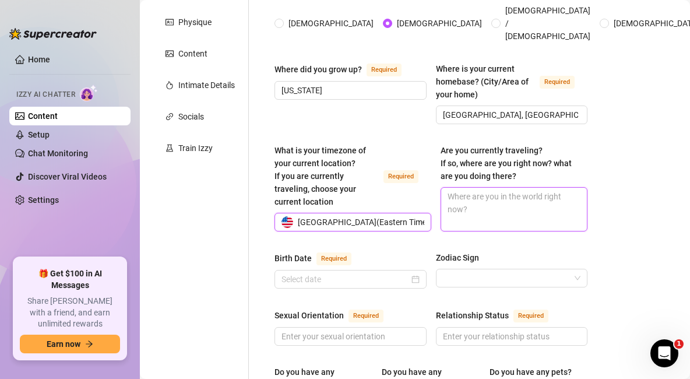
click at [494, 192] on textarea "Are you currently traveling? If so, where are you right now? what are you doing…" at bounding box center [514, 209] width 146 height 43
type textarea "No"
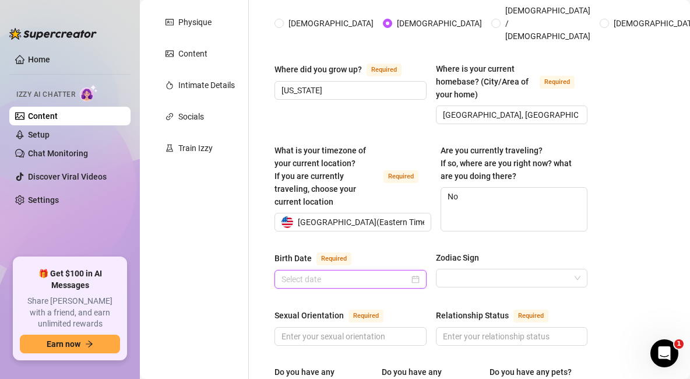
click at [375, 273] on input "Birth Date Required" at bounding box center [346, 279] width 128 height 13
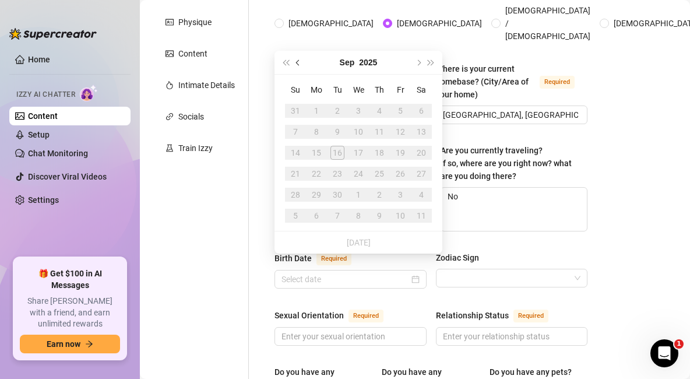
click at [302, 62] on button "Previous month (PageUp)" at bounding box center [298, 62] width 13 height 23
click at [375, 62] on button "2025" at bounding box center [369, 62] width 18 height 23
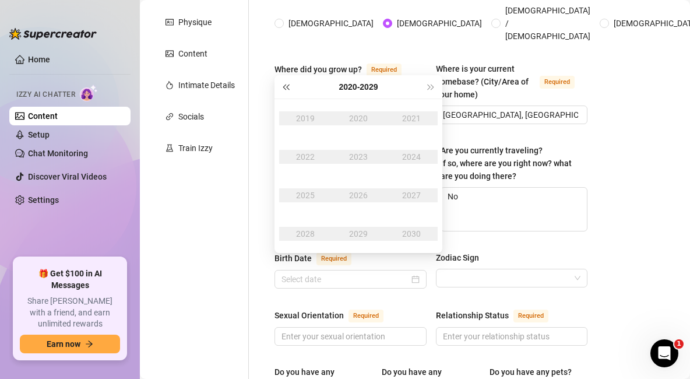
click at [286, 89] on span "Last year (Control + left)" at bounding box center [286, 87] width 6 height 6
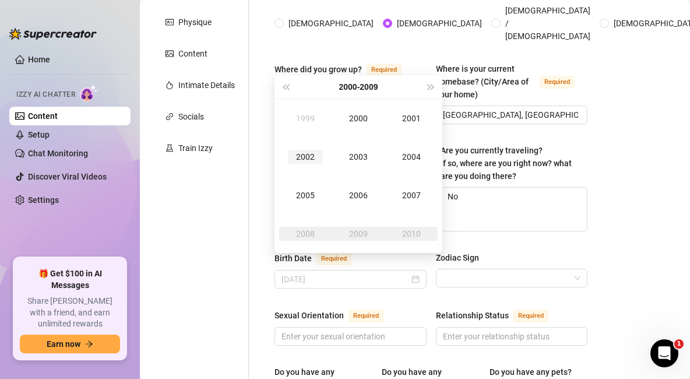
click at [312, 160] on div "2002" at bounding box center [305, 157] width 35 height 14
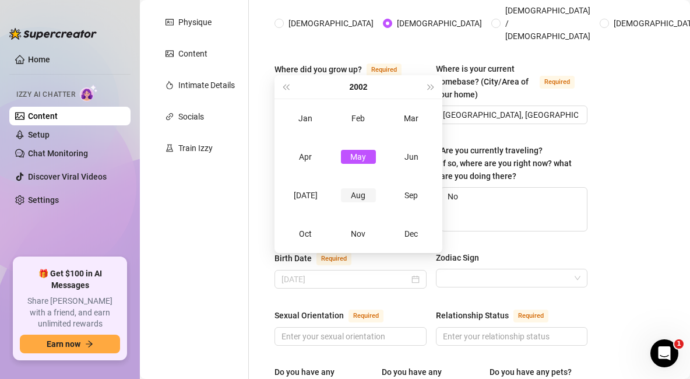
click at [358, 197] on div "Aug" at bounding box center [358, 195] width 35 height 14
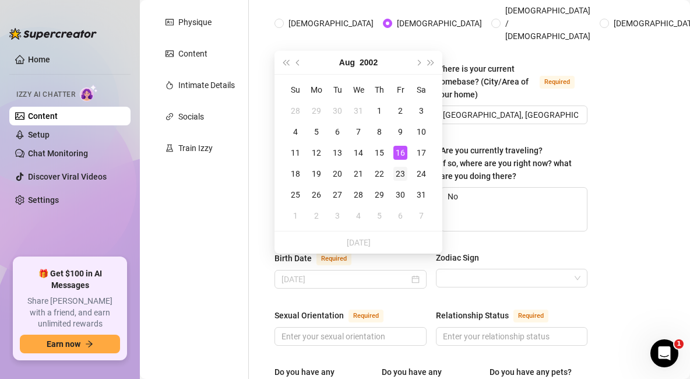
type input "August 23rd, 2002"
click at [399, 170] on div "23" at bounding box center [401, 174] width 14 height 14
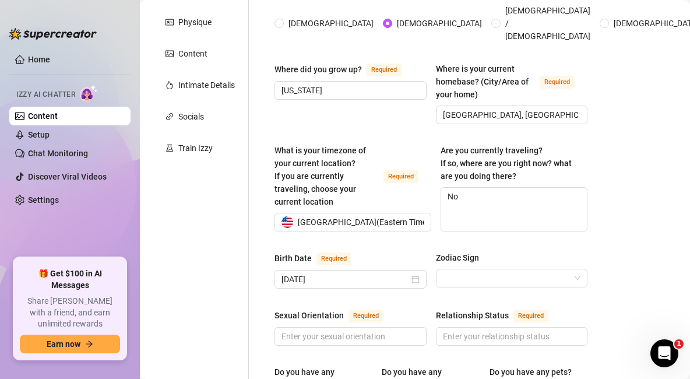
click at [493, 269] on div at bounding box center [512, 278] width 152 height 19
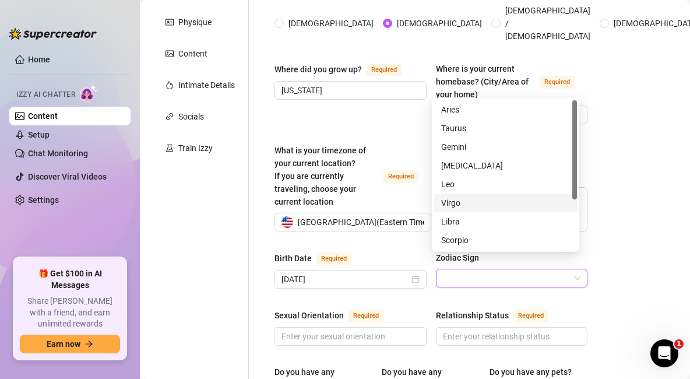
click at [492, 203] on div "Virgo" at bounding box center [505, 203] width 129 height 13
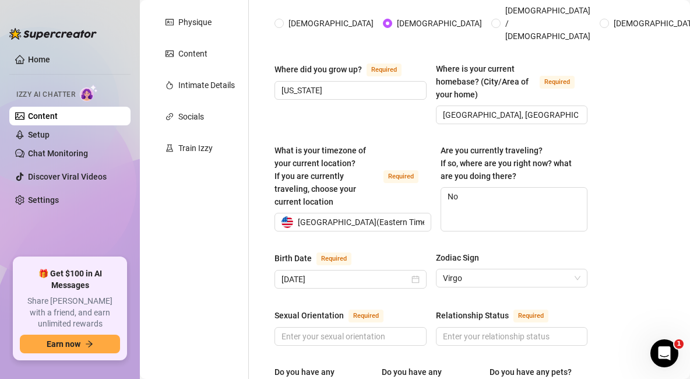
click at [374, 330] on input "Sexual Orientation Required" at bounding box center [350, 336] width 136 height 13
type input "Bi"
click at [559, 330] on input "Relationship Status Required" at bounding box center [511, 336] width 136 height 13
paste input "Single"
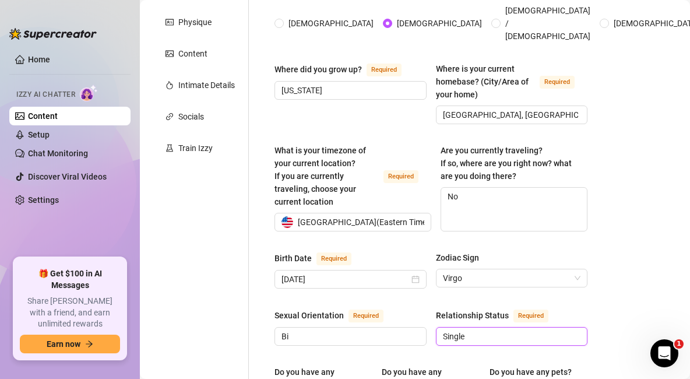
scroll to position [388, 0]
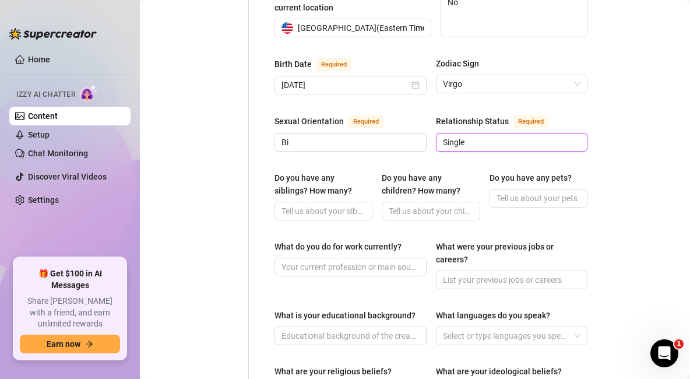
type input "Single"
click at [555, 192] on input "Do you have any pets?" at bounding box center [538, 198] width 82 height 13
paste input "Yeah, a little shitzu named Nugget 🐶"
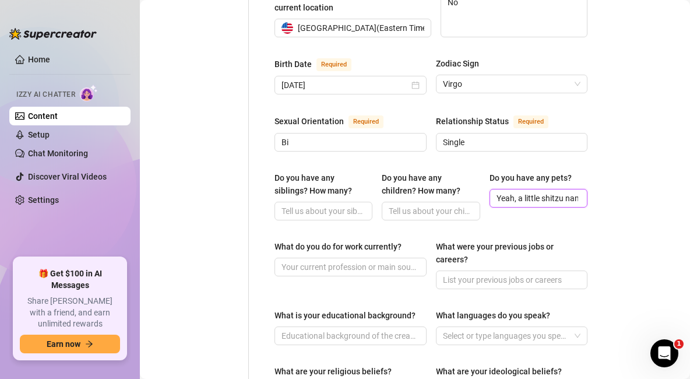
scroll to position [0, 57]
type input "Yeah, a little shitzu named Nugget 🐶"
click at [538, 205] on div "Do you have any siblings? How many? Do you have any children? How many? Do you …" at bounding box center [431, 200] width 313 height 59
click at [411, 261] on input "What do you do for work currently?" at bounding box center [350, 267] width 136 height 13
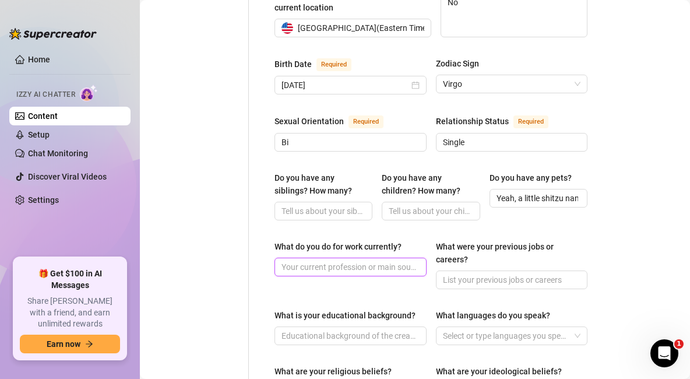
paste input "OnlyFans + TikTok"
type input "OnlyFans + TikTok"
click at [407, 240] on label "What do you do for work currently?" at bounding box center [342, 246] width 135 height 13
click at [407, 261] on input "OnlyFans + TikTok" at bounding box center [350, 267] width 136 height 13
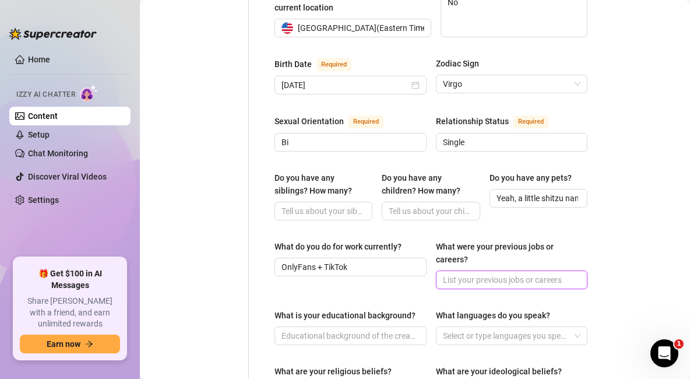
click at [459, 274] on input "What were your previous jobs or careers?" at bounding box center [511, 280] width 136 height 13
paste input "Just social media and content creation"
drag, startPoint x: 447, startPoint y: 264, endPoint x: 318, endPoint y: 253, distance: 129.4
click at [318, 253] on div "What do you do for work currently? OnlyFans + TikTok What were your previous jo…" at bounding box center [431, 269] width 313 height 59
type input "Just social media and content creation"
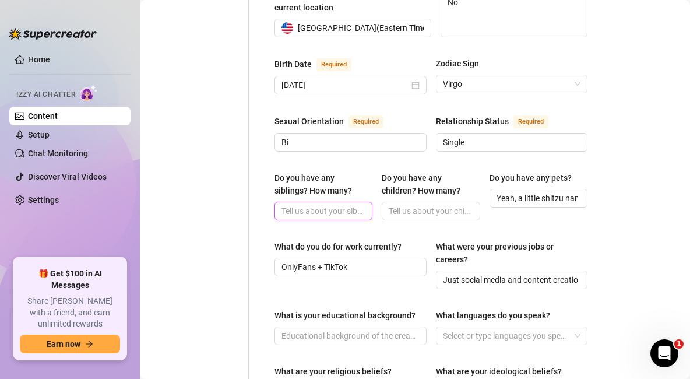
click at [309, 205] on input "Do you have any siblings? How many?" at bounding box center [323, 211] width 82 height 13
click at [345, 330] on input "What is your educational background?" at bounding box center [350, 336] width 136 height 13
paste input "High school grad, some college but left to go all-in on content"
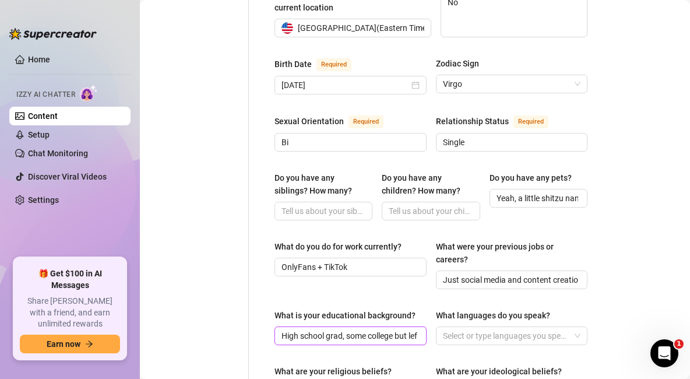
scroll to position [0, 90]
type input "High school grad, some college but left to go all-in on content"
click at [339, 269] on div "What do you do for work currently? OnlyFans + TikTok" at bounding box center [351, 264] width 152 height 49
click at [492, 328] on div at bounding box center [506, 336] width 135 height 16
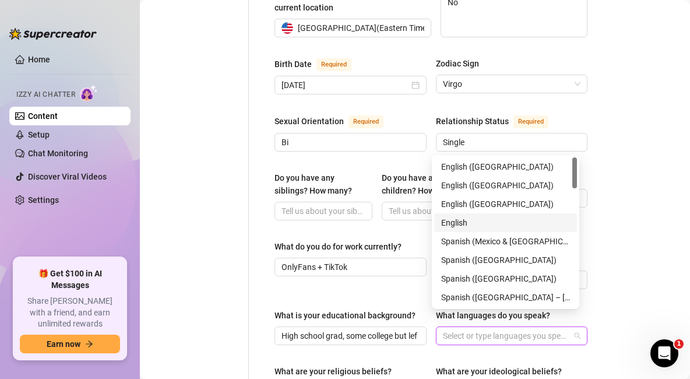
click at [461, 222] on div "English" at bounding box center [505, 222] width 129 height 13
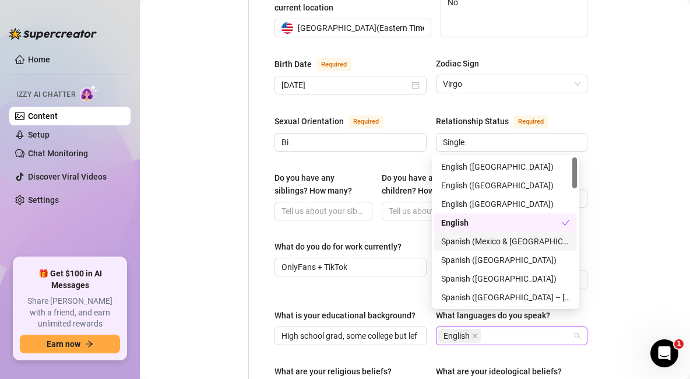
click at [620, 259] on div "Bio Import Bio from other creator Personal Info Chatting Lifestyle Physique Con…" at bounding box center [415, 249] width 527 height 1100
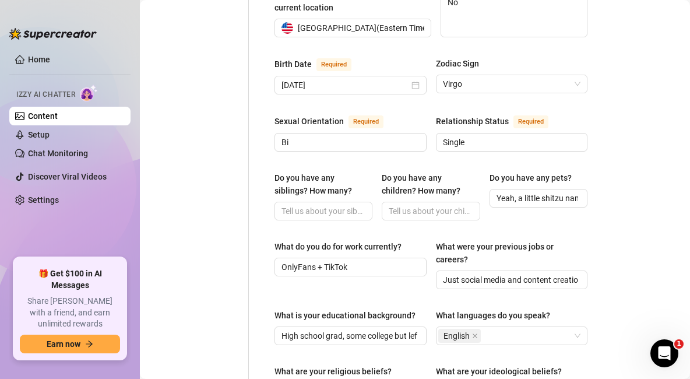
scroll to position [583, 0]
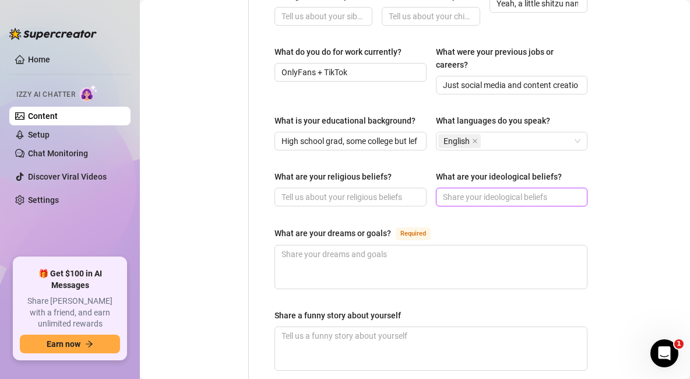
click at [481, 191] on input "What are your ideological beliefs?" at bounding box center [511, 197] width 136 height 13
paste input "Hustle > excuses, live in the moment"
type input "Hustle > excuses, live in the moment"
click at [447, 226] on div "What are your dreams or goals? Required" at bounding box center [431, 235] width 313 height 19
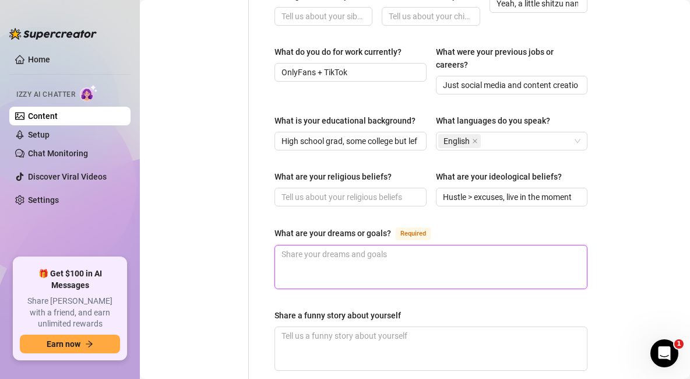
click at [355, 254] on textarea "What are your dreams or goals? Required" at bounding box center [431, 267] width 312 height 43
paste textarea "To build a brand big enough to live off content forever, maybe drop merch or mu…"
type textarea "To build a brand big enough to live off content forever, maybe drop merch or mu…"
drag, startPoint x: 284, startPoint y: 237, endPoint x: 271, endPoint y: 236, distance: 12.9
click at [271, 236] on div "Name Required Ness Nickname(s) The Kid Gender Required Female Male Non-Binary /…" at bounding box center [431, 42] width 336 height 1029
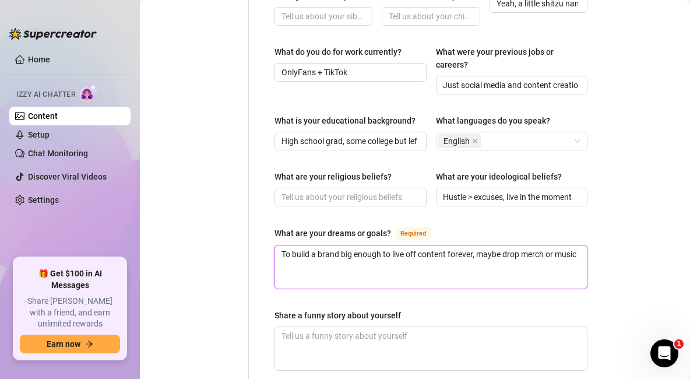
type textarea "To build a brand big enough to live off content forever, maybe drop merch or mu…"
type textarea "To build a brand big enough to live off content forever, maybe drop merch ormus…"
type textarea "To build a brand big enough to live off content forever, maybe drop merch or mu…"
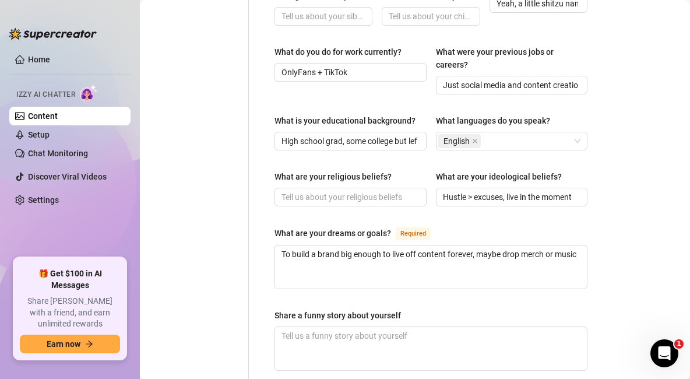
click at [481, 282] on div "Name Required Ness Nickname(s) The Kid Gender Required Female Male Non-Binary /…" at bounding box center [431, 41] width 313 height 1005
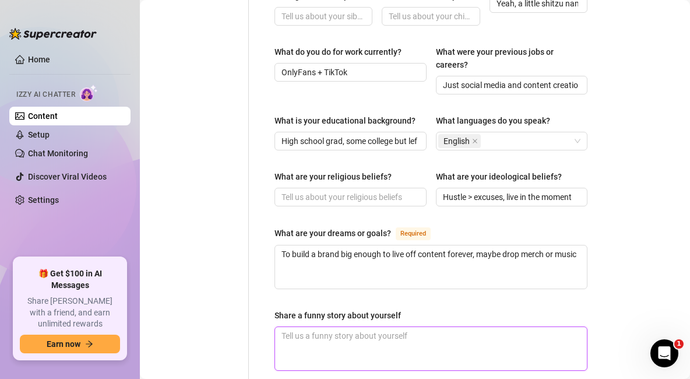
click at [390, 327] on textarea "Share a funny story about yourself" at bounding box center [431, 348] width 312 height 43
paste textarea "Once thought I joined a chill rec basketball game but it was a legit semi-pro p…"
type textarea "Once thought I joined a chill rec basketball game but it was a legit semi-pro p…"
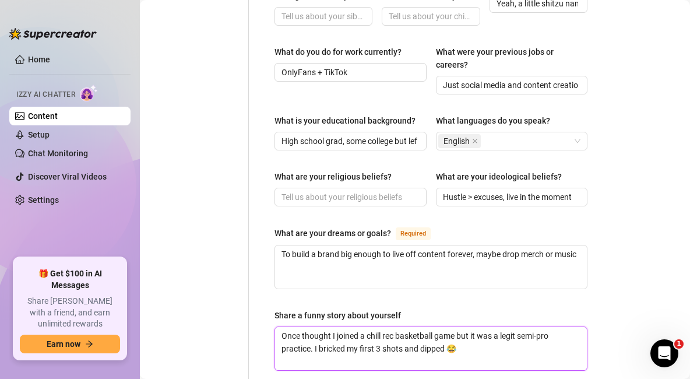
type textarea "Once thought I joined a chill rec basketball game but it was a legit semi-pro p…"
drag, startPoint x: 284, startPoint y: 325, endPoint x: 274, endPoint y: 323, distance: 10.2
click at [274, 323] on div "Name Required Ness Nickname(s) The Kid Gender Required Female Male Non-Binary /…" at bounding box center [431, 42] width 336 height 1029
type textarea "Once thought I joined a chill rec basketball game but it was a legit semi-pro p…"
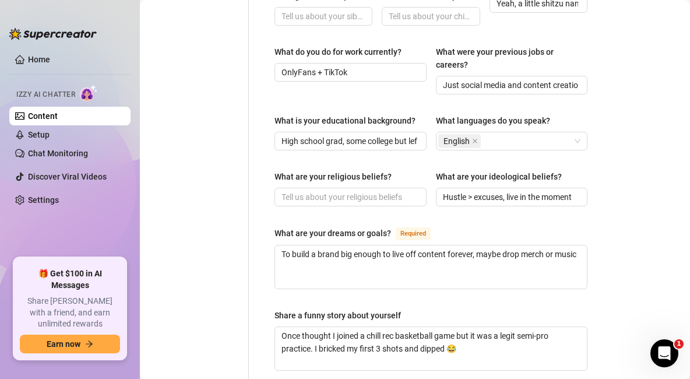
click at [388, 309] on div "Share a funny story about yourself" at bounding box center [338, 315] width 127 height 13
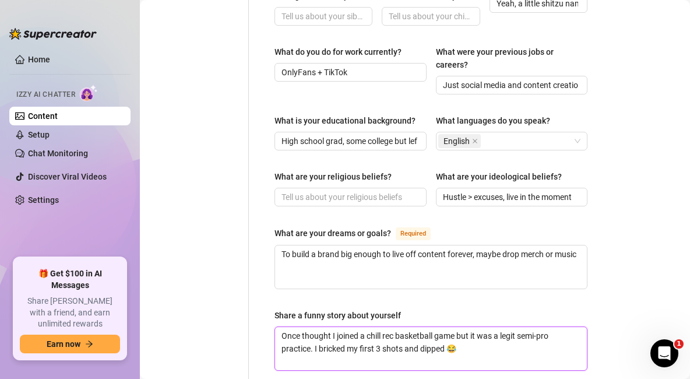
click at [388, 327] on textarea "Once thought I joined a chill rec basketball game but it was a legit semi-pro p…" at bounding box center [431, 348] width 312 height 43
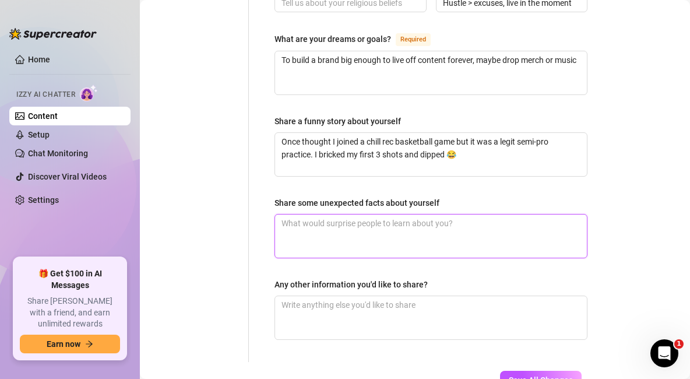
click at [343, 222] on textarea "Share some unexpected facts about yourself" at bounding box center [431, 236] width 312 height 43
paste textarea "I’ve never had a tattoo, love The Simpsons movie more than most blockbusters, a…"
type textarea "I’ve never had a tattoo, love The Simpsons movie more than most blockbusters, a…"
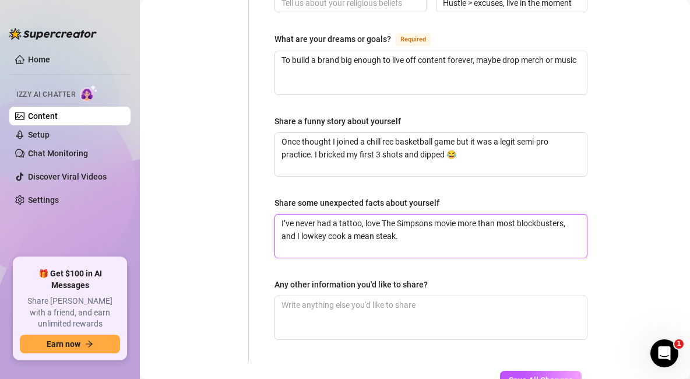
type textarea "I’ve never had a tattoo, love The Simpsons movie more than most blockbusters, a…"
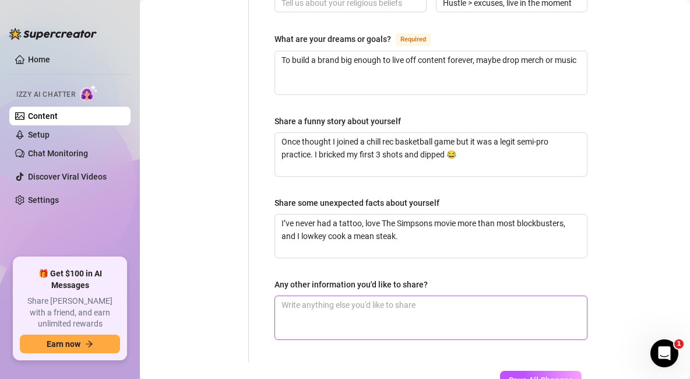
click at [399, 296] on textarea "Any other information you'd like to share?" at bounding box center [431, 317] width 312 height 43
paste textarea "I don’t take life too seriously—just here to vibe, have fun, and connect."
type textarea "I don’t take life too seriously—just here to vibe, have fun, and connect."
drag, startPoint x: 291, startPoint y: 288, endPoint x: 271, endPoint y: 286, distance: 20.5
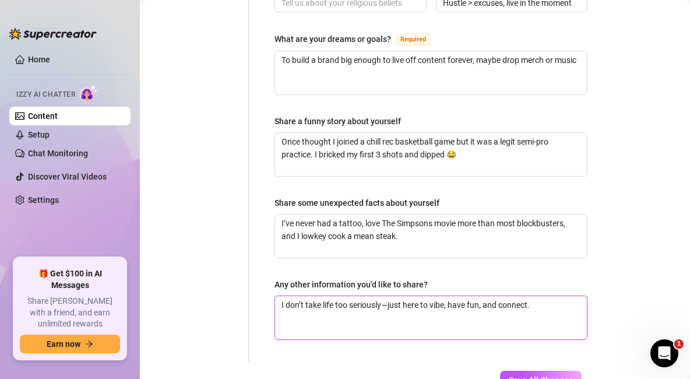
type textarea "I don’t take life too seriously—just here to vibe, have fun, and connect."
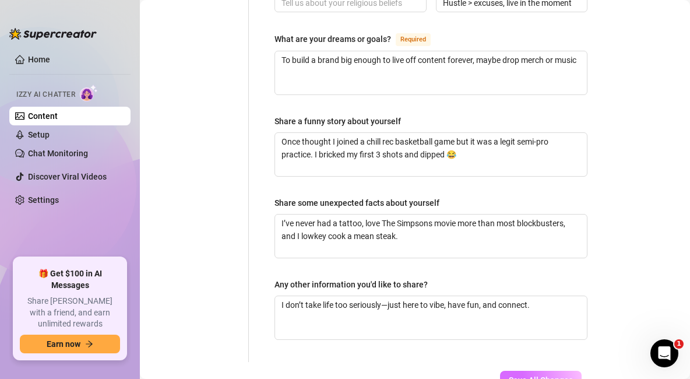
click at [530, 376] on span "Save All Changes" at bounding box center [541, 380] width 64 height 9
type textarea "I’ve never had a tattoo, love The Simpsons movie more than most blockbusters, a…"
click at [507, 371] on button "Save All Changes" at bounding box center [541, 380] width 82 height 19
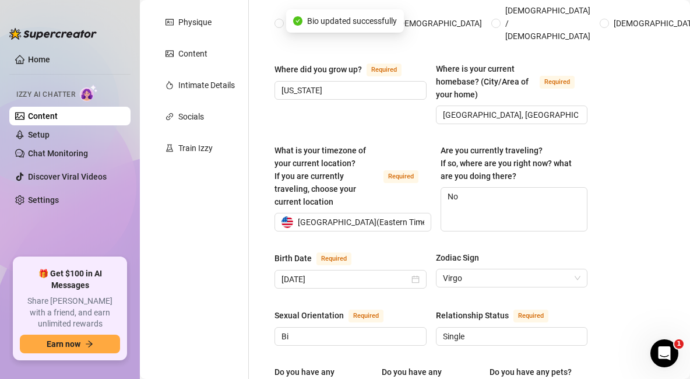
scroll to position [0, 0]
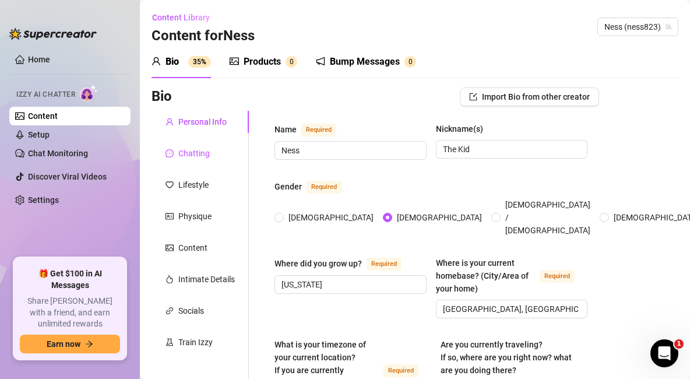
click at [197, 150] on div "Chatting" at bounding box center [193, 153] width 31 height 13
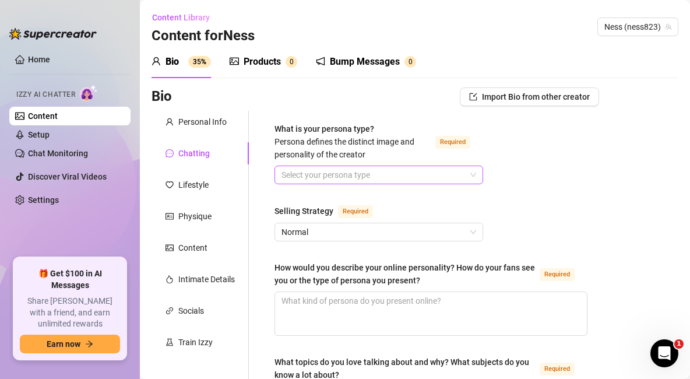
click at [472, 171] on div "Select your persona type" at bounding box center [379, 175] width 209 height 19
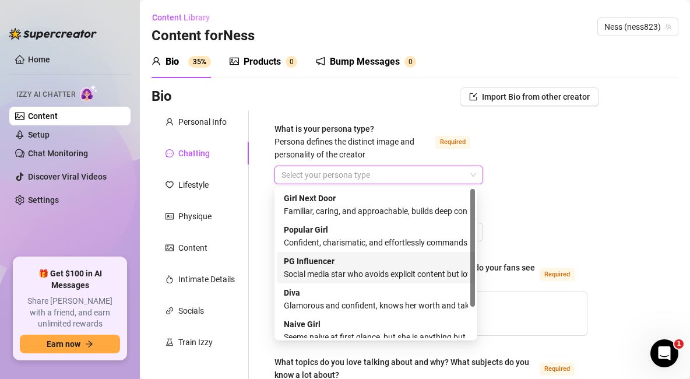
scroll to position [40, 0]
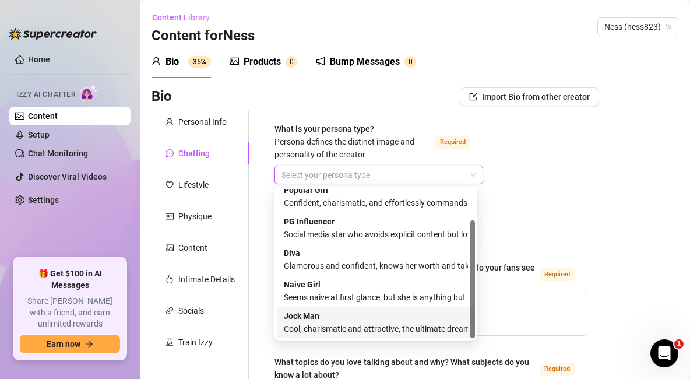
click at [396, 324] on div "Cool, charismatic and attractive, the ultimate dream guy" at bounding box center [376, 329] width 184 height 13
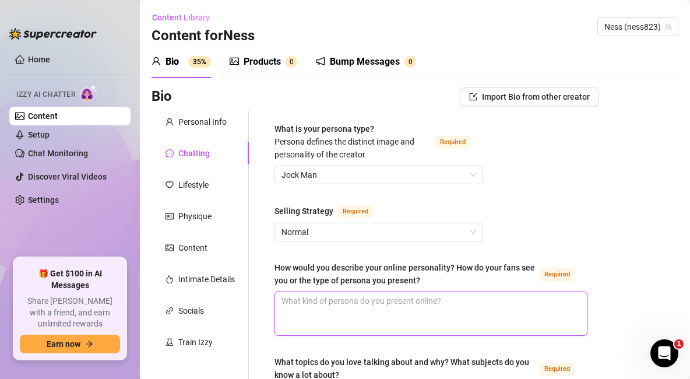
click at [353, 313] on textarea "How would you describe your online personality? How do your fans see you or the…" at bounding box center [431, 313] width 312 height 43
paste textarea "Fans see me as chill, funny, flirty, and confident. Like your online crush who’…"
type textarea "Fans see me as chill, funny, flirty, and confident. Like your online crush who’…"
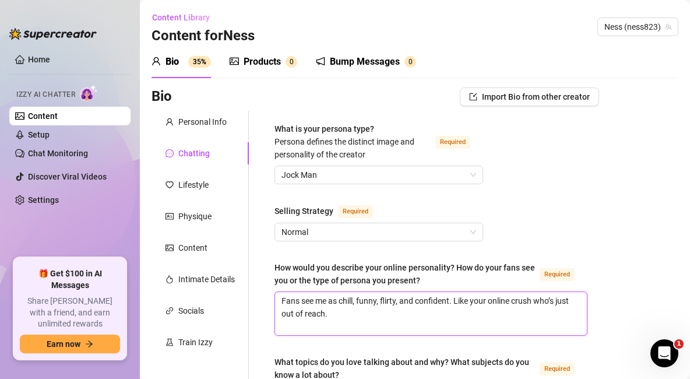
scroll to position [194, 0]
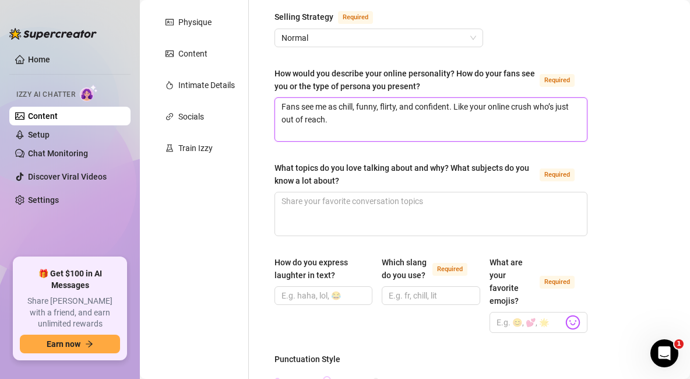
click at [277, 103] on textarea "Fans see me as chill, funny, flirty, and confident. Like your online crush who’…" at bounding box center [431, 119] width 312 height 43
type textarea "Fans see me as chill, funny, flirty, and confident. Like your online crush who’…"
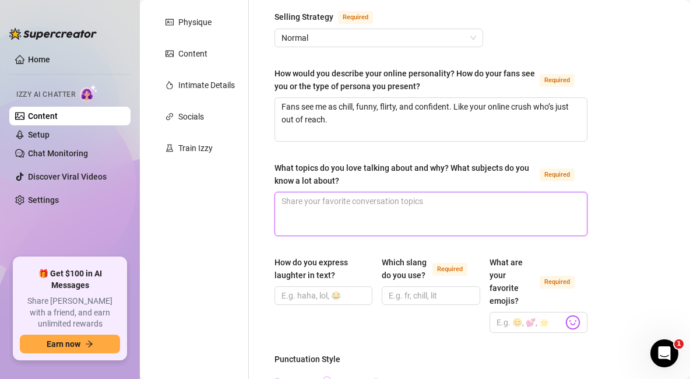
click at [373, 226] on textarea "What topics do you love talking about and why? What subjects do you know a lot …" at bounding box center [431, 213] width 312 height 43
click at [390, 222] on textarea "What topics do you love talking about and why? What subjects do you know a lot …" at bounding box center [431, 213] width 312 height 43
paste textarea "Basketball, gaming, funny life moments—easy ways to connect."
type textarea "Basketball, gaming, funny life moments—easy ways to connect."
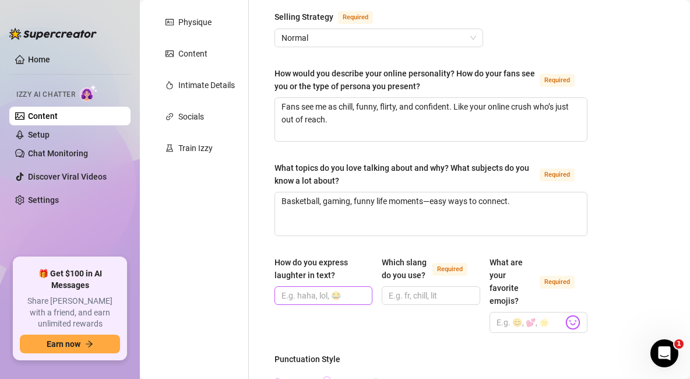
click at [331, 287] on span at bounding box center [324, 295] width 98 height 19
click at [333, 290] on input "How do you express laughter in text?" at bounding box center [323, 295] width 82 height 13
paste input "😂 / lol / haha"
type input "😂 / lol / haha"
click at [436, 302] on input "Which slang do you use? Required" at bounding box center [430, 295] width 82 height 13
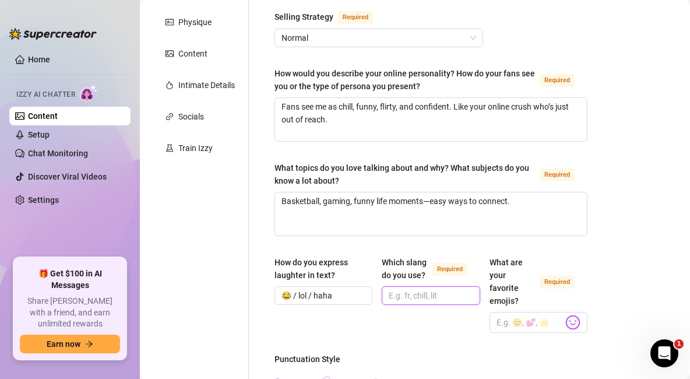
paste input "Bro, fam, bet, lowkey, highkey, vibe, wild"
click at [436, 302] on input "Bro, fam, bet, lowkey, highkey, vibe, wild" at bounding box center [430, 295] width 82 height 13
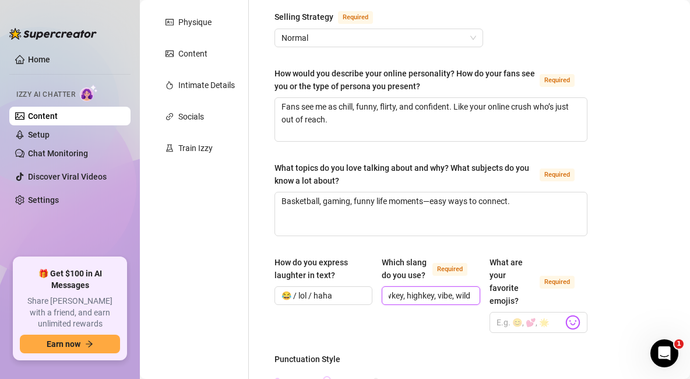
click at [436, 302] on input "Bro, fam, bet, lowkey, highkey, vibe, wild" at bounding box center [430, 295] width 82 height 13
click at [389, 302] on input "Bro, fam, bet, lowkey, highkey, vibe, wild" at bounding box center [430, 295] width 82 height 13
type input "Bro, fam, bet, lowkey, highkey, vibe, wild"
click at [524, 316] on input "What are your favorite emojis? Required" at bounding box center [530, 322] width 66 height 15
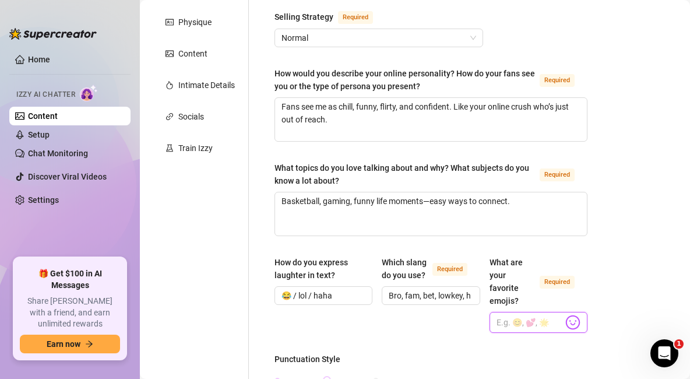
paste input "😂🙏💦😍😭❤️😜😱🌶️💋"
drag, startPoint x: 492, startPoint y: 320, endPoint x: 377, endPoint y: 314, distance: 115.0
click at [377, 314] on div "How do you express laughter in text? 😂 / lol / haha Which slang do you use? Req…" at bounding box center [431, 299] width 313 height 87
click at [514, 322] on input "😂🙏💦😍😭❤️😜😱🌶️💋" at bounding box center [530, 322] width 66 height 15
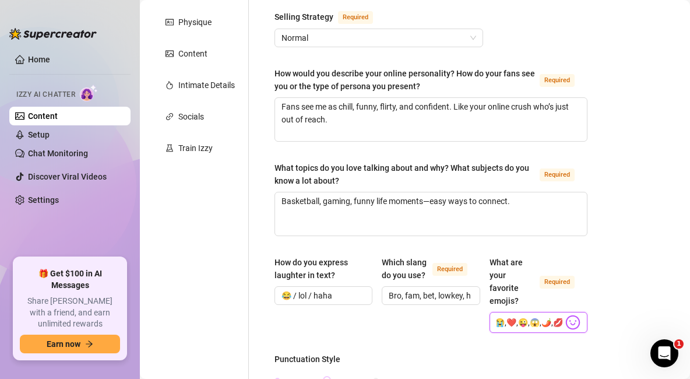
scroll to position [388, 0]
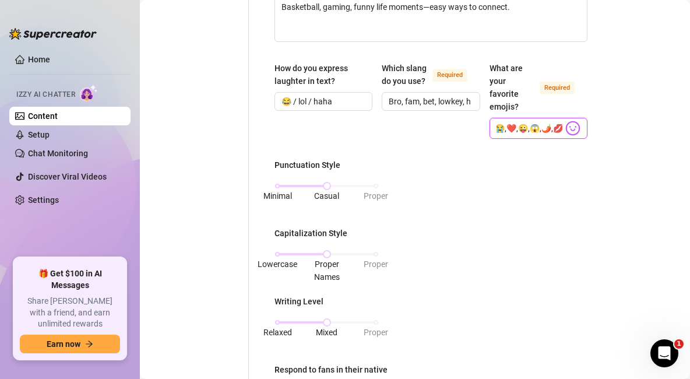
type input "😂,🙏,💦,😍,😭,❤️,😜,😱,🌶️,💋"
click at [278, 320] on div "Relaxed Mixed Proper" at bounding box center [327, 322] width 99 height 7
click at [475, 261] on div "Punctuation Style Minimal Casual Proper Capitalization Style Lowercase Proper N…" at bounding box center [431, 310] width 313 height 303
click at [466, 250] on div "Punctuation Style Minimal Casual Proper Capitalization Style Lowercase Proper N…" at bounding box center [431, 310] width 313 height 303
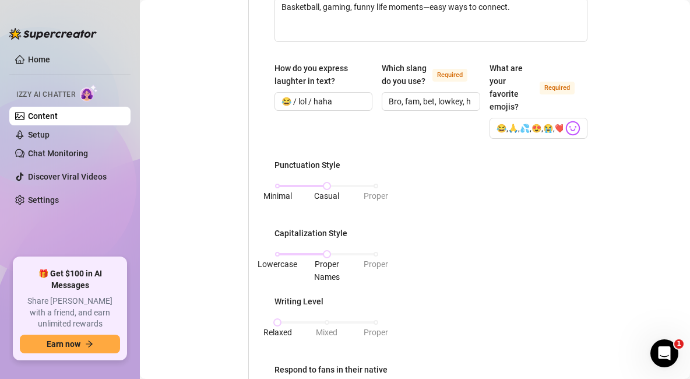
scroll to position [583, 0]
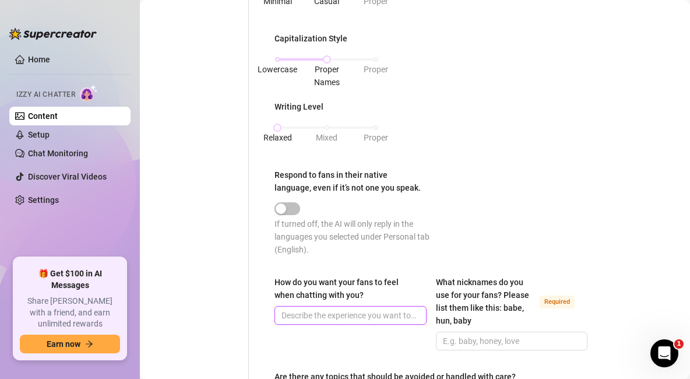
click at [330, 322] on input "How do you want your fans to feel when chatting with you?" at bounding box center [350, 315] width 136 height 13
paste input "Like they’re the only one in the room. Seen, wanted, entertained."
type input "Like they’re the only one in the room. Seen, wanted, entertained"
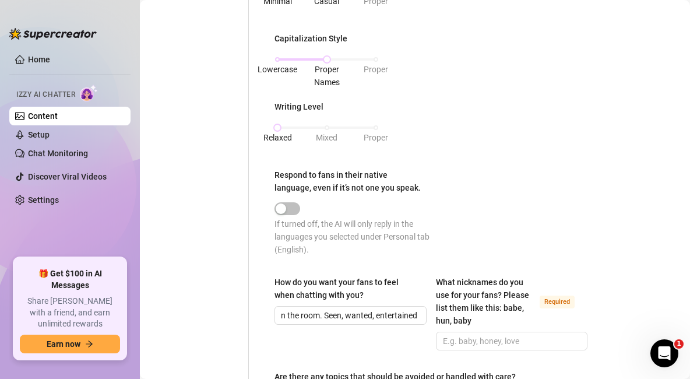
click at [592, 229] on div "Bio Import Bio from other creator Personal Info Chatting Lifestyle Physique Con…" at bounding box center [415, 53] width 527 height 1099
click at [522, 348] on input "What nicknames do you use for your fans? Please list them like this: babe, hun,…" at bounding box center [511, 341] width 136 height 13
paste input "Baby, cutie, hun, lil bro (playful)"
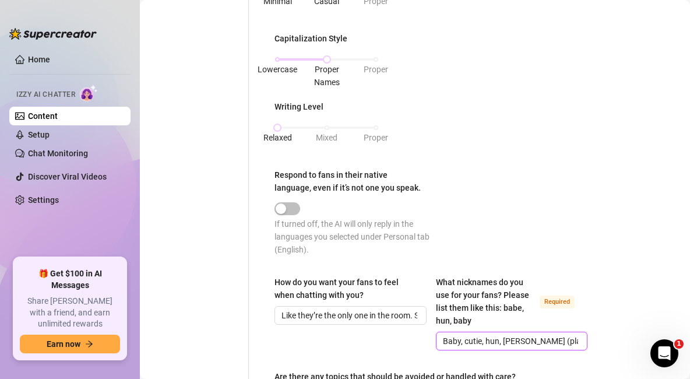
type input "Baby, cutie, hun, lil bro (playful)"
click at [571, 267] on div "Punctuation Style Minimal Casual Proper Capitalization Style Lowercase Proper N…" at bounding box center [431, 115] width 313 height 303
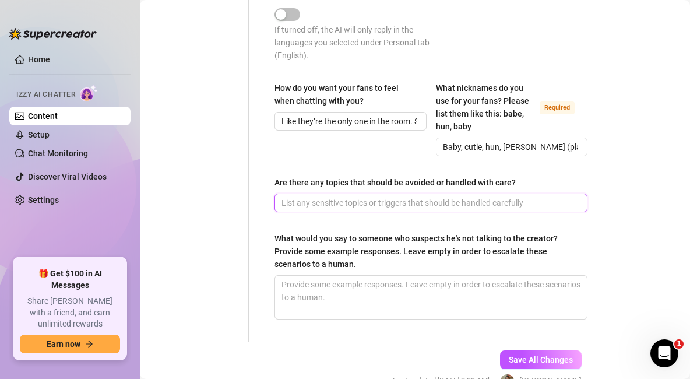
click at [348, 209] on input "Are there any topics that should be avoided or handled with care?" at bounding box center [430, 203] width 297 height 13
paste input "DO NOT TALK ABOUT HIS KID. Pivot if someone asks about real life dating."
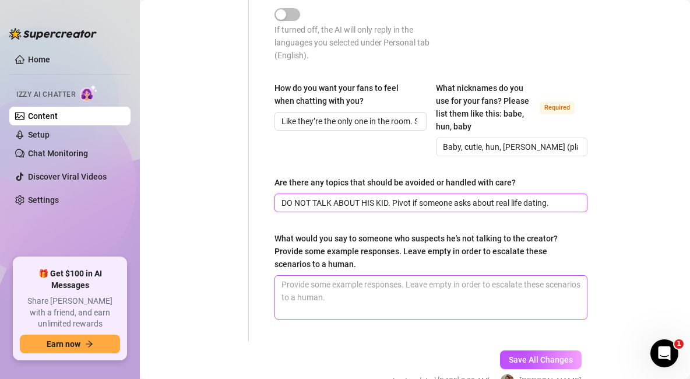
type input "DO NOT TALK ABOUT HIS KID. Pivot if someone asks about real life dating."
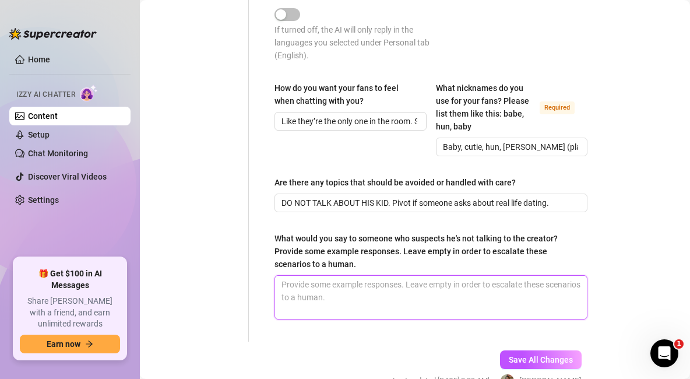
click at [381, 309] on textarea "What would you say to someone who suspects he's not talking to the creator? Pro…" at bounding box center [431, 297] width 312 height 43
click at [333, 310] on textarea "What would you say to someone who suspects he's not talking to the creator? Pro…" at bounding box center [431, 297] width 312 height 43
paste textarea "“Bro you really think I’d let someone else flirt for me? Nahhh 😂” “Haha you’re …"
type textarea "“Bro you really think I’d let someone else flirt for me? Nahhh 😂” “Haha you’re …"
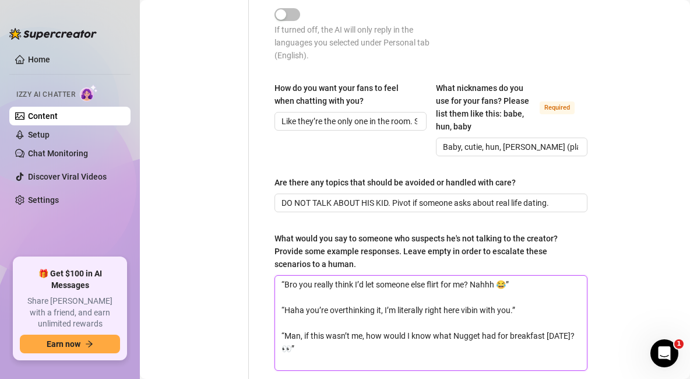
scroll to position [0, 0]
click at [334, 309] on textarea "“Bro you really think I’d let someone else flirt for me? Nahhh 😂” “Haha you’re …" at bounding box center [431, 323] width 312 height 94
type textarea "“Bro you really think I’d let someone else flirt for me? Nahhh 😂” “Haha you’re …"
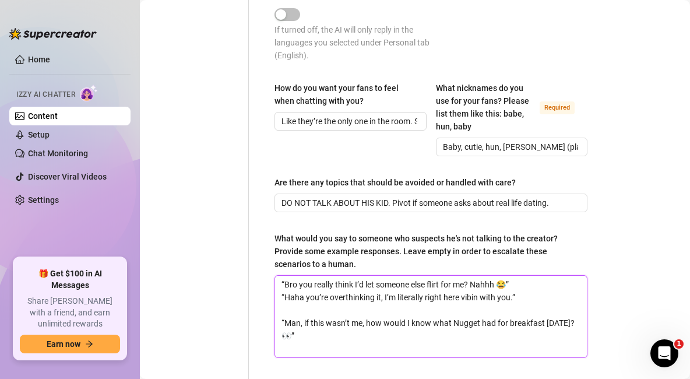
type textarea "“Bro you really think I’d let someone else flirt for me? Nahhh 😂” “Haha you’re …"
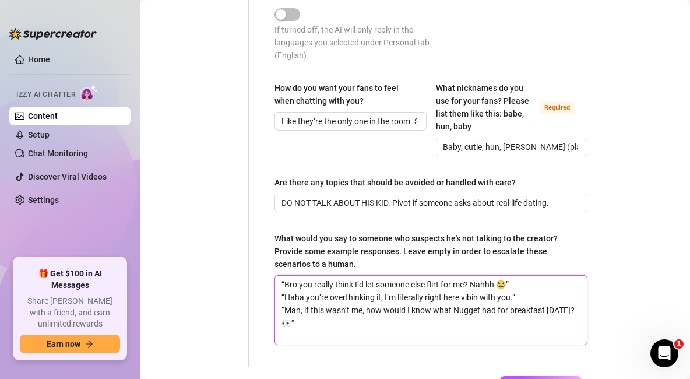
type textarea "“Bro you really think I’d let someone else flirt for me? Nahhh 😂” “Haha you’re …"
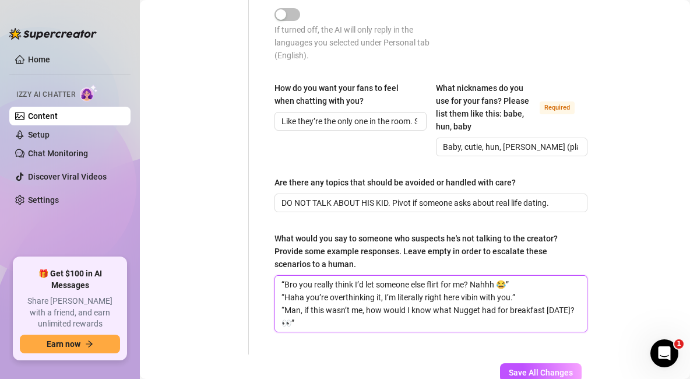
scroll to position [865, 0]
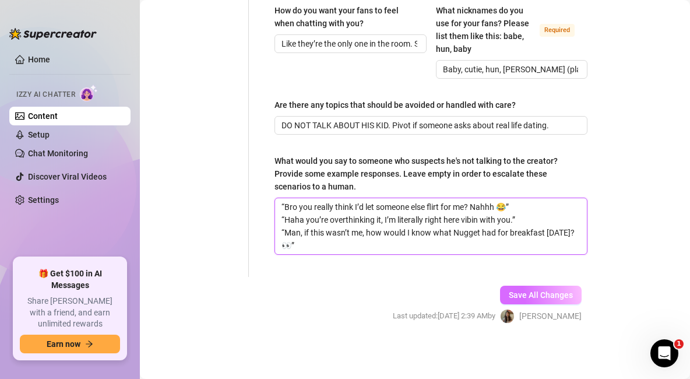
type textarea "“Bro you really think I’d let someone else flirt for me? Nahhh 😂” “Haha you’re …"
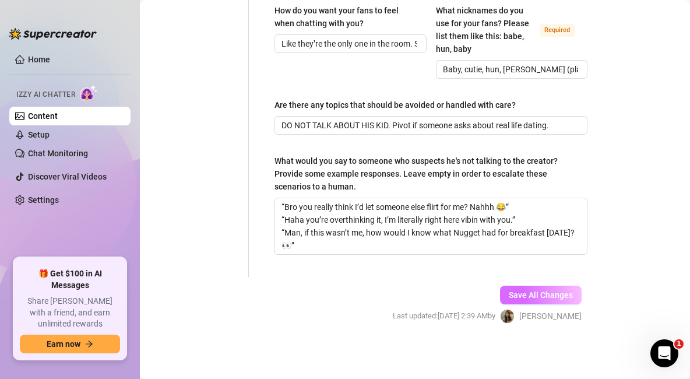
click at [559, 294] on span "Save All Changes" at bounding box center [541, 294] width 64 height 9
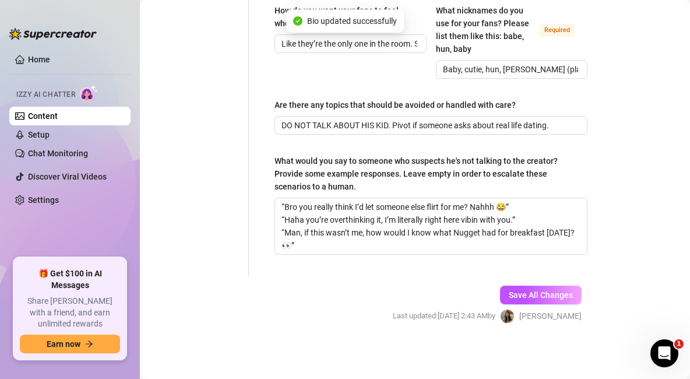
type input "Like they’re the only one in the room. Seen, wanted, entertained"
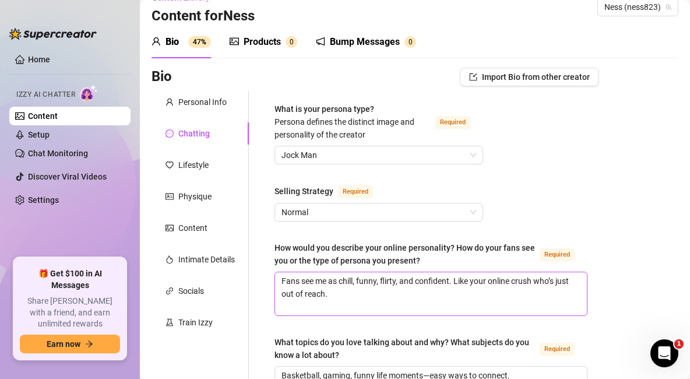
scroll to position [0, 0]
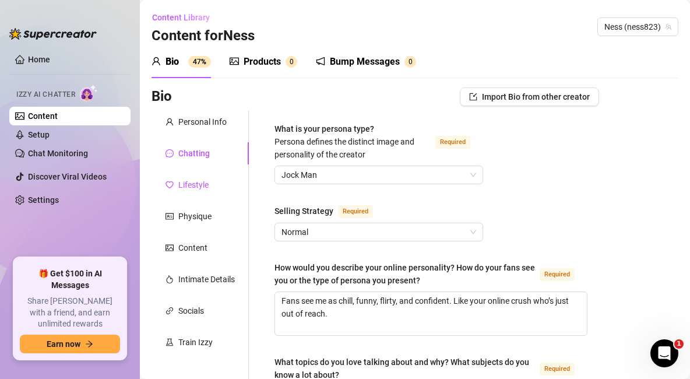
click at [193, 187] on div "Lifestyle" at bounding box center [193, 184] width 30 height 13
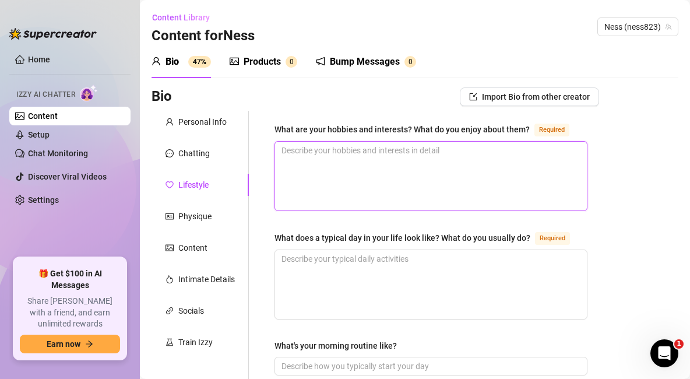
click at [339, 170] on textarea "What are your hobbies and interests? What do you enjoy about them? Required" at bounding box center [431, 176] width 312 height 69
paste textarea "Basketball, gaming (Fortnite), social media, staying active. Love the competiti…"
type textarea "Basketball, gaming (Fortnite), social media, staying active. Love the competiti…"
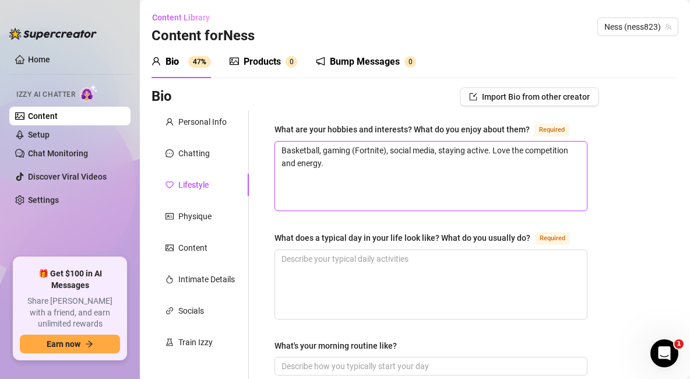
type textarea "Basketball, gaming (Fortnite), social media, staying active. Love the competiti…"
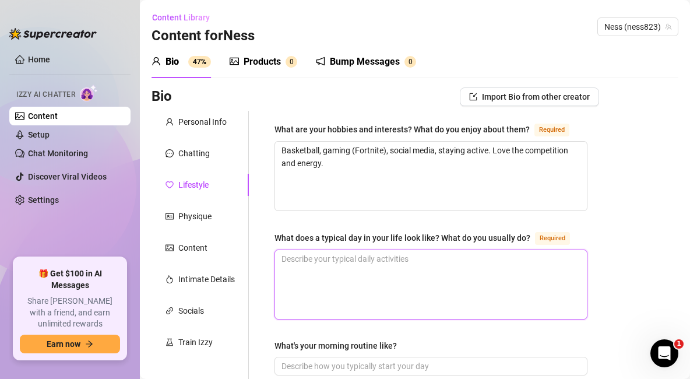
click at [350, 281] on textarea "What does a typical day in your life look like? What do you usually do? Required" at bounding box center [431, 284] width 312 height 69
paste textarea "Wake up, check TikTok/OF, hit the gym, shoot content, relax with Nugget, maybe …"
type textarea "Wake up, check TikTok/OF, hit the gym, shoot content, relax with Nugget, maybe …"
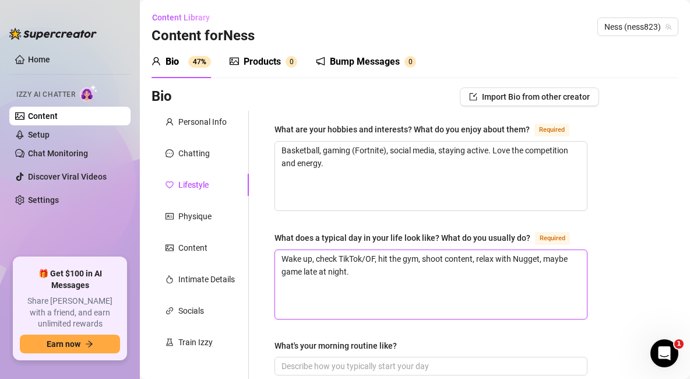
scroll to position [194, 0]
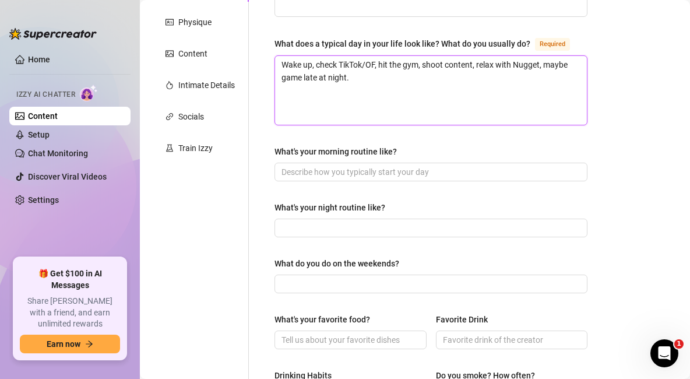
type textarea "Wake up, check TikTok/OF, hit the gym, shoot content, relax with Nugget, maybe …"
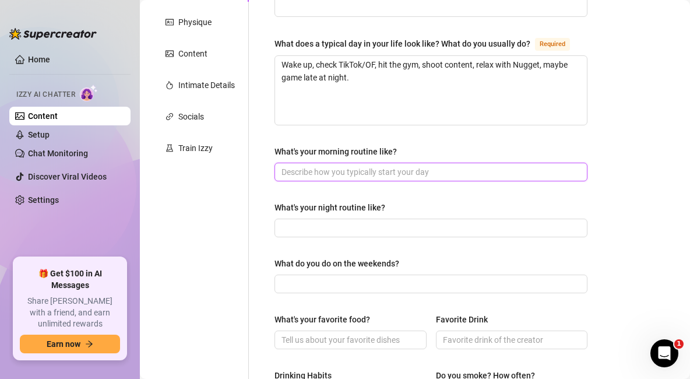
click at [323, 178] on input "What's your morning routine like?" at bounding box center [430, 172] width 297 height 13
paste input "Quick scroll, protein shake, workout."
click at [282, 178] on input "Quick scroll, protein shake, workout." at bounding box center [430, 172] width 297 height 13
click at [291, 178] on input "Quick scroll, protein shake, workout." at bounding box center [430, 172] width 297 height 13
click at [255, 181] on div "What are your hobbies and interests? What do you enjoy about them? Required Bas…" at bounding box center [424, 310] width 350 height 786
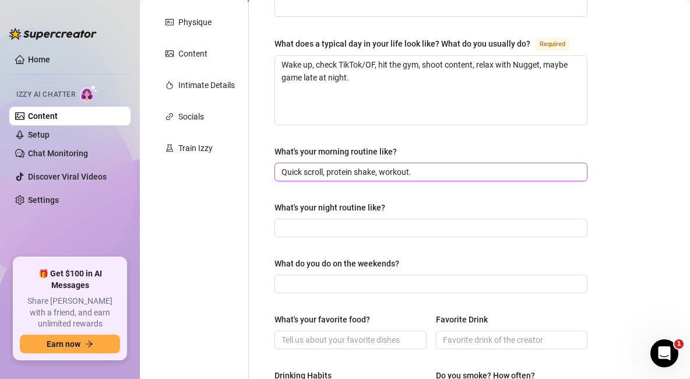
type input "Quick scroll, protein shake, workout."
click at [416, 175] on span "Quick scroll, protein shake, workout." at bounding box center [431, 172] width 313 height 19
click at [433, 178] on input "Quick scroll, protein shake, workout." at bounding box center [430, 172] width 297 height 13
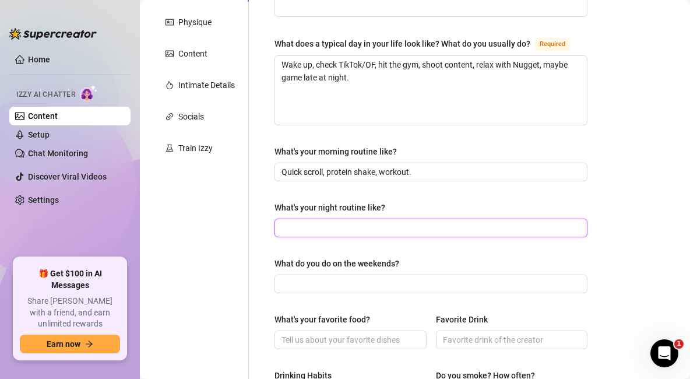
click at [352, 234] on input "What's your night routine like?" at bounding box center [430, 228] width 297 height 13
click at [360, 247] on div "What are your hobbies and interests? What do you enjoy about them? Required Bas…" at bounding box center [431, 309] width 313 height 763
click at [356, 234] on input "What's your night routine like?" at bounding box center [430, 228] width 297 height 13
paste input "Gaming, binging shows (Rick & Morty), chatting late."
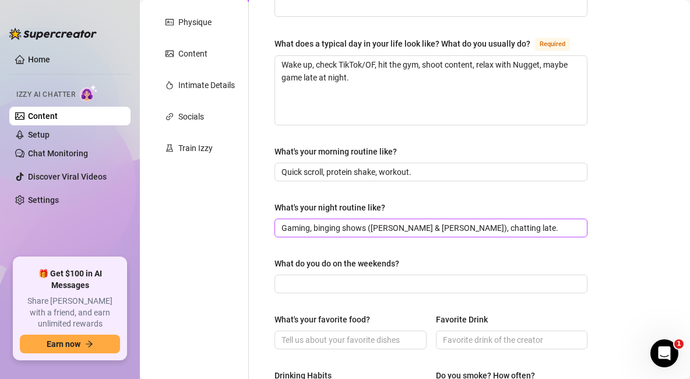
type input "Gaming, binging shows (Rick & Morty), chatting late."
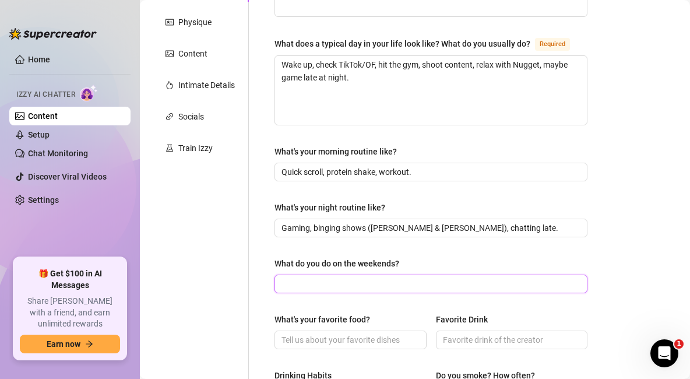
click at [338, 290] on input "What do you do on the weekends?" at bounding box center [430, 284] width 297 height 13
click at [331, 290] on input "What do you do on the weekends?" at bounding box center [430, 284] width 297 height 13
paste input "Usually sports, hanging with friends, sometimes parties."
click at [283, 290] on input "Usually sports, hanging with friends, sometimes parties." at bounding box center [430, 284] width 297 height 13
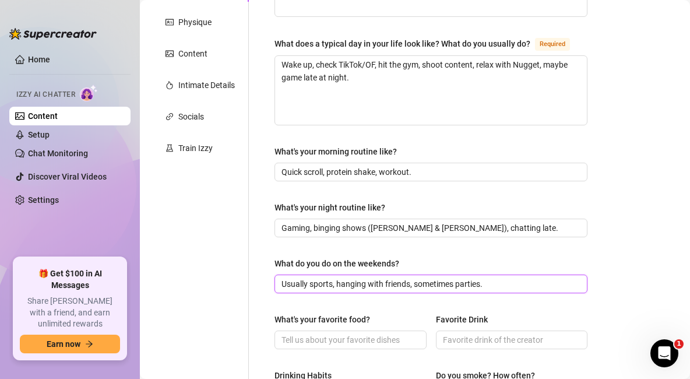
click at [283, 290] on input "Usually sports, hanging with friends, sometimes parties." at bounding box center [430, 284] width 297 height 13
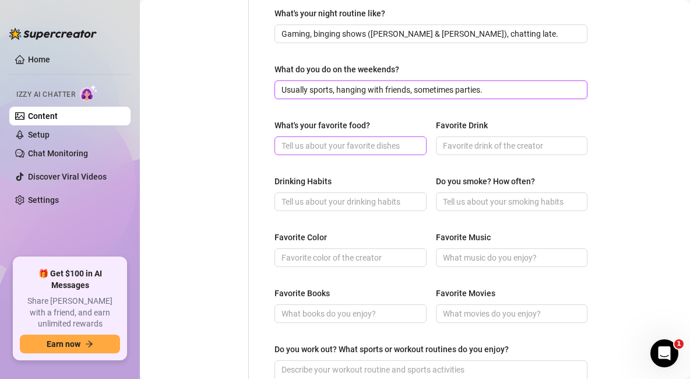
type input "Usually sports, hanging with friends, sometimes parties."
click at [316, 152] on input "What's your favorite food?" at bounding box center [350, 145] width 136 height 13
click at [349, 152] on input "What's your favorite food?" at bounding box center [350, 145] width 136 height 13
paste input "Steak 🥩"
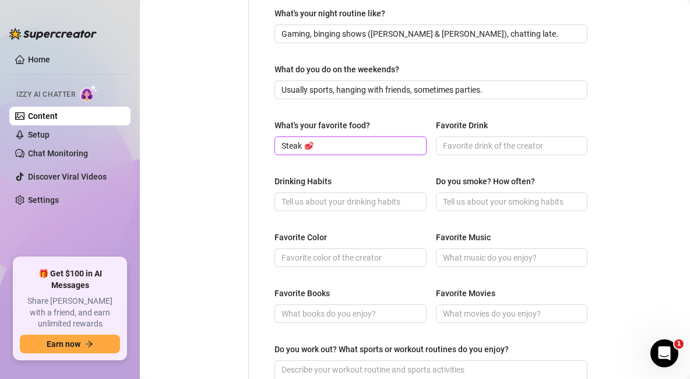
drag, startPoint x: 286, startPoint y: 159, endPoint x: 270, endPoint y: 159, distance: 16.3
click at [270, 159] on div "What are your hobbies and interests? What do you enjoy about them? Required Bas…" at bounding box center [431, 115] width 336 height 786
click at [340, 155] on span "Steak 🥩" at bounding box center [351, 145] width 152 height 19
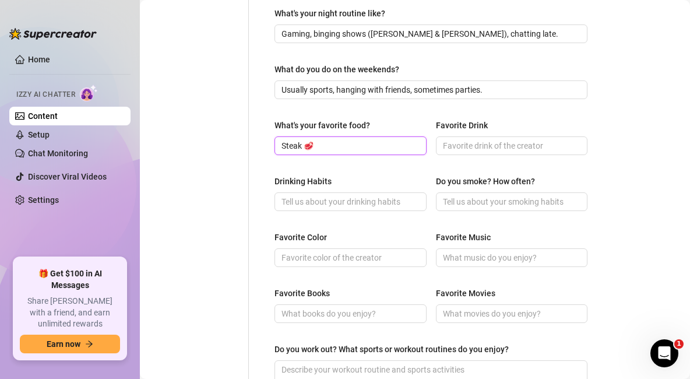
click at [340, 152] on input "Steak 🥩" at bounding box center [350, 145] width 136 height 13
type input "Steak"
click at [481, 155] on span at bounding box center [512, 145] width 152 height 19
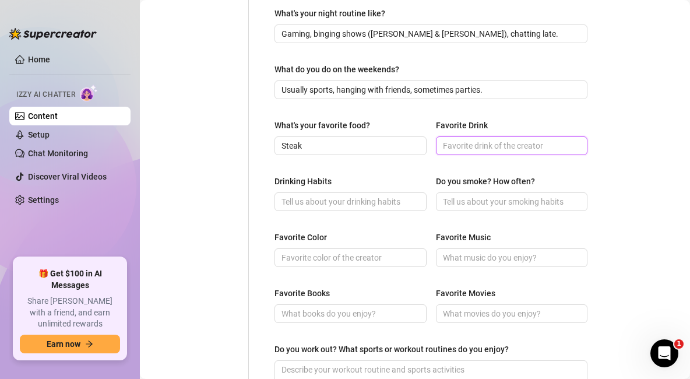
paste input "Red Bull or iced coffee"
type input "Red Bull or iced coffee"
click at [324, 208] on input "Drinking Habits" at bounding box center [350, 201] width 136 height 13
paste input "Social drinker, weekends mostly"
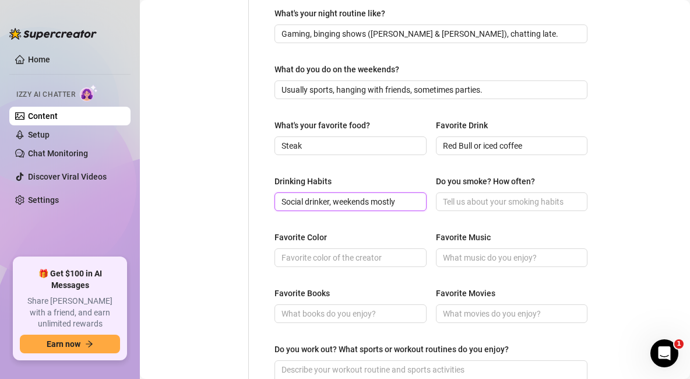
type input "Social drinker, weekends mostly"
click at [476, 208] on input "Do you smoke? How often?" at bounding box center [511, 201] width 136 height 13
paste input "Nah"
type input "Nah"
click at [345, 264] on input "Favorite Color" at bounding box center [350, 257] width 136 height 13
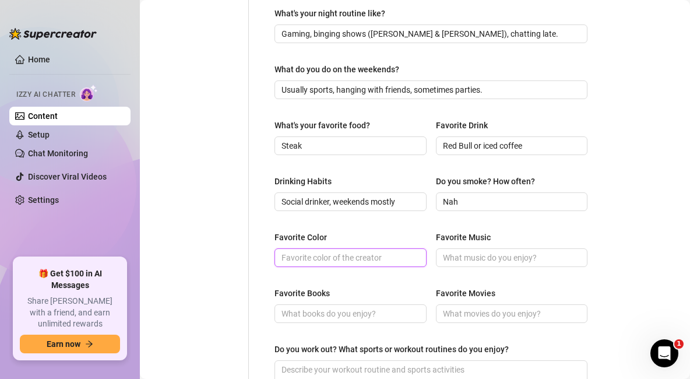
paste input "Blue"
type input "Blue"
click at [497, 260] on span at bounding box center [512, 257] width 152 height 19
paste input "My own music + rap/hip hop"
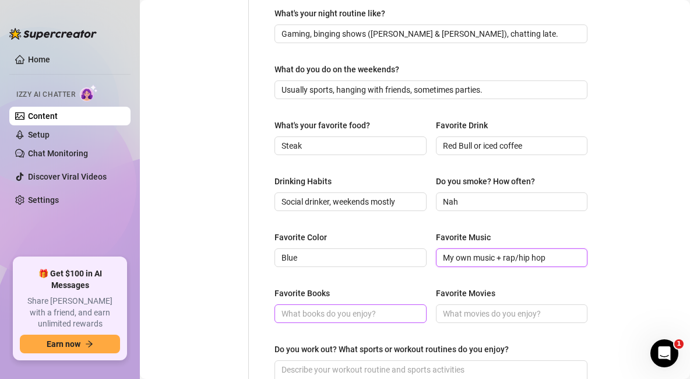
type input "My own music + rap/hip hop"
click at [374, 316] on span at bounding box center [351, 313] width 152 height 19
click at [370, 320] on input "Favorite Books" at bounding box center [350, 313] width 136 height 13
paste input "Not much of a reader tbh"
drag, startPoint x: 282, startPoint y: 325, endPoint x: 263, endPoint y: 320, distance: 19.6
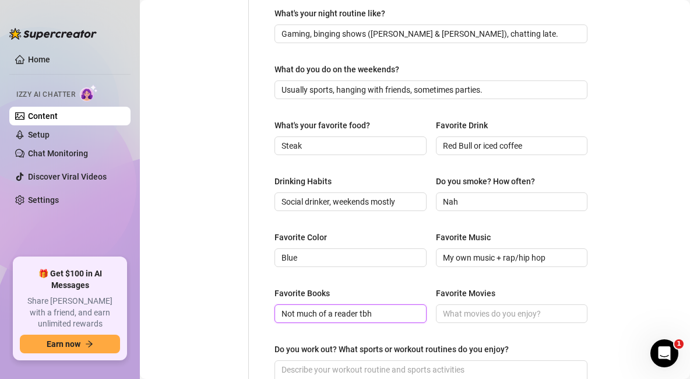
click at [263, 320] on div "What are your hobbies and interests? What do you enjoy about them? Required Bas…" at bounding box center [431, 115] width 336 height 786
type input "Not much of a reader tbh"
drag, startPoint x: 472, startPoint y: 312, endPoint x: 481, endPoint y: 322, distance: 13.2
click at [472, 304] on div "Favorite Movies" at bounding box center [512, 295] width 152 height 17
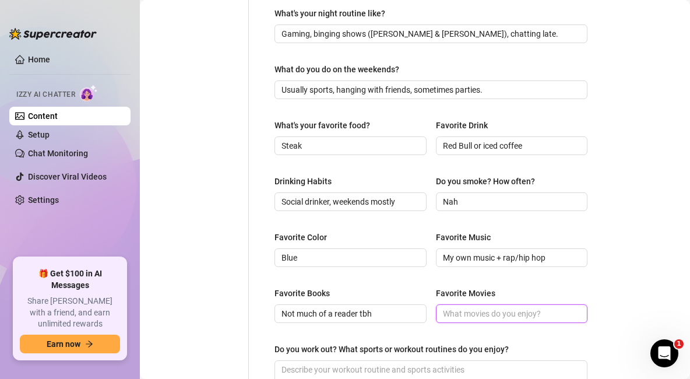
click at [483, 320] on input "Favorite Movies" at bounding box center [511, 313] width 136 height 13
paste input "The Simpsons Movie"
drag, startPoint x: 441, startPoint y: 323, endPoint x: 432, endPoint y: 323, distance: 9.3
click at [436, 323] on span "The Simpsons Movie" at bounding box center [512, 313] width 152 height 19
click at [527, 317] on input "The Simpsons Movie" at bounding box center [511, 313] width 136 height 13
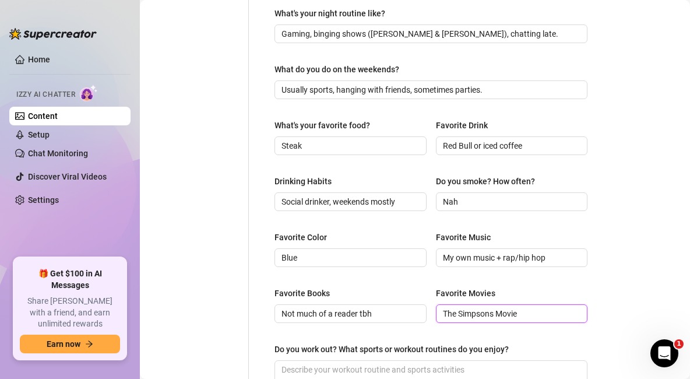
click at [527, 317] on input "The Simpsons Movie" at bounding box center [511, 313] width 136 height 13
type input "The Simpsons Movie"
click at [530, 297] on div "Favorite Movies" at bounding box center [512, 295] width 152 height 17
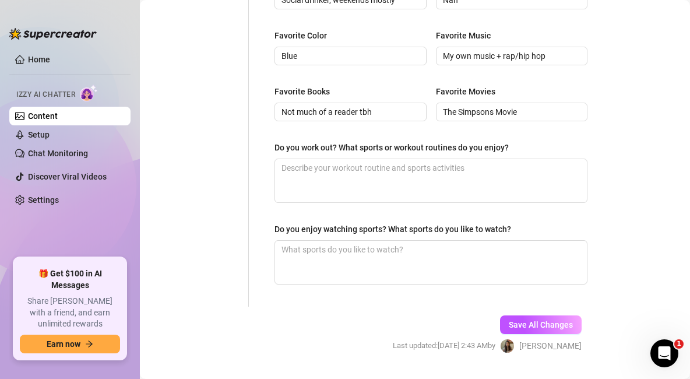
scroll to position [630, 0]
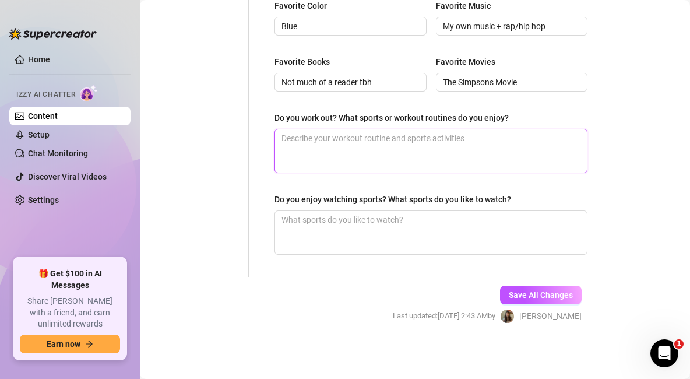
click at [459, 149] on textarea "Do you work out? What sports or workout routines do you enjoy?" at bounding box center [431, 150] width 312 height 43
paste textarea "Yeah, mostly basketball + weights"
type textarea "Yeah, mostly basketball + weights"
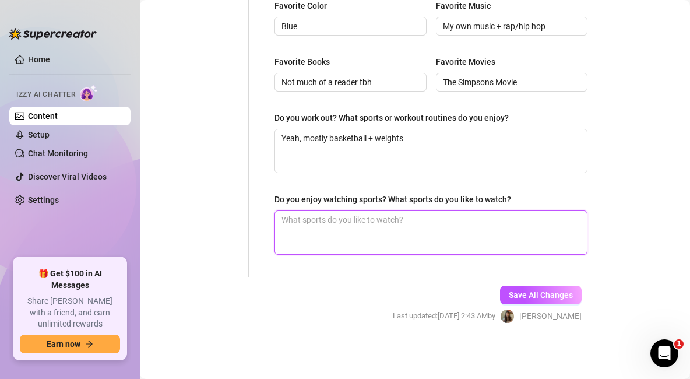
click at [338, 246] on textarea "Do you enjoy watching sports? What sports do you like to watch?" at bounding box center [431, 232] width 312 height 43
paste textarea "Yup, Knicks + Mets always"
type textarea "Yup, Knicks + Mets always"
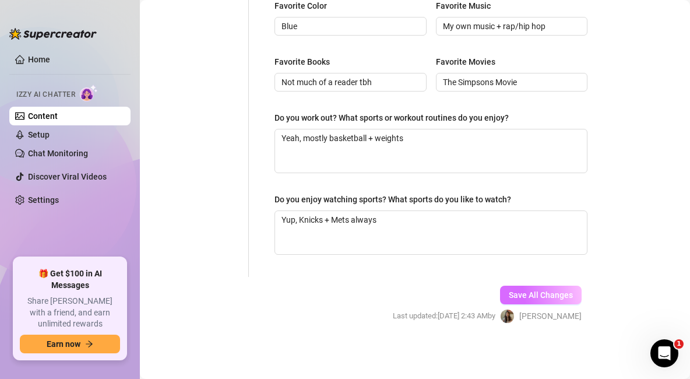
click at [525, 290] on span "Save All Changes" at bounding box center [541, 294] width 64 height 9
type input "My own music + rap/hip hop"
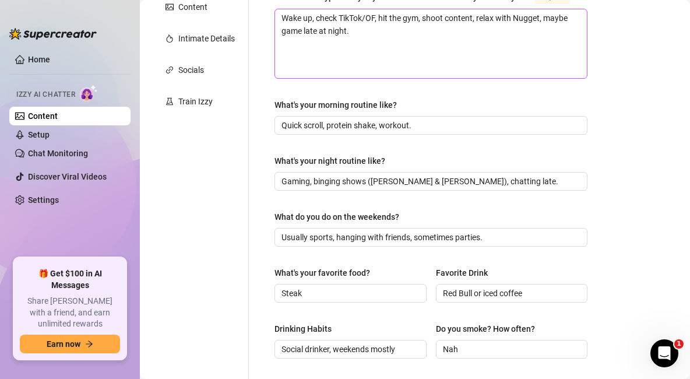
scroll to position [0, 0]
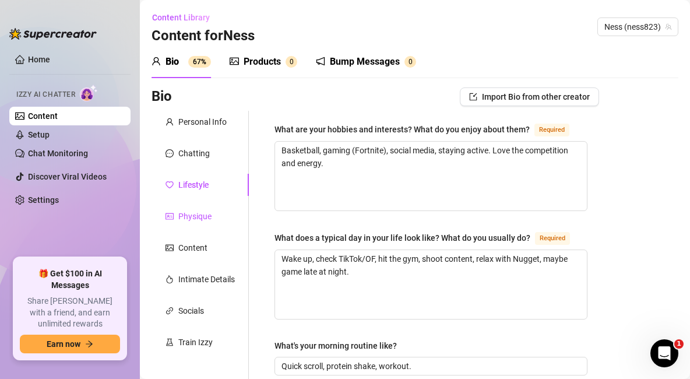
click at [205, 214] on div "Physique" at bounding box center [194, 216] width 33 height 13
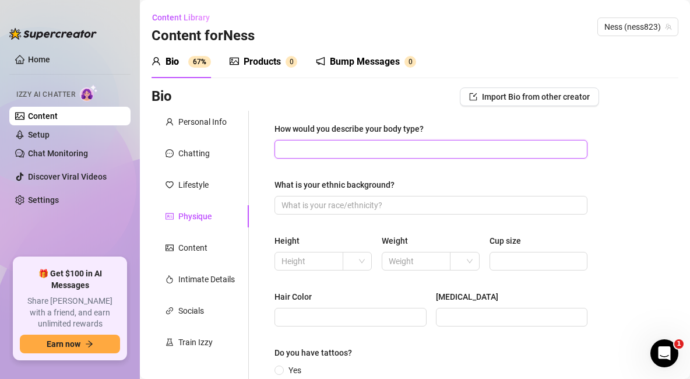
click at [375, 149] on input "How would you describe your body type?" at bounding box center [430, 149] width 297 height 13
paste input "Athletic, lean"
type input "Athletic, lean"
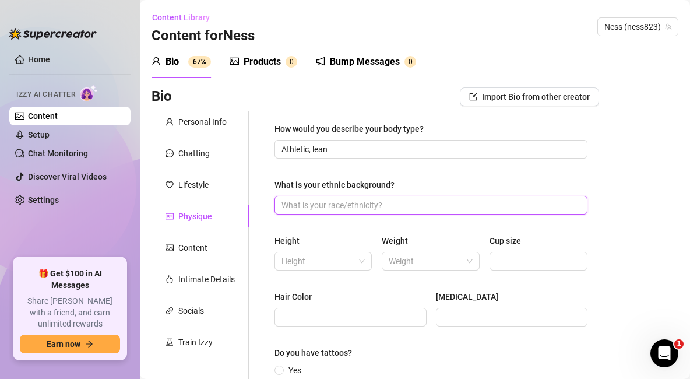
click at [338, 206] on input "What is your ethnic background?" at bounding box center [430, 205] width 297 height 13
paste input "Russian"
type input "Russian"
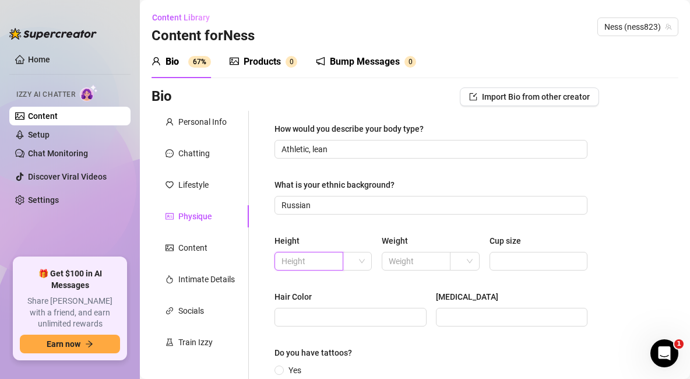
click at [299, 266] on input "text" at bounding box center [308, 261] width 52 height 13
click at [354, 259] on span at bounding box center [358, 261] width 16 height 17
click at [353, 309] on div "ft" at bounding box center [355, 303] width 10 height 13
click at [300, 256] on input "text" at bounding box center [308, 261] width 52 height 13
type input "6'1"
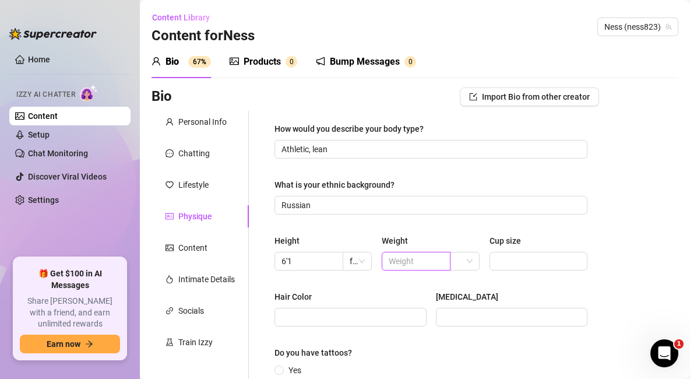
click at [408, 266] on input "text" at bounding box center [415, 261] width 52 height 13
click at [457, 264] on input "search" at bounding box center [459, 261] width 5 height 17
click at [463, 298] on div "lbs" at bounding box center [460, 303] width 10 height 13
click at [419, 260] on input "text" at bounding box center [415, 261] width 52 height 13
type input "185"
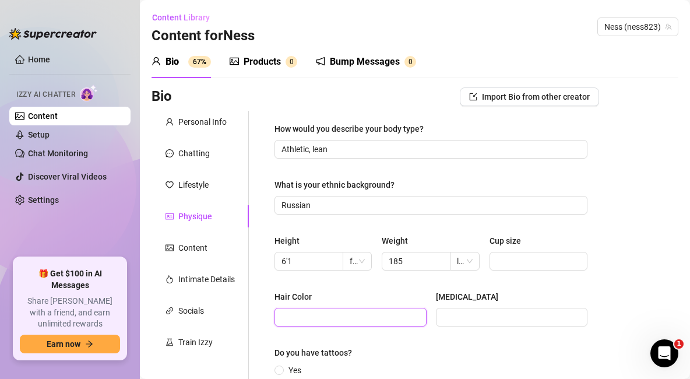
click at [340, 320] on input "Hair Color" at bounding box center [350, 317] width 136 height 13
type input "Brown"
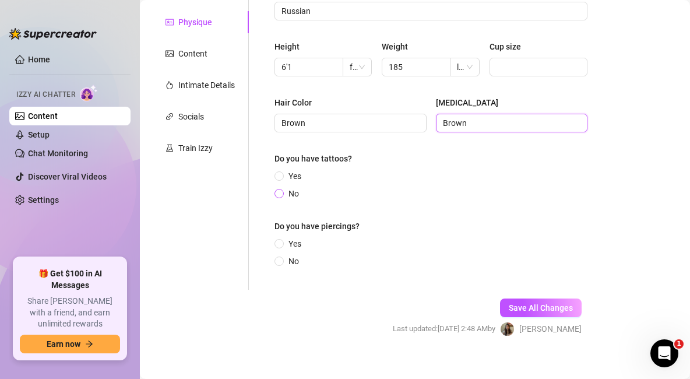
type input "Brown"
click at [291, 195] on span "No" at bounding box center [294, 193] width 20 height 13
click at [282, 195] on input "No" at bounding box center [280, 195] width 5 height 8
radio input "true"
click at [284, 244] on span "Yes" at bounding box center [295, 243] width 22 height 13
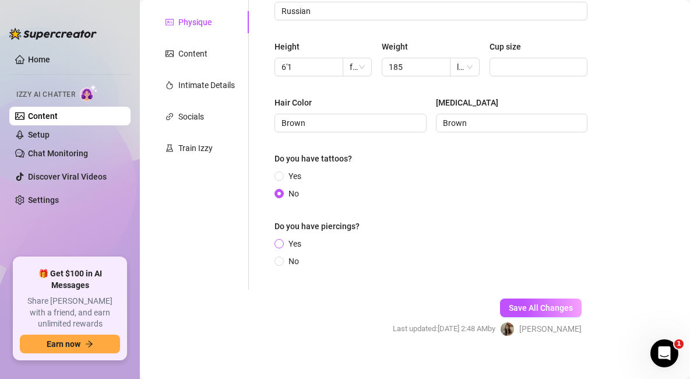
click at [282, 244] on input "Yes" at bounding box center [280, 245] width 5 height 8
radio input "true"
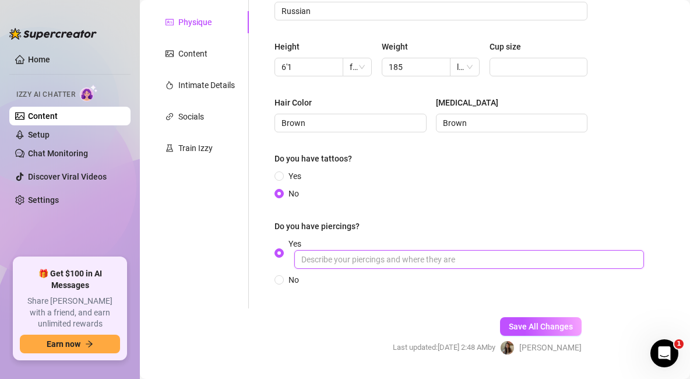
click at [336, 253] on input "Yes" at bounding box center [470, 259] width 350 height 19
type input "W"
type input "Ears"
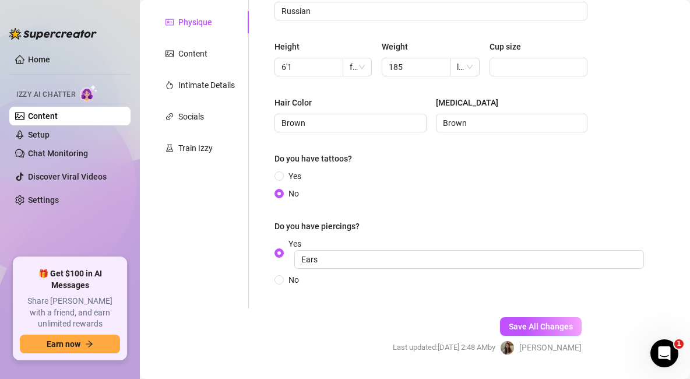
click at [366, 303] on div "How would you describe your body type? Athletic, lean What is your ethnic backg…" at bounding box center [431, 113] width 336 height 392
click at [550, 335] on button "Save All Changes" at bounding box center [541, 326] width 82 height 19
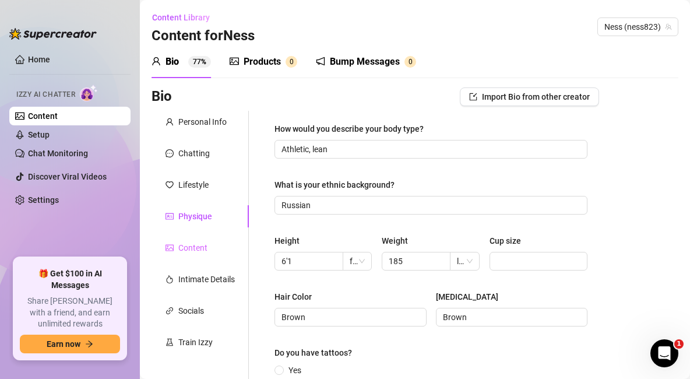
click at [209, 247] on div "Content" at bounding box center [200, 248] width 97 height 22
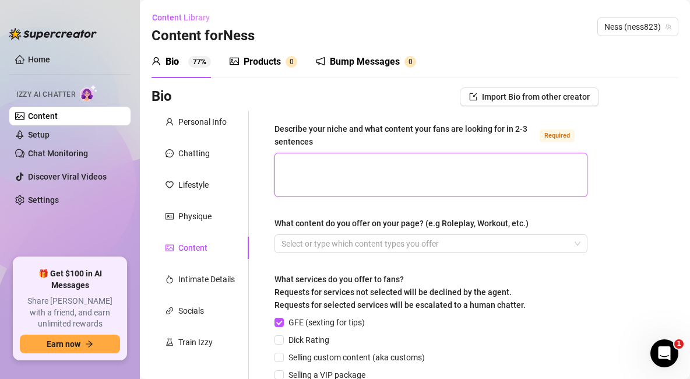
click at [317, 170] on textarea "Describe your niche and what content your fans are looking for in 2-3 sentences…" at bounding box center [431, 174] width 312 height 43
paste textarea "Fans come here for a mix of jock energy, flirty banter, and playful content. I’…"
type textarea "Fans come here for a mix of jock energy, flirty banter, and playful content. I’…"
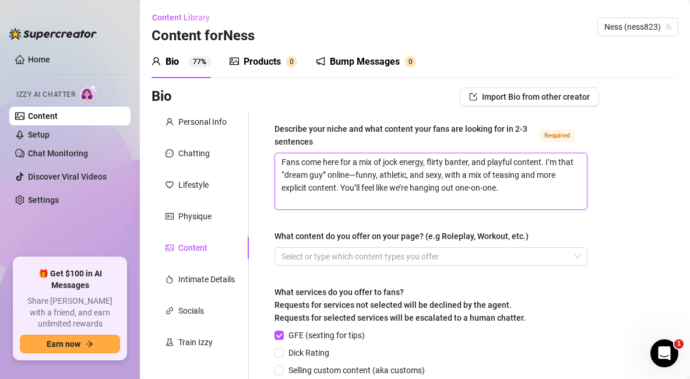
type textarea "Fans come here for a mix of jock energy, flirty banter, and playful content. I’…"
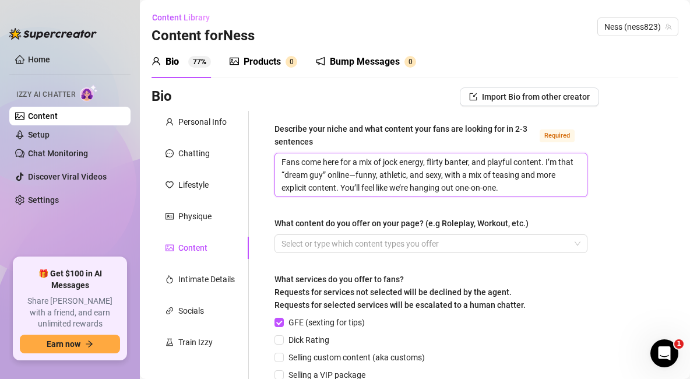
drag, startPoint x: 282, startPoint y: 160, endPoint x: 269, endPoint y: 160, distance: 13.4
click at [269, 160] on div "Describe your niche and what content your fans are looking for in 2-3 sentences…" at bounding box center [431, 314] width 336 height 407
type textarea "ans come here for a mix of jock energy, flirty banter, and playful content. I’m…"
type textarea "Fans come here for a mix of jock energy, flirty banter, and playful content. I’…"
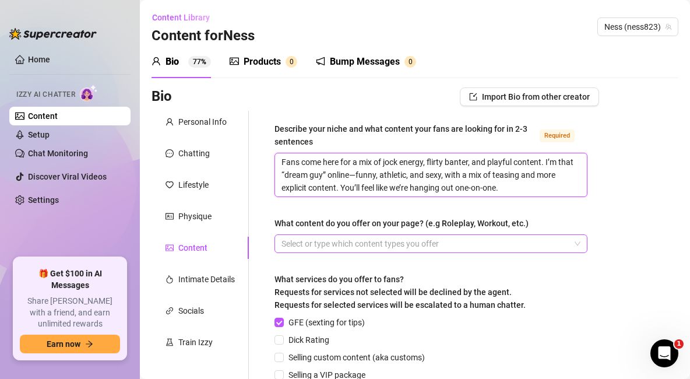
click at [419, 248] on div at bounding box center [425, 244] width 296 height 16
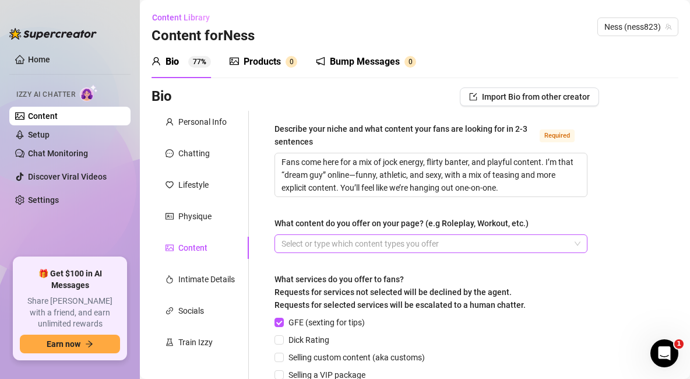
paste input "search"
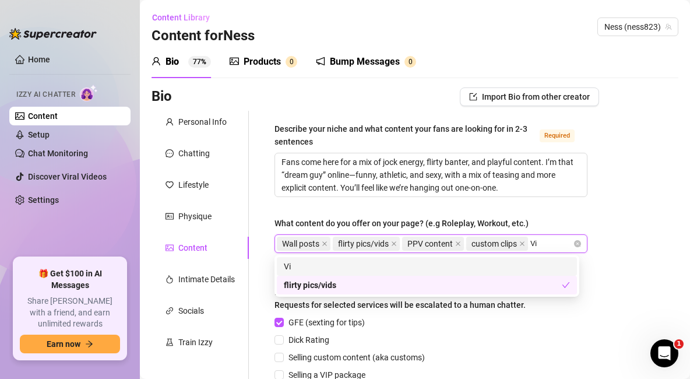
type input "V"
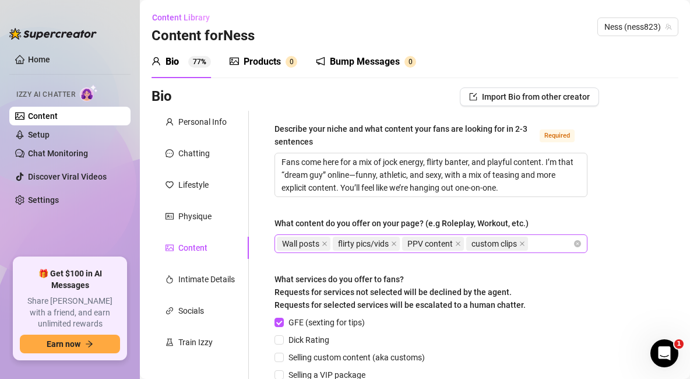
click at [544, 244] on div "Wall posts flirty pics/vids PPV content custom clips" at bounding box center [425, 244] width 296 height 16
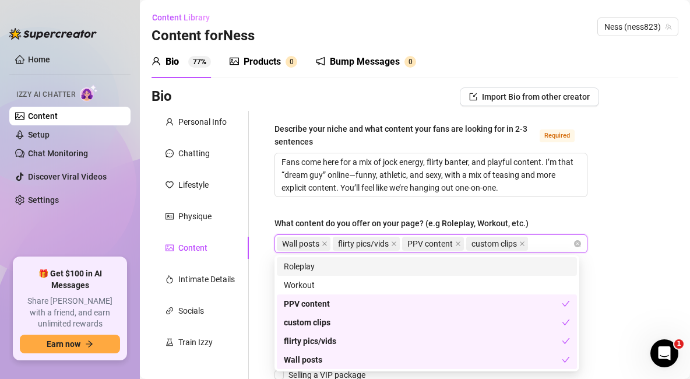
paste input "VIP experience"
type input "VIP experience"
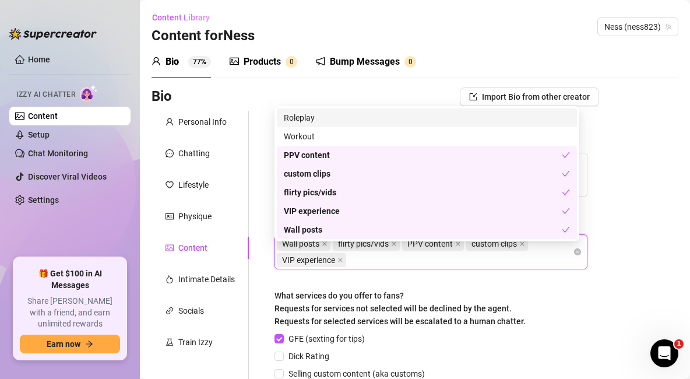
click at [587, 274] on div "Describe your niche and what content your fans are looking for in 2-3 sentences…" at bounding box center [431, 322] width 336 height 423
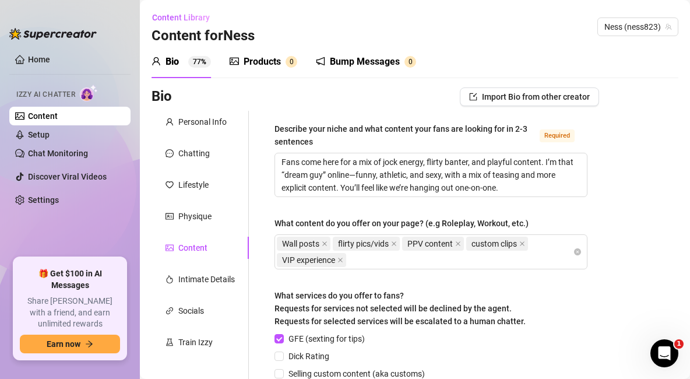
scroll to position [194, 0]
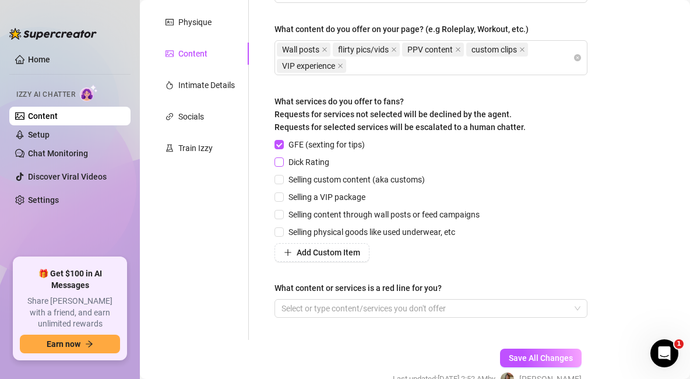
click at [285, 159] on span "Dick Rating" at bounding box center [309, 162] width 50 height 13
click at [283, 159] on input "Dick Rating" at bounding box center [279, 161] width 8 height 8
checkbox input "true"
click at [284, 177] on span at bounding box center [279, 179] width 9 height 9
click at [283, 177] on input "Selling custom content (aka customs)" at bounding box center [279, 179] width 8 height 8
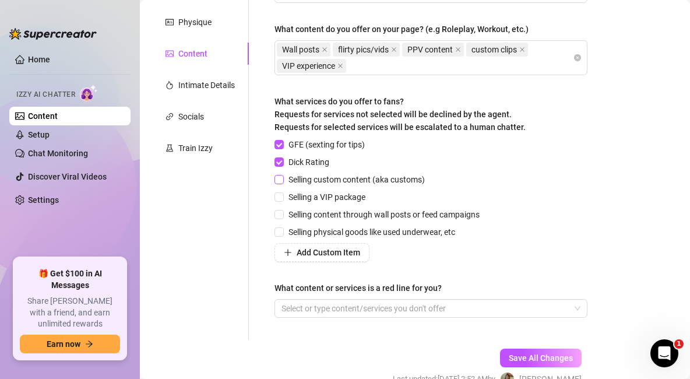
checkbox input "true"
click at [281, 197] on input "Selling a VIP package" at bounding box center [279, 196] width 8 height 8
checkbox input "true"
click at [282, 213] on input "Selling content through wall posts or feed campaigns" at bounding box center [279, 214] width 8 height 8
checkbox input "true"
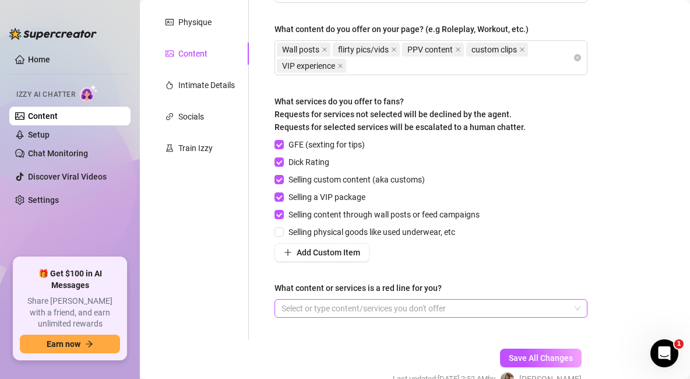
click at [422, 304] on div at bounding box center [425, 308] width 296 height 16
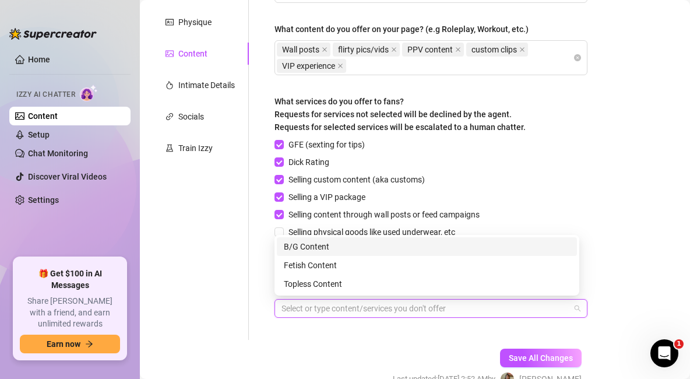
click at [410, 250] on div "B/G Content" at bounding box center [427, 246] width 286 height 13
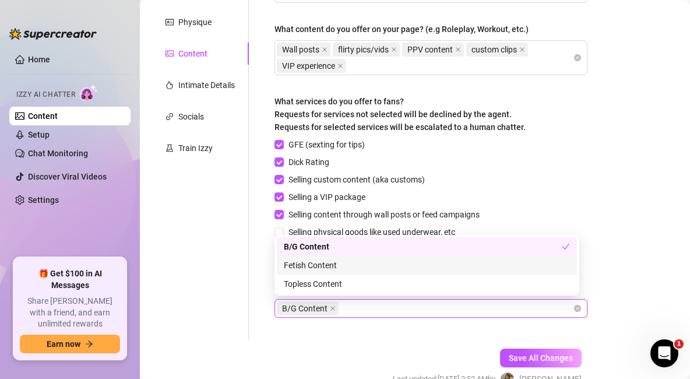
click at [387, 262] on div "Fetish Content" at bounding box center [427, 265] width 286 height 13
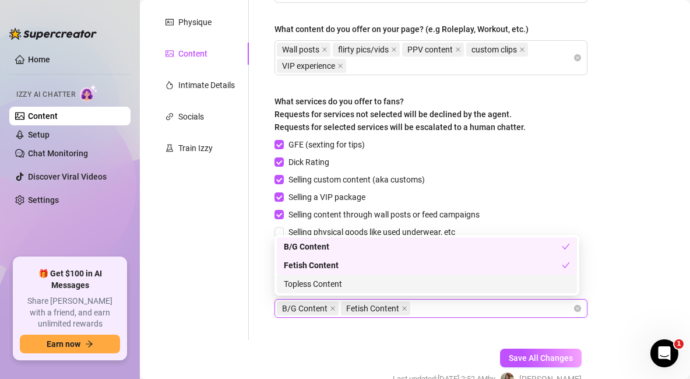
click at [390, 278] on div "Topless Content" at bounding box center [427, 284] width 286 height 13
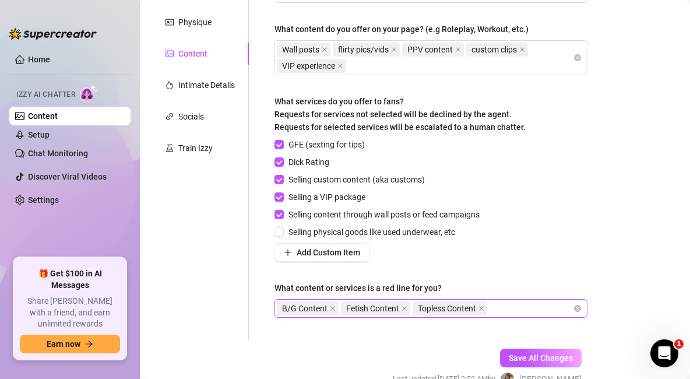
click at [333, 310] on icon "close" at bounding box center [333, 309] width 6 height 6
click at [331, 307] on span "Fetish Content" at bounding box center [308, 308] width 53 height 13
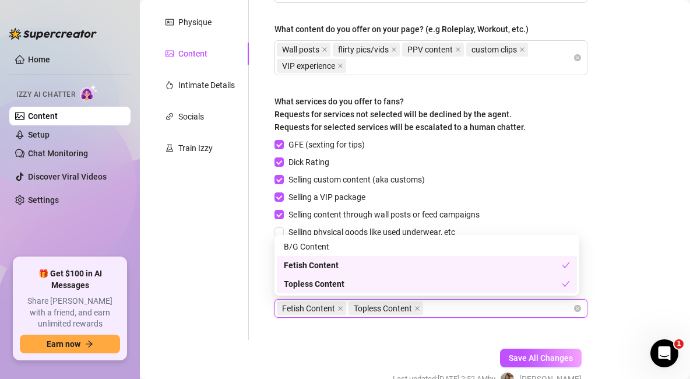
click at [342, 310] on span at bounding box center [341, 308] width 6 height 13
click at [349, 308] on span "Topless Content" at bounding box center [386, 309] width 75 height 14
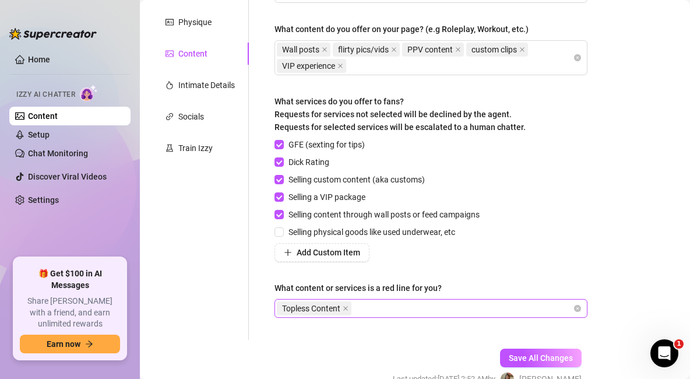
click at [339, 306] on span "Topless Content" at bounding box center [311, 308] width 58 height 13
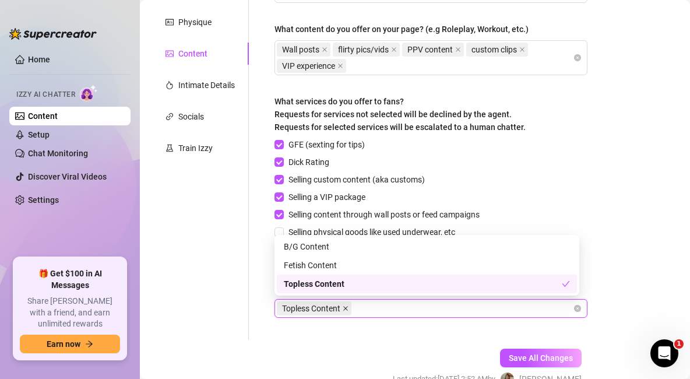
click at [345, 310] on span at bounding box center [346, 308] width 6 height 13
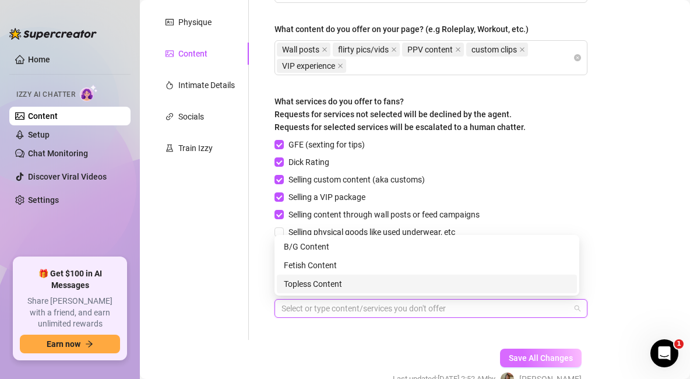
click at [370, 331] on div "Describe your niche and what content your fans are looking for in 2-3 sentences…" at bounding box center [431, 128] width 336 height 423
click at [556, 360] on span "Save All Changes" at bounding box center [541, 357] width 64 height 9
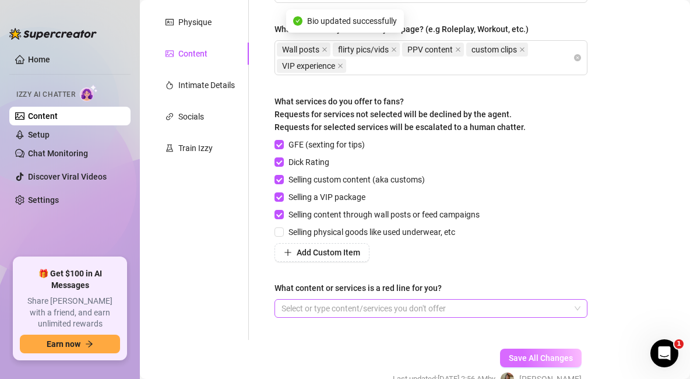
click at [555, 356] on span "Save All Changes" at bounding box center [541, 357] width 64 height 9
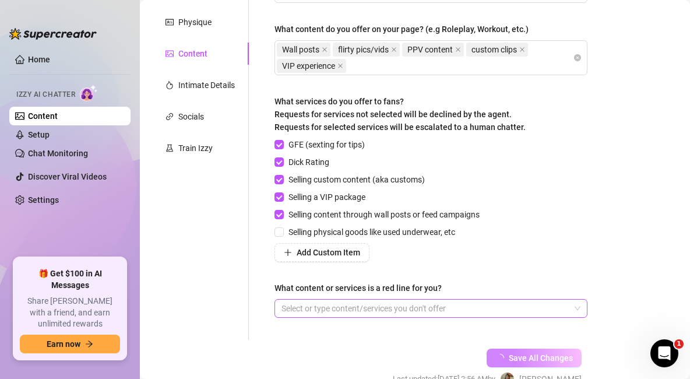
scroll to position [0, 0]
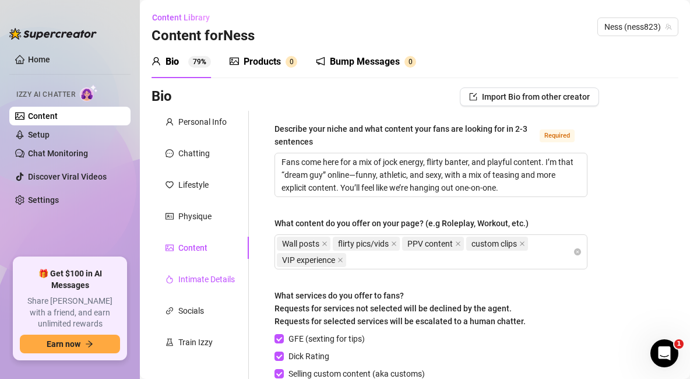
click at [216, 282] on div "Intimate Details" at bounding box center [206, 279] width 57 height 13
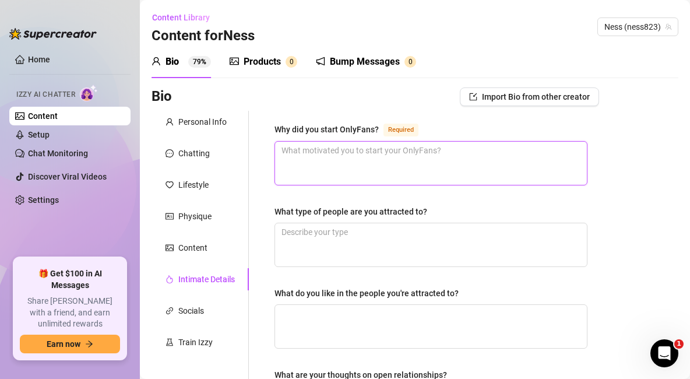
click at [333, 157] on textarea "Why did you start OnlyFans? Required" at bounding box center [431, 163] width 312 height 43
paste textarea "Wanted a place to connect more personally with fans and make money while being …"
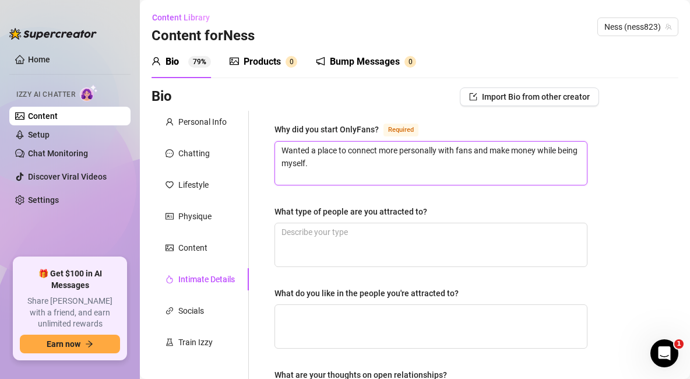
click at [333, 157] on textarea "Wanted a place to connect more personally with fans and make money while being …" at bounding box center [431, 163] width 312 height 43
paste textarea "Wanted a place to connect more personally with fans and make money while being …"
type textarea "Wanted a place to connect more personally with fans and make money while being …"
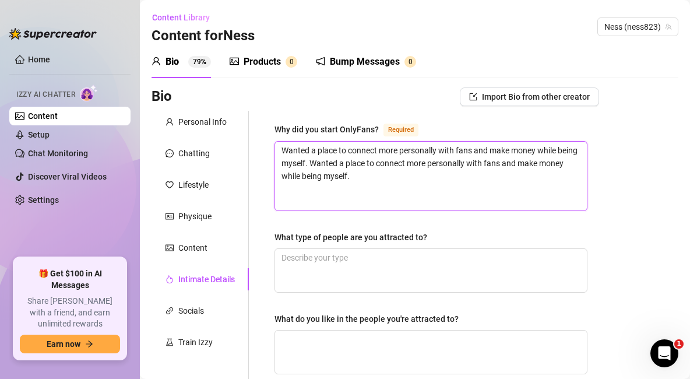
type textarea "Wanted a place to connect more personally with fans and make money while being …"
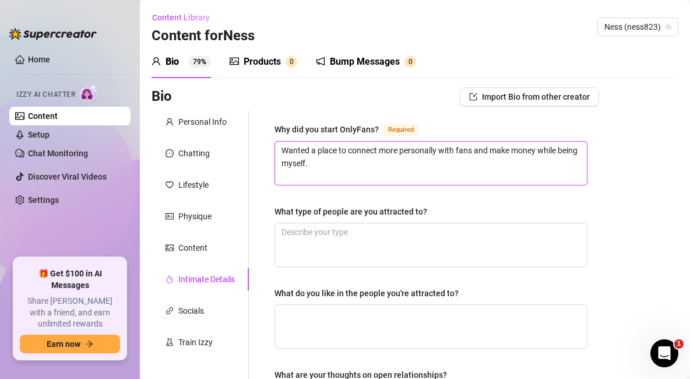
click at [282, 156] on textarea "Wanted a place to connect more personally with fans and make money while being …" at bounding box center [431, 163] width 312 height 43
click at [284, 145] on textarea "Wanted a place to connect more personally with fans and make money while being …" at bounding box center [431, 163] width 312 height 43
type textarea "Wanted a place to connect more personally with fans and make money while being …"
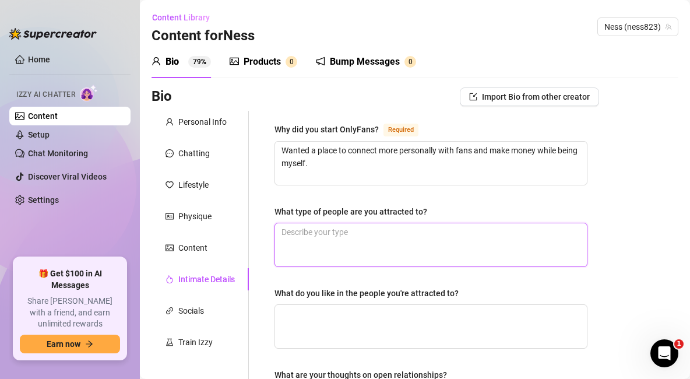
click at [335, 250] on textarea "What type of people are you attracted to?" at bounding box center [431, 244] width 312 height 43
click at [342, 243] on textarea "What type of people are you attracted to?" at bounding box center [431, 244] width 312 height 43
paste textarea "Confident, funny, playful."
type textarea "Confident, funny, playful."
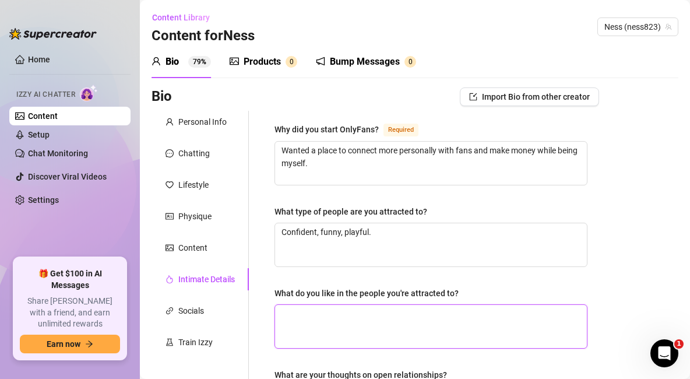
click at [334, 328] on textarea "What do you like in the people you're attracted to?" at bounding box center [431, 326] width 312 height 43
paste textarea "Sense of humor, loyalty, someone who doesn’t take life too seriously."
type textarea "Sense of humor, loyalty, someone who doesn’t take life too seriously."
click at [331, 325] on textarea "Sense of humor, loyalty, someone who doesn’t take life too seriously." at bounding box center [431, 326] width 312 height 43
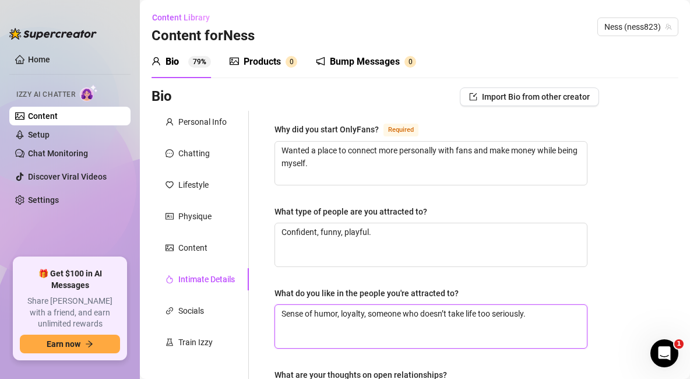
click at [331, 325] on textarea "Sense of humor, loyalty, someone who doesn’t take life too seriously." at bounding box center [431, 326] width 312 height 43
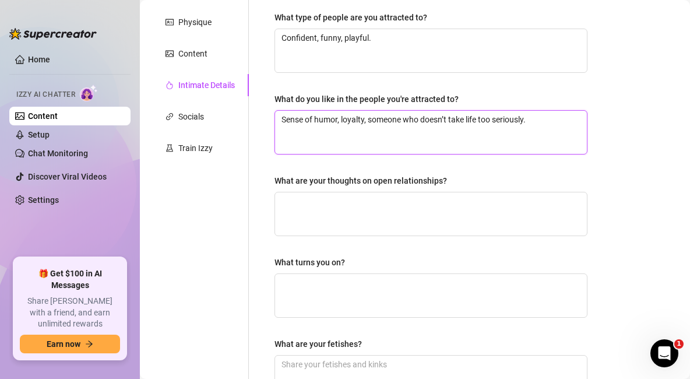
type textarea "Sense of humor, loyalty, someone who doesn’t take life too seriously."
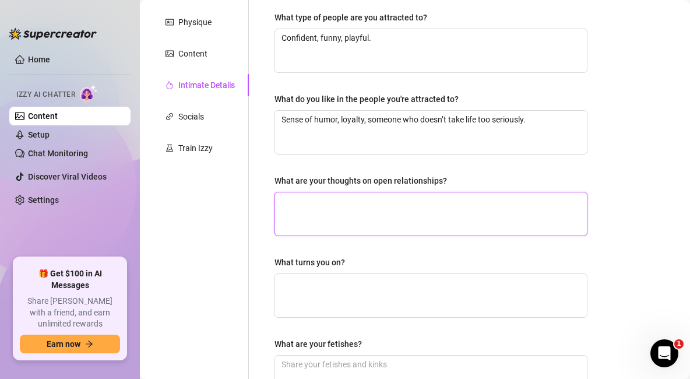
click at [386, 227] on textarea "What are your thoughts on open relationships?" at bounding box center [431, 213] width 312 height 43
paste textarea "Depends on the vibe, but I’m more of a one-on-one type."
type textarea "Depends on the vibe, but I’m more of a one-on-one type."
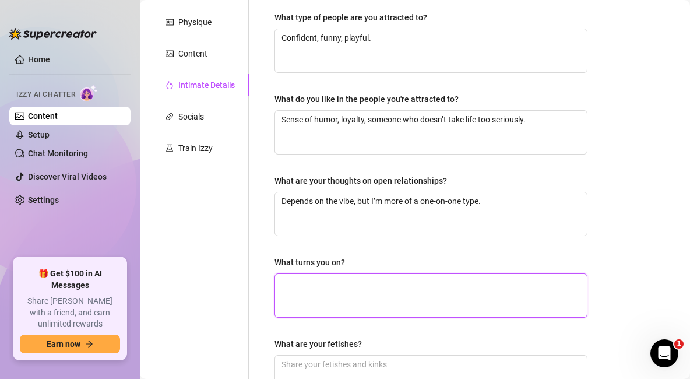
click at [363, 291] on textarea "What turns you on?" at bounding box center [431, 295] width 312 height 43
paste textarea "Teasing, roleplay, playful dirty talk."
type textarea "Teasing, roleplay, playful dirty talk."
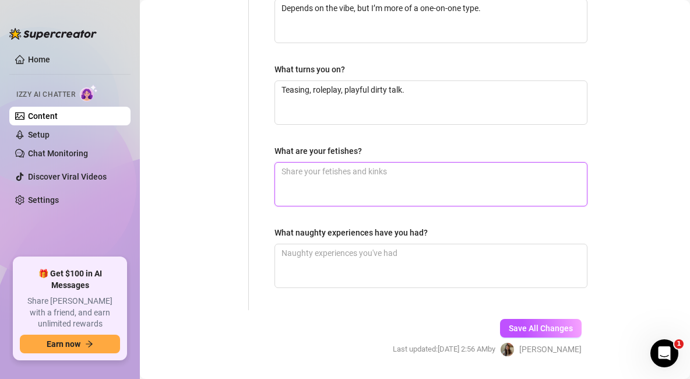
click at [352, 174] on textarea "What are your fetishes?" at bounding box center [431, 184] width 312 height 43
click at [355, 167] on textarea "What are your fetishes?" at bounding box center [431, 183] width 312 height 43
paste textarea "Light dom/sub vibes, teasing, edging."
type textarea "Light dom/sub vibes, teasing, edging."
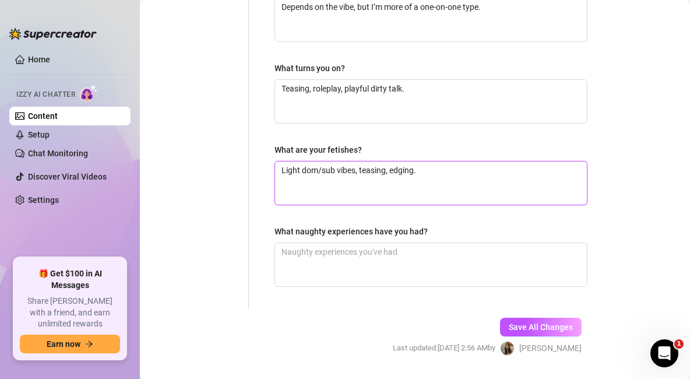
type textarea "Light dom/sub vibes, teasing, edging."
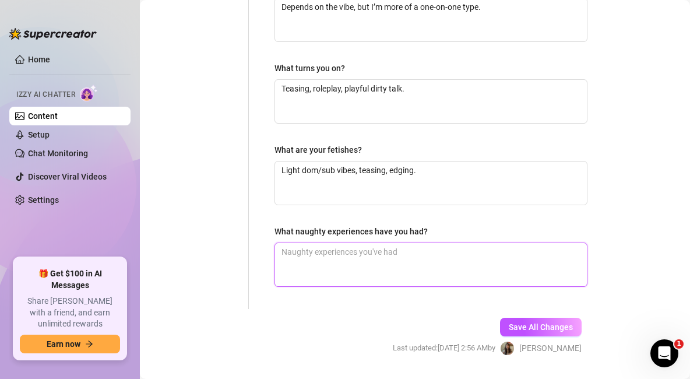
click at [356, 275] on textarea "What naughty experiences have you had?" at bounding box center [431, 264] width 312 height 43
paste textarea "Hooked up courtside after a night game once, risky but 🔥."
click at [418, 275] on textarea "Hooked up courtside after a night game once, risky but 🔥" at bounding box center [431, 264] width 312 height 43
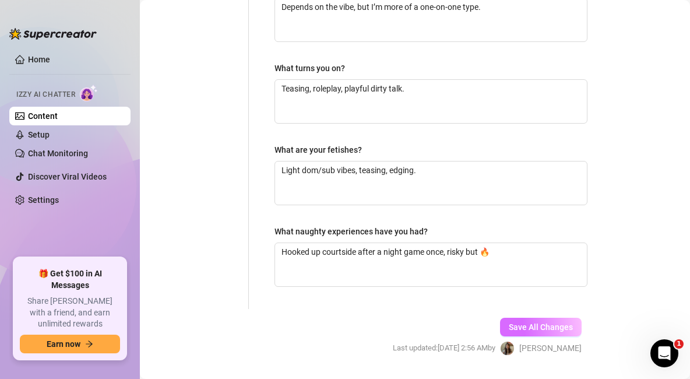
click at [545, 325] on span "Save All Changes" at bounding box center [541, 327] width 64 height 9
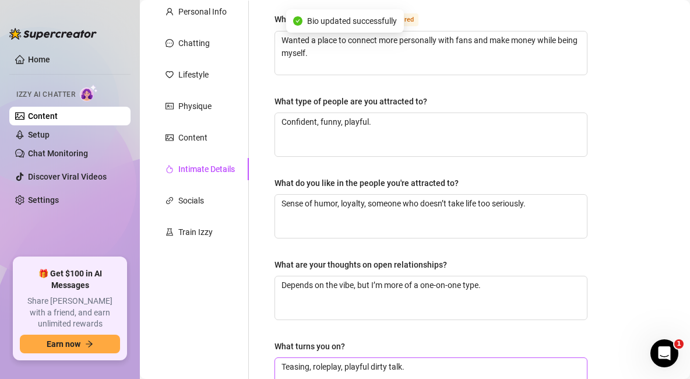
scroll to position [0, 0]
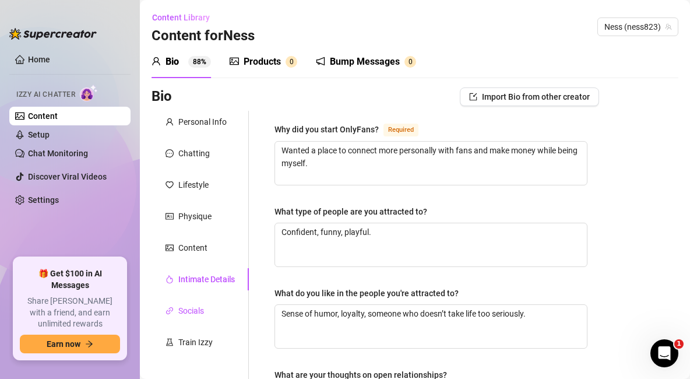
click at [188, 310] on div "Socials" at bounding box center [191, 310] width 26 height 13
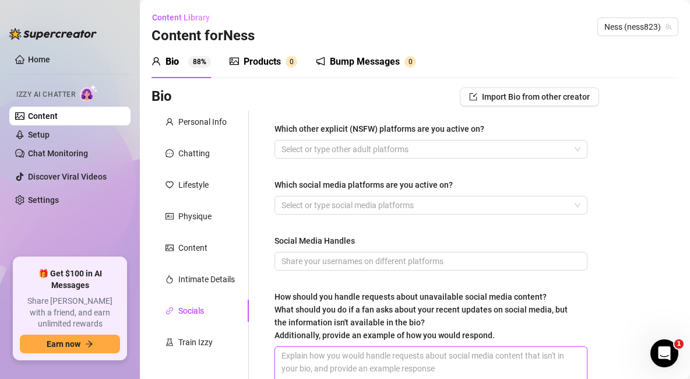
click at [351, 353] on textarea "How should you handle requests about unavailable social media content? What sho…" at bounding box center [431, 368] width 312 height 43
paste textarea "“Haha yeah I been busy on TikTok, you’ll see it drop soon don’t worry 😉.” “Ohh …"
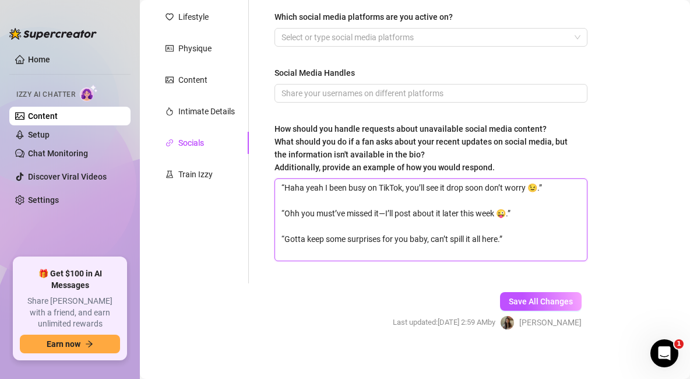
scroll to position [174, 0]
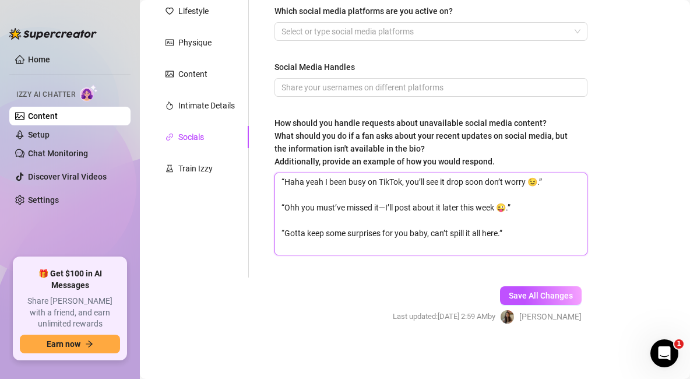
click at [310, 203] on textarea "“Haha yeah I been busy on TikTok, you’ll see it drop soon don’t worry 😉.” “Ohh …" at bounding box center [431, 214] width 312 height 82
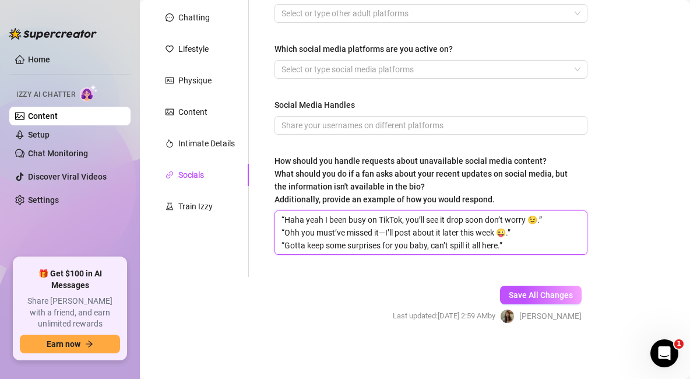
scroll to position [135, 0]
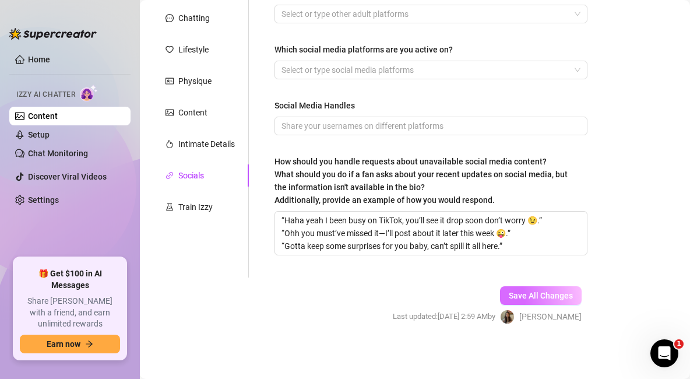
click at [560, 291] on span "Save All Changes" at bounding box center [541, 295] width 64 height 9
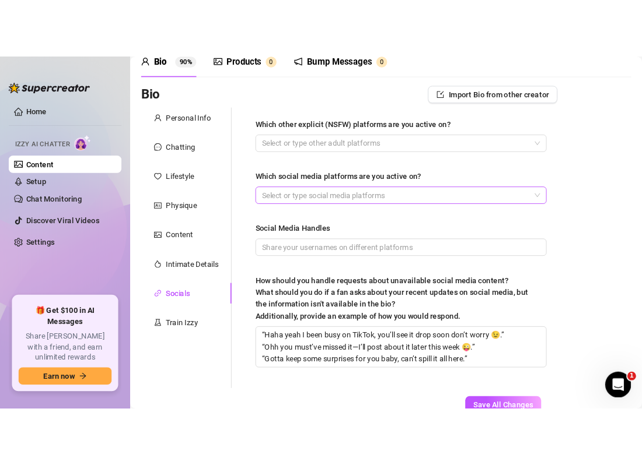
scroll to position [0, 0]
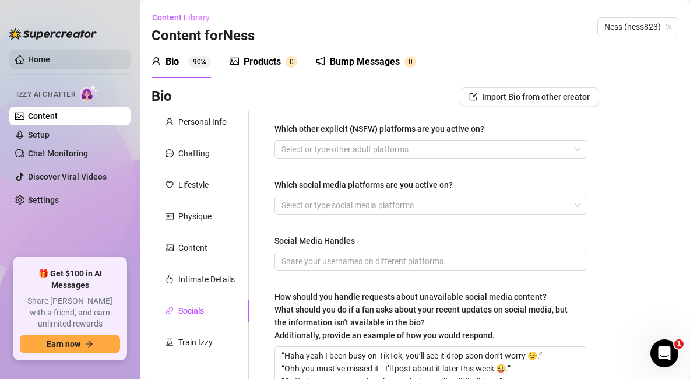
click at [50, 63] on link "Home" at bounding box center [39, 59] width 22 height 9
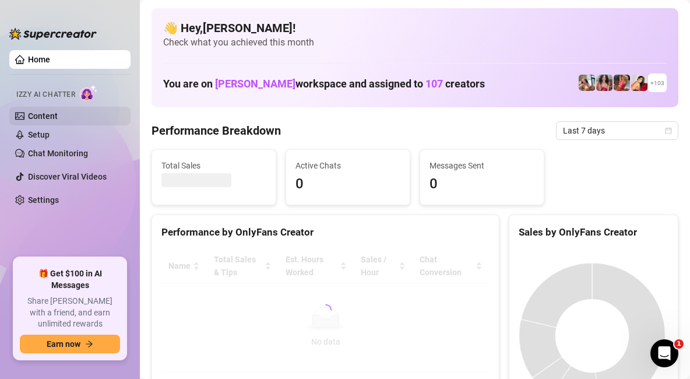
click at [51, 117] on link "Content" at bounding box center [43, 115] width 30 height 9
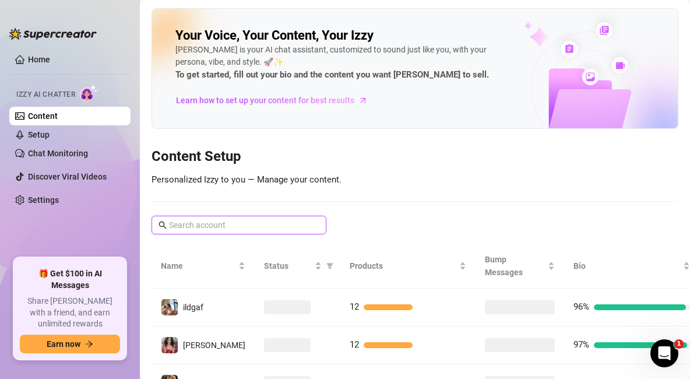
click at [224, 228] on input "text" at bounding box center [239, 225] width 141 height 13
paste input "rubysmithxxx"
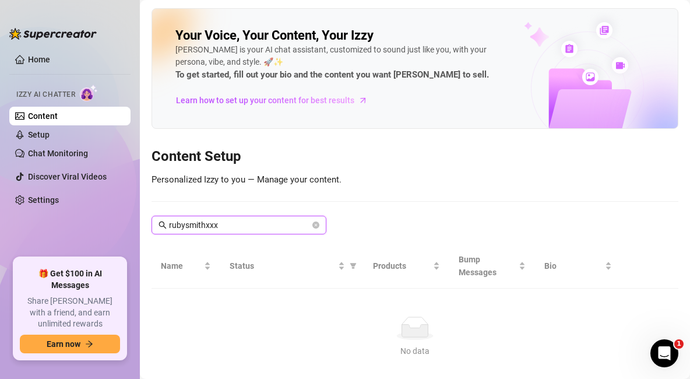
click at [224, 228] on input "rubysmithxxx" at bounding box center [239, 225] width 141 height 13
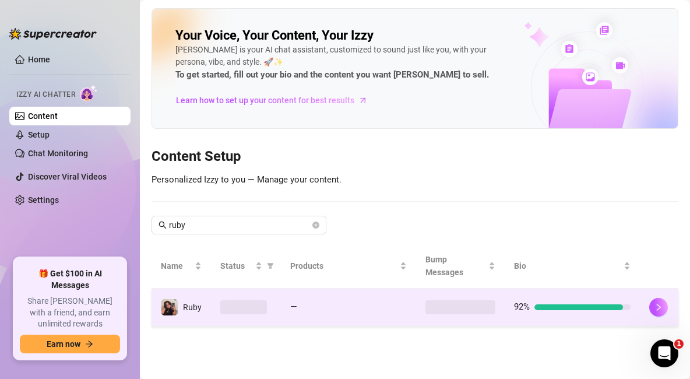
click at [375, 296] on td "—" at bounding box center [348, 308] width 135 height 38
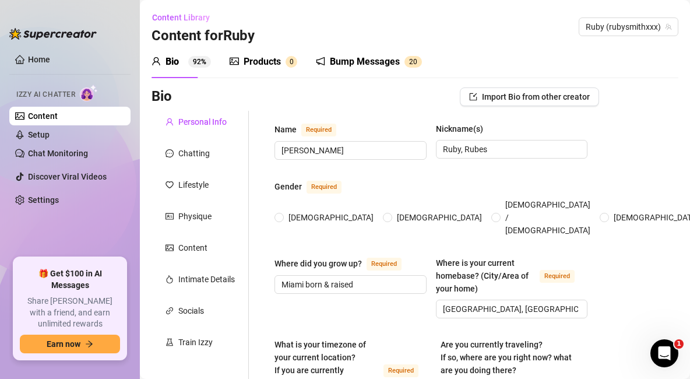
click at [272, 59] on div "Products" at bounding box center [262, 62] width 37 height 14
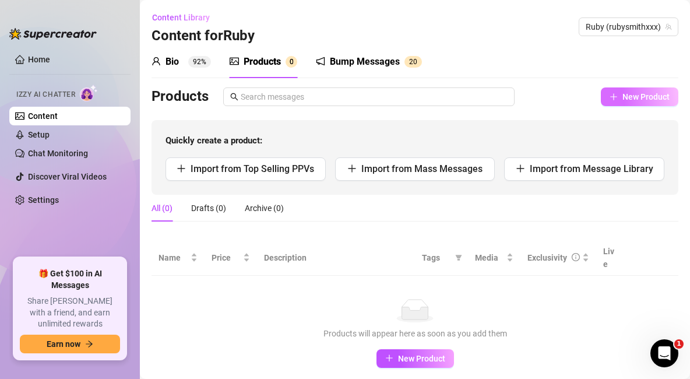
click at [625, 94] on span "New Product" at bounding box center [646, 96] width 47 height 9
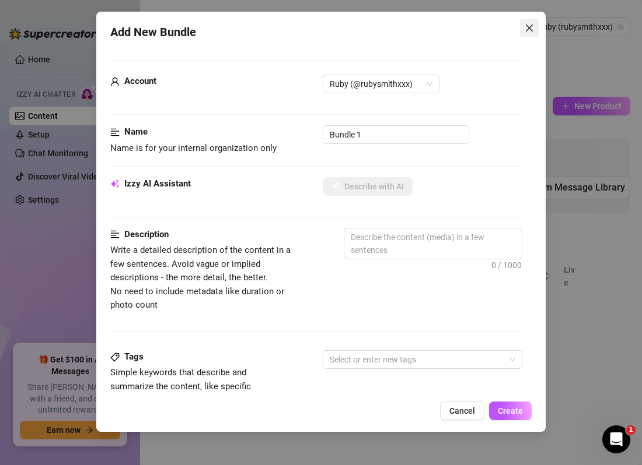
click at [527, 31] on icon "close" at bounding box center [528, 27] width 9 height 9
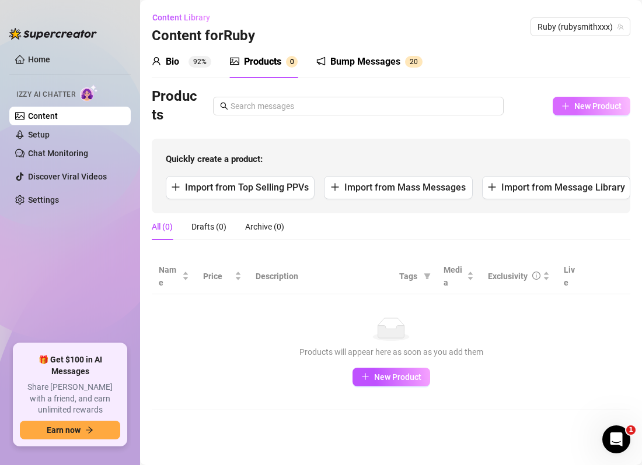
click at [598, 107] on span "New Product" at bounding box center [597, 105] width 47 height 9
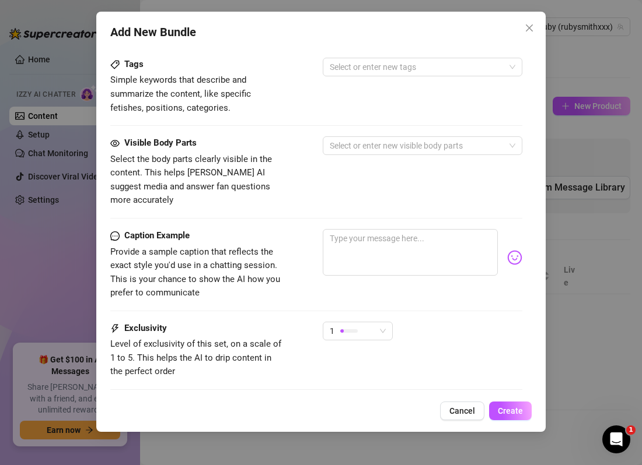
scroll to position [348, 0]
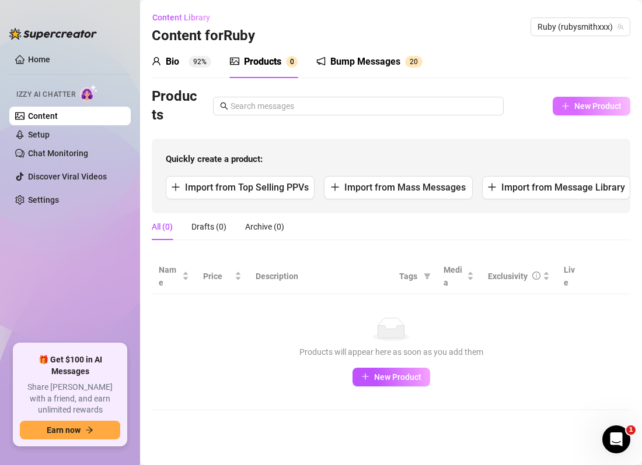
click at [595, 104] on span "New Product" at bounding box center [597, 105] width 47 height 9
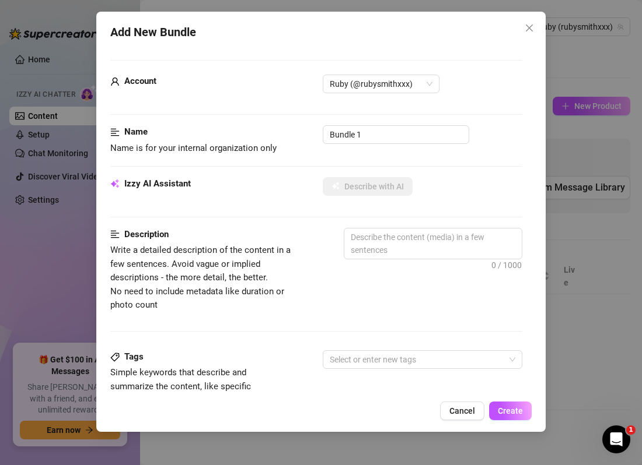
click at [160, 185] on strong "Izzy AI Assistant" at bounding box center [157, 183] width 66 height 10
click at [412, 199] on div "Izzy AI Assistant Describe with AI" at bounding box center [316, 191] width 412 height 29
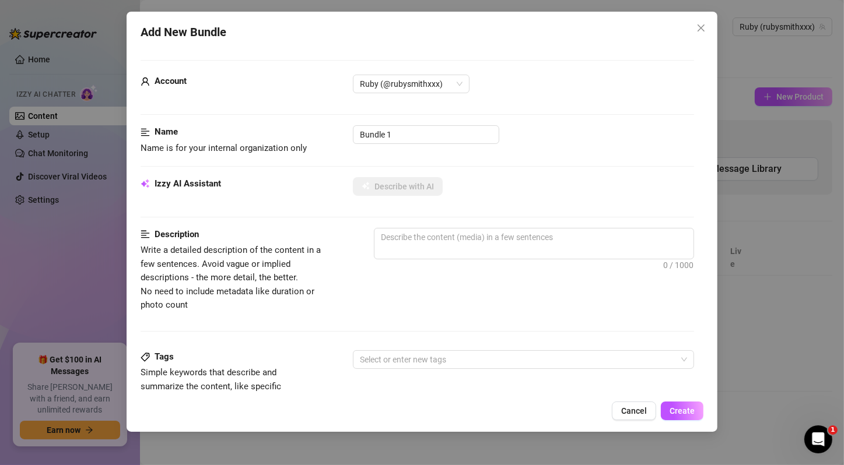
type textarea "Describe the content (media) in a few sentences"
click at [200, 180] on strong "Izzy AI Assistant" at bounding box center [188, 183] width 66 height 10
click at [403, 132] on input "Bundle 1" at bounding box center [426, 134] width 146 height 19
click at [183, 127] on div "Name" at bounding box center [228, 132] width 175 height 14
click at [156, 129] on strong "Name" at bounding box center [166, 132] width 23 height 10
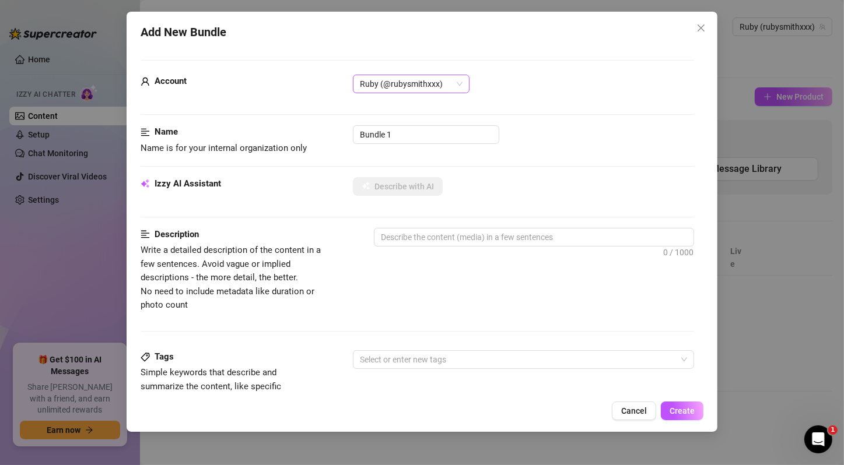
click at [442, 84] on span "Ruby (@rubysmithxxx)" at bounding box center [411, 83] width 103 height 17
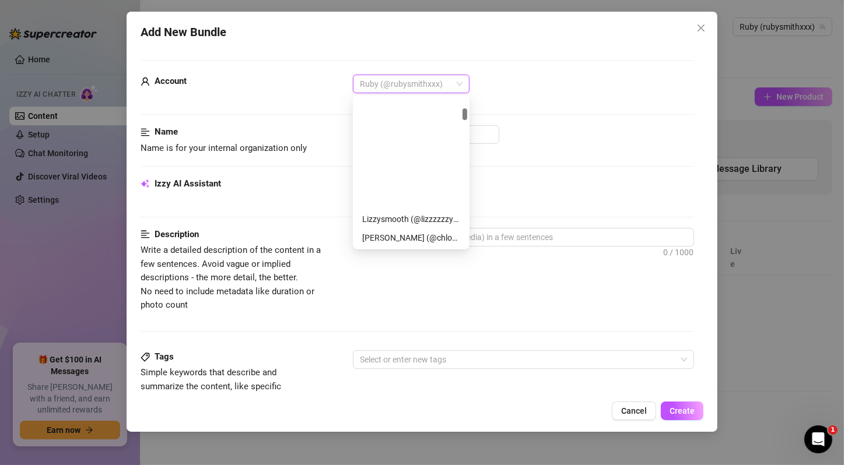
scroll to position [131, 0]
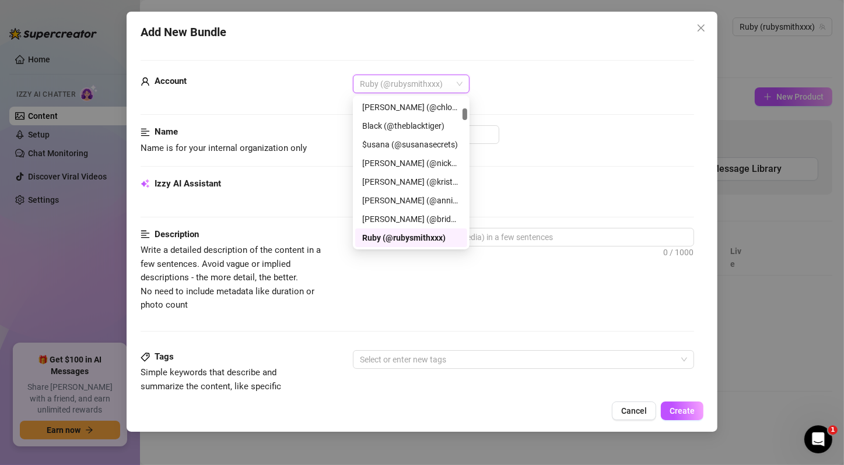
click at [427, 238] on div "Ruby (@rubysmithxxx)" at bounding box center [411, 238] width 98 height 13
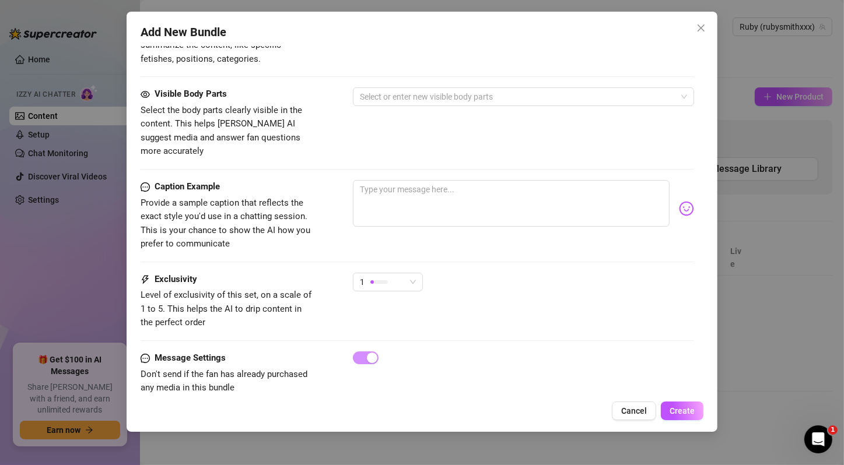
scroll to position [349, 0]
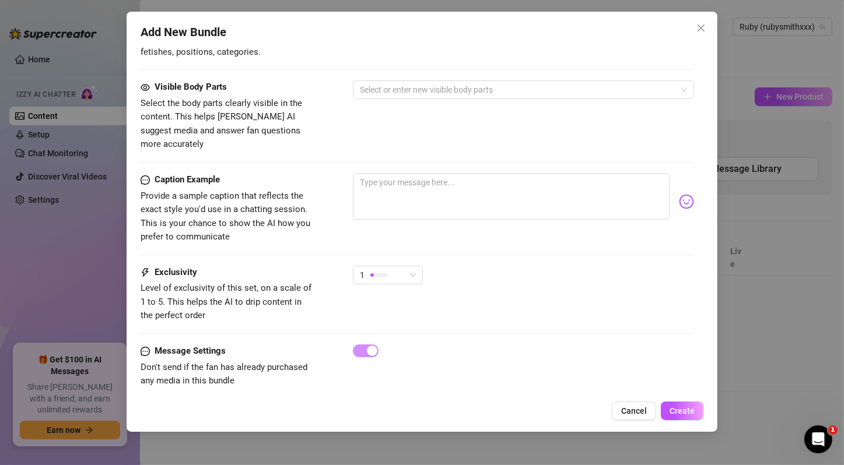
click at [641, 210] on div "Add New Bundle Account Ruby (@rubysmithxxx) Name Name is for your internal orga…" at bounding box center [422, 232] width 844 height 465
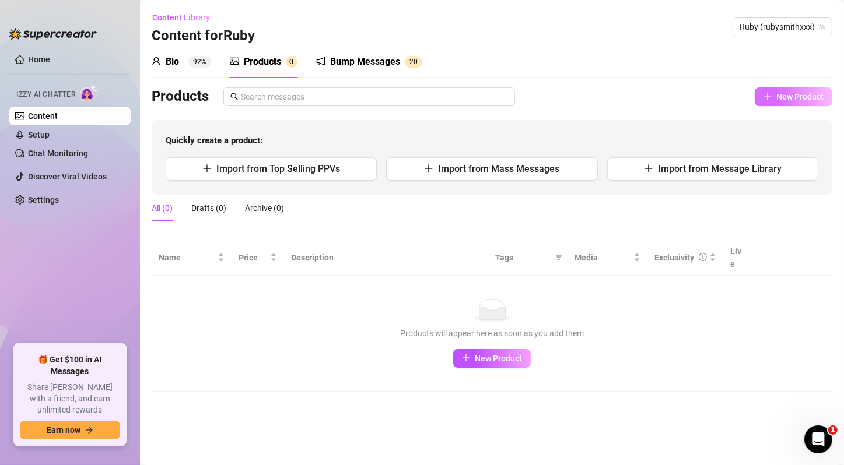
click at [819, 97] on span "New Product" at bounding box center [799, 96] width 47 height 9
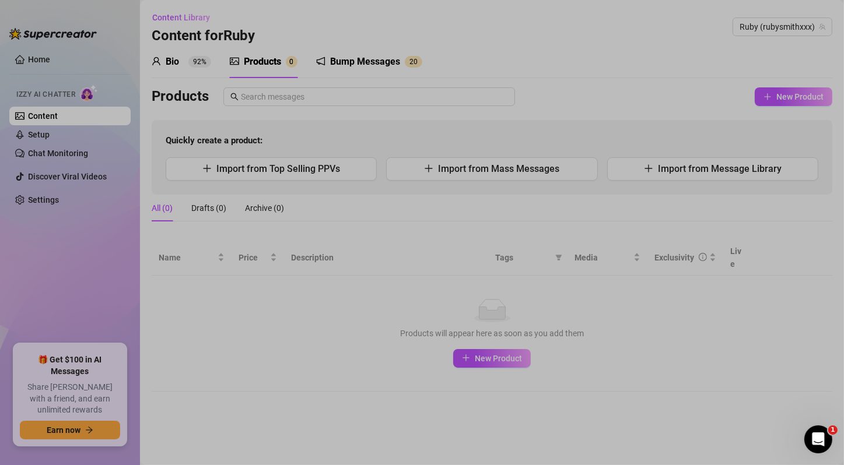
type textarea "Type your message here..."
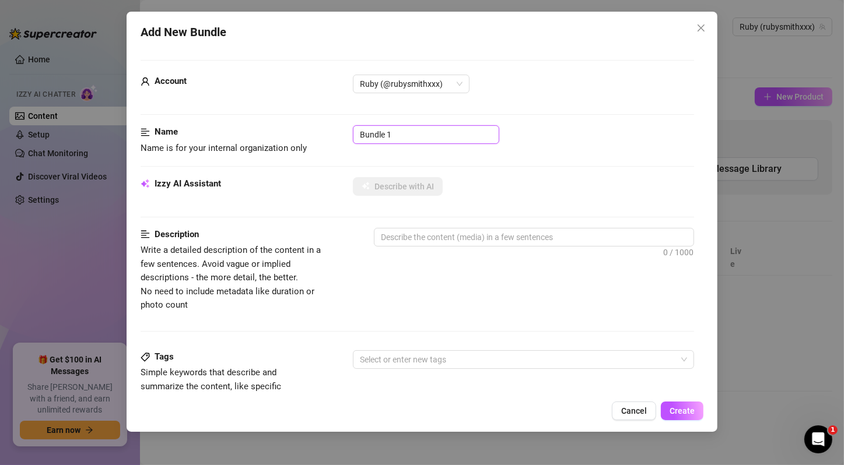
click at [404, 127] on input "Bundle 1" at bounding box center [426, 134] width 146 height 19
click at [216, 145] on span "Name is for your internal organization only" at bounding box center [224, 148] width 166 height 10
click at [360, 307] on div "Description Write a detailed description of the content in a few sentences. Avo…" at bounding box center [417, 270] width 553 height 85
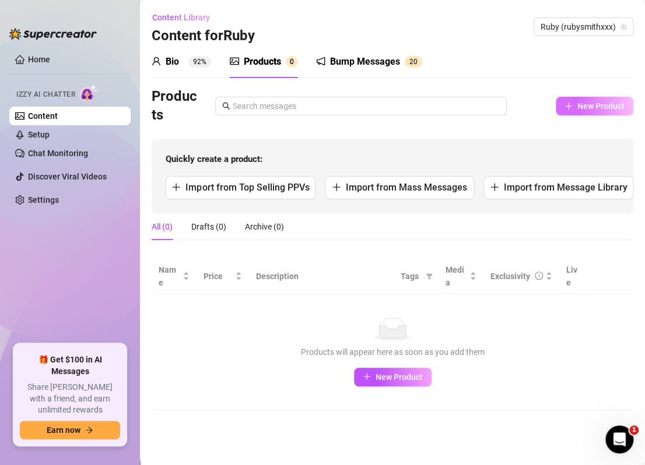
click at [581, 111] on button "New Product" at bounding box center [595, 106] width 78 height 19
type textarea "Type your message here..."
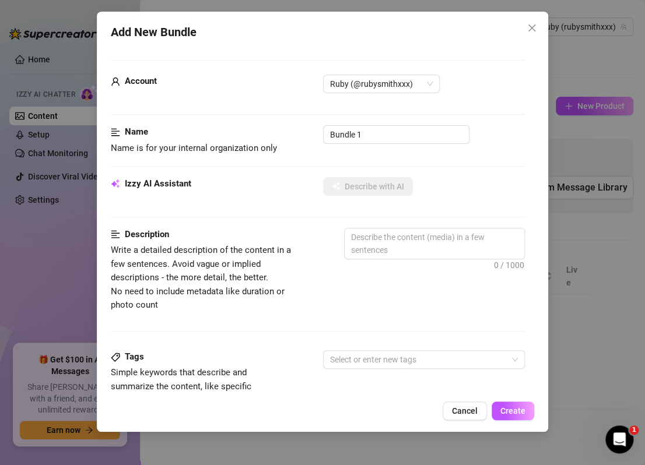
scroll to position [348, 0]
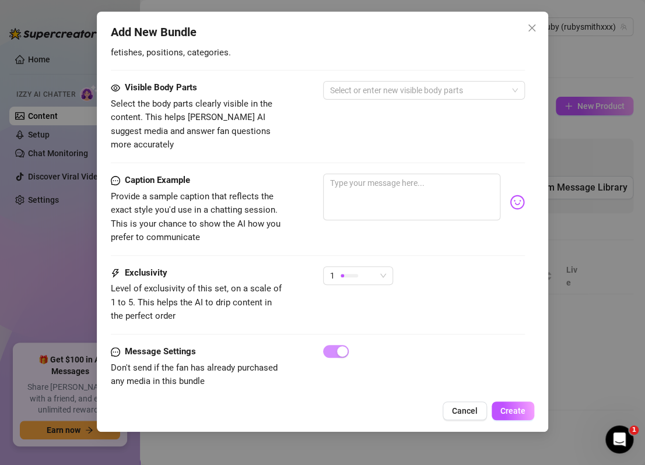
click at [594, 283] on div "Add New Bundle Account Ruby (@rubysmithxxx) Name Name is for your internal orga…" at bounding box center [322, 232] width 645 height 465
